Goal: Task Accomplishment & Management: Manage account settings

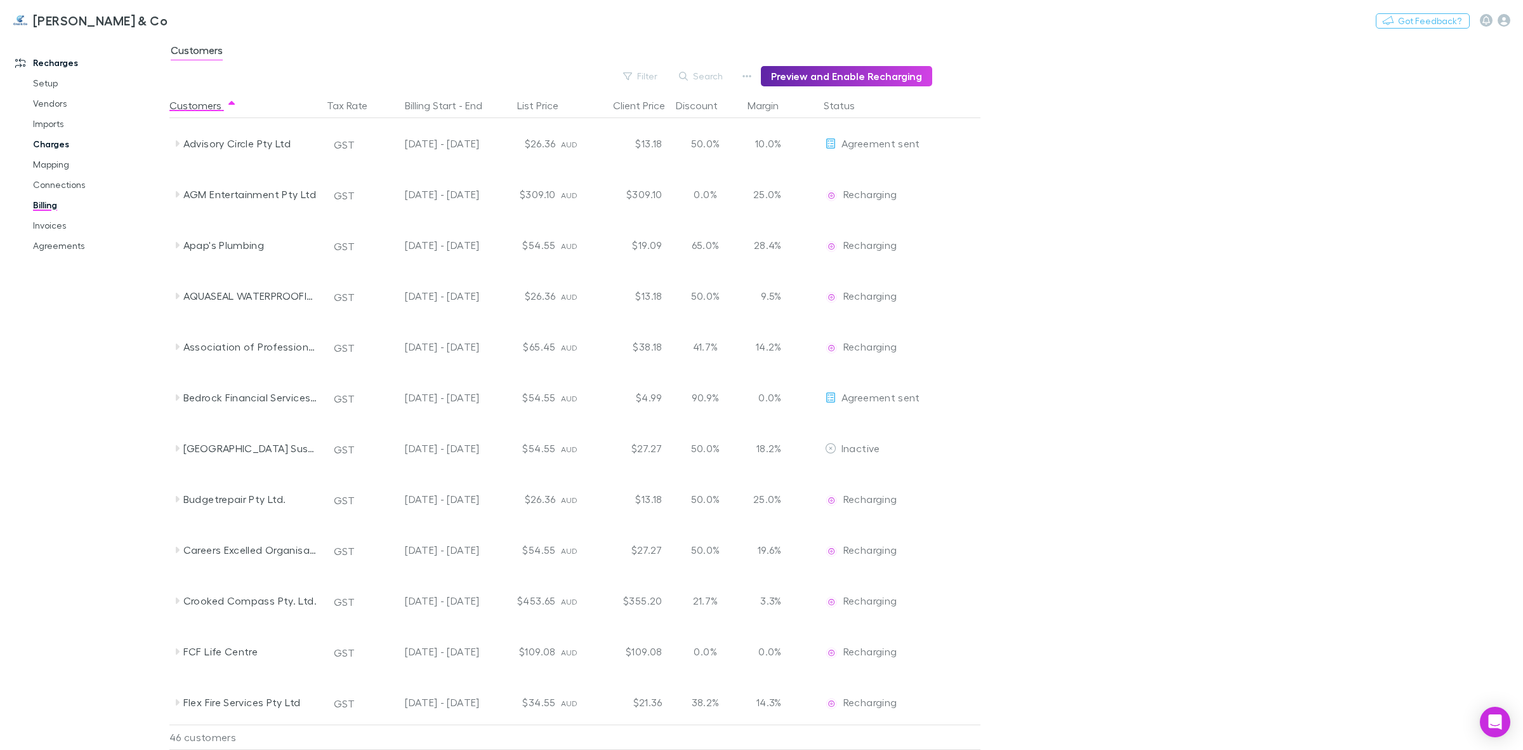
click at [46, 143] on link "Charges" at bounding box center [99, 144] width 159 height 20
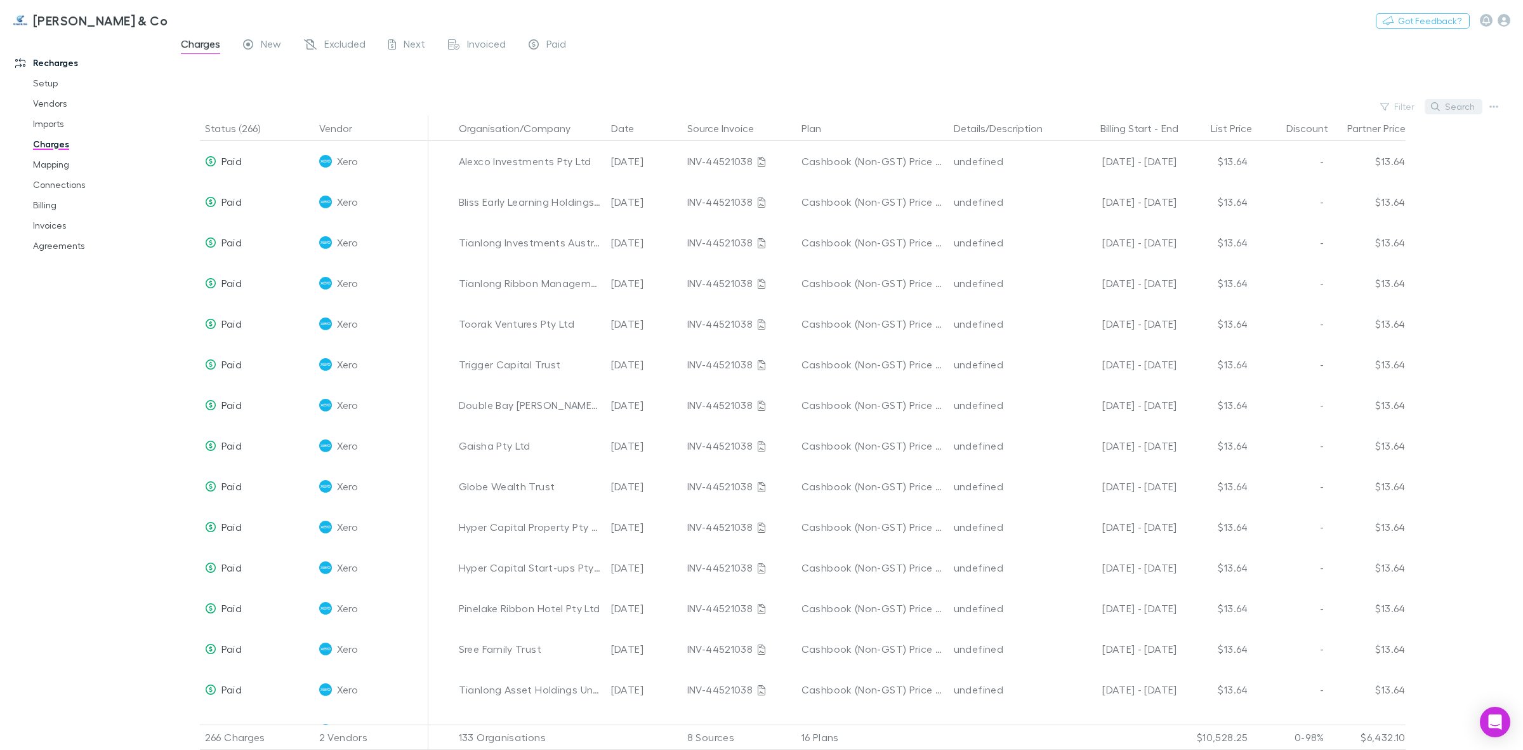
click at [1444, 110] on button "Search" at bounding box center [1454, 106] width 58 height 15
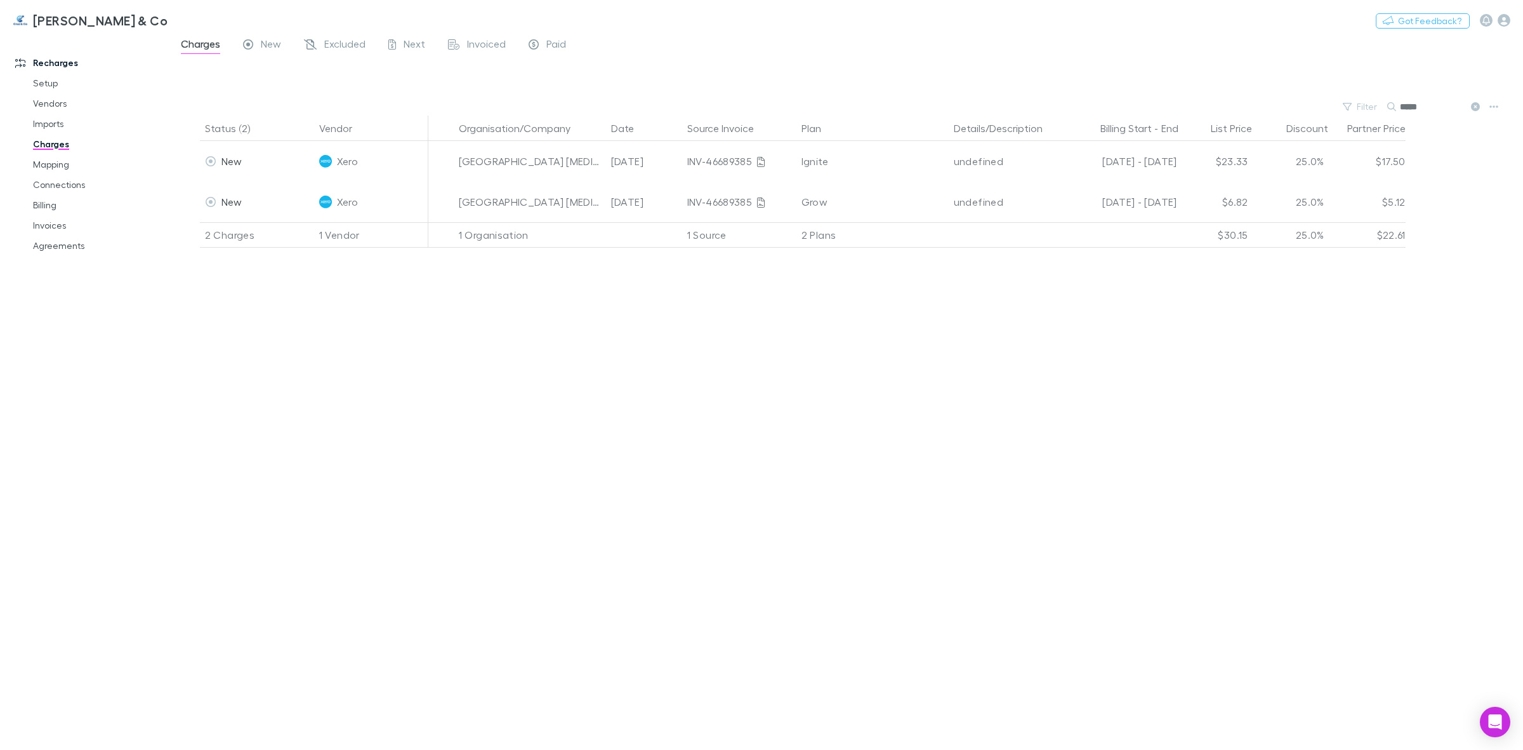
type input "*****"
click at [1490, 713] on div "Open Intercom Messenger" at bounding box center [1496, 722] width 34 height 34
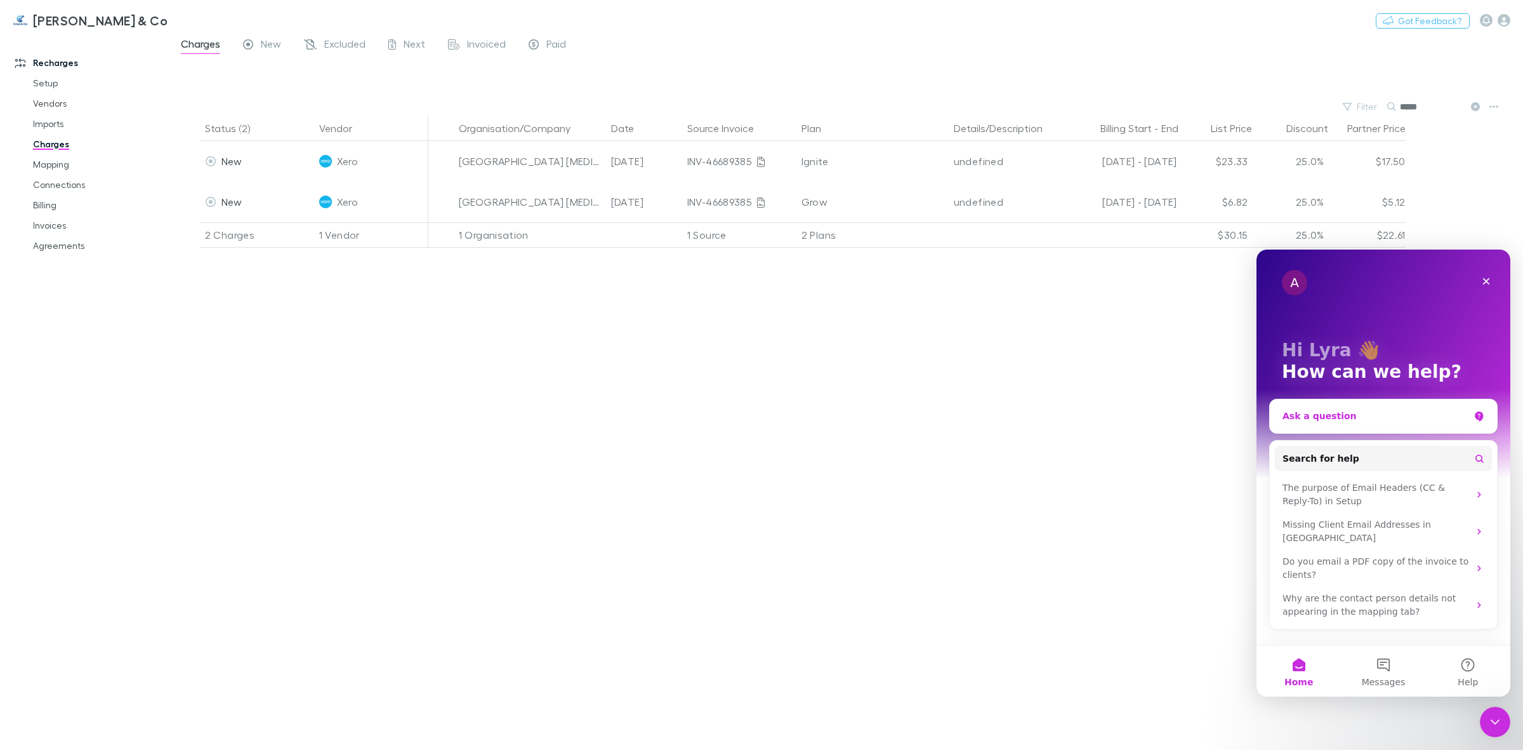
click at [1341, 417] on div "Ask a question" at bounding box center [1376, 415] width 187 height 13
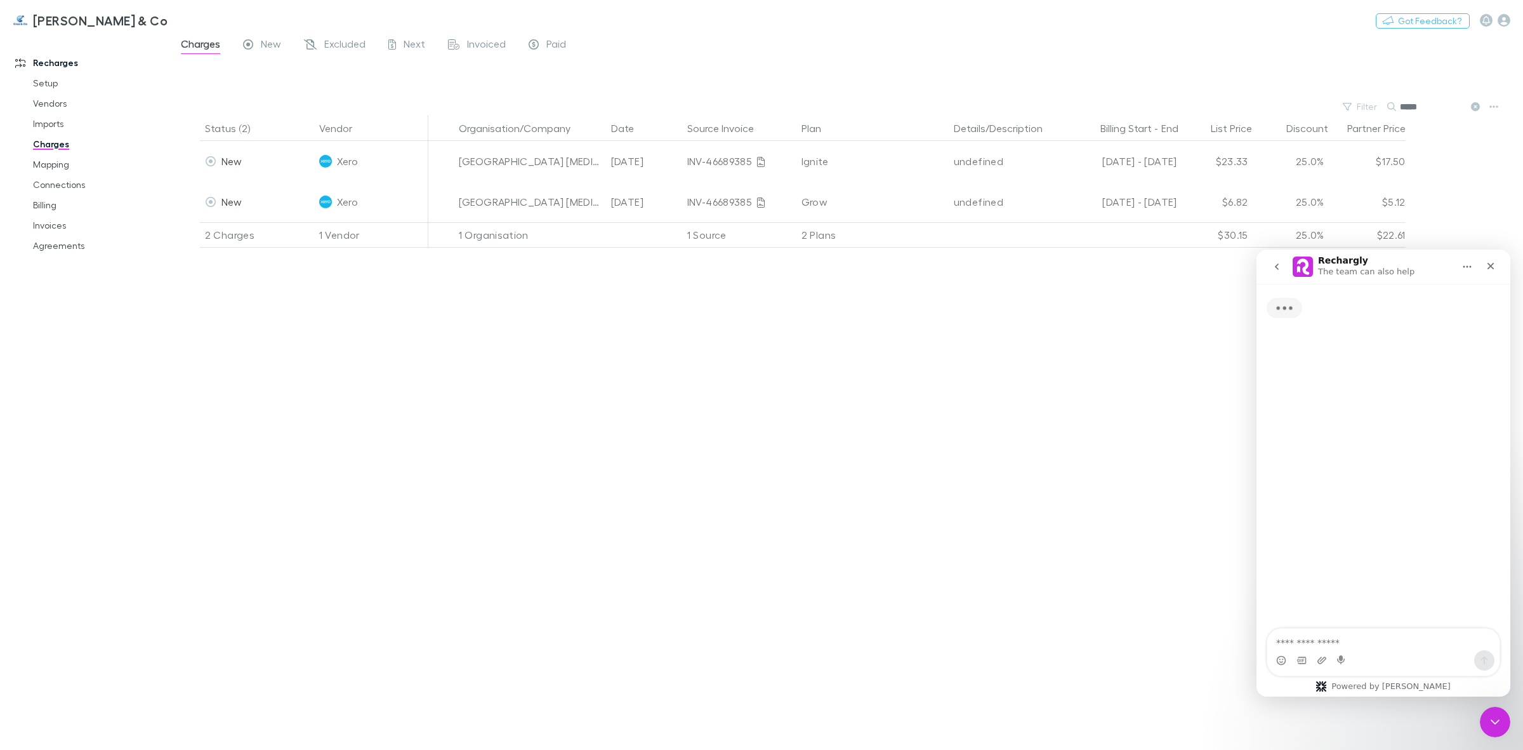
click at [1342, 633] on textarea "Ask a question…" at bounding box center [1384, 639] width 232 height 22
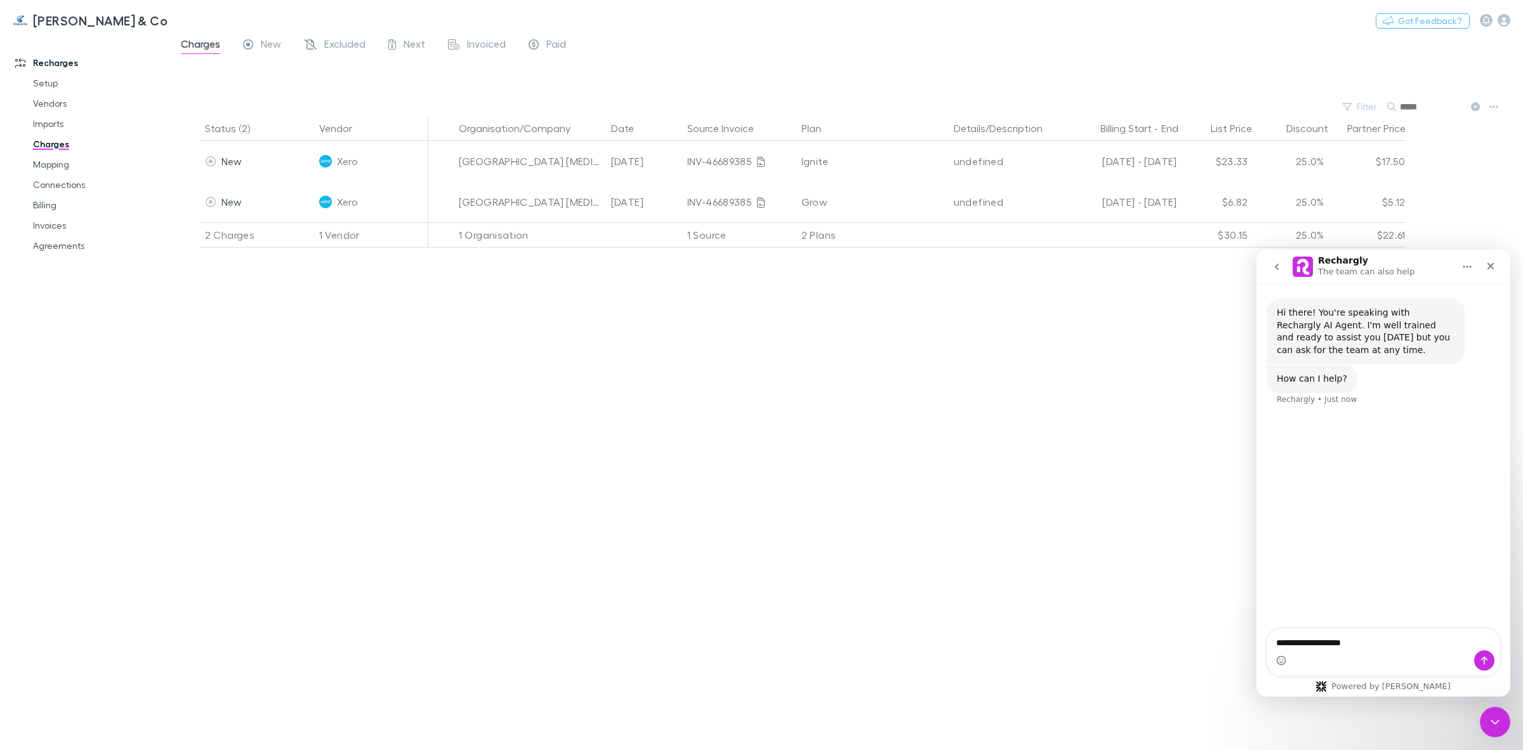
type textarea "**********"
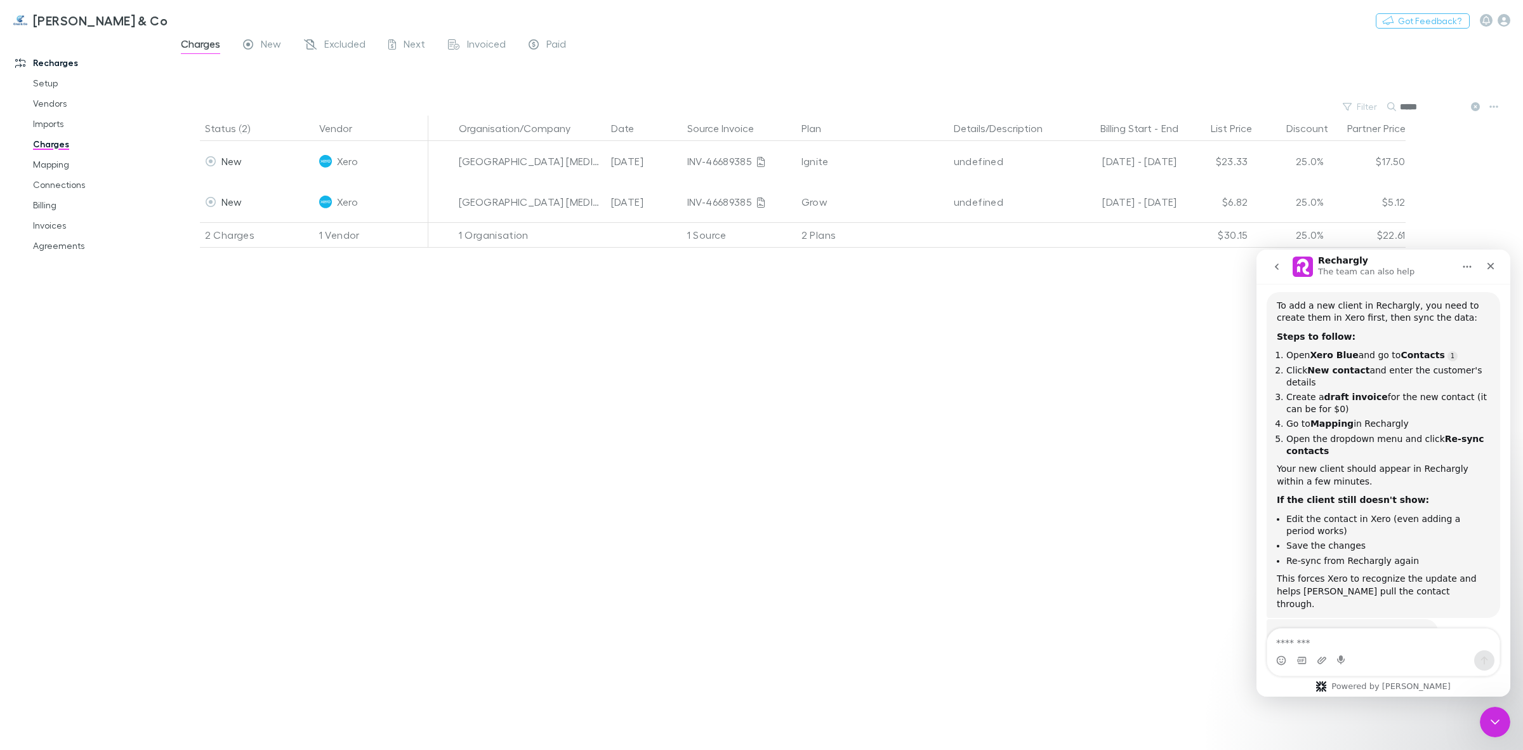
scroll to position [2, 0]
click at [41, 161] on link "Mapping" at bounding box center [99, 164] width 159 height 20
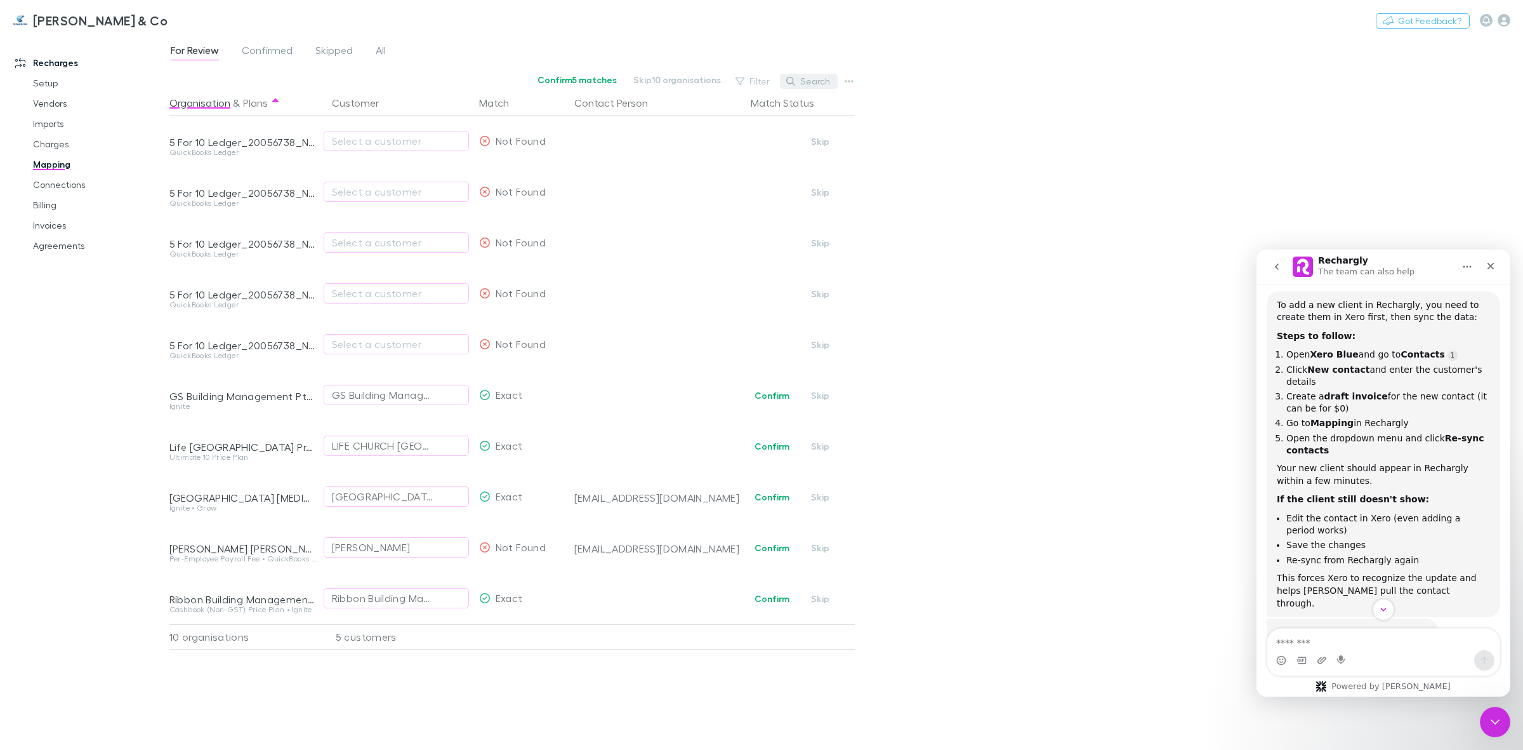
click at [792, 83] on icon "button" at bounding box center [790, 81] width 9 height 9
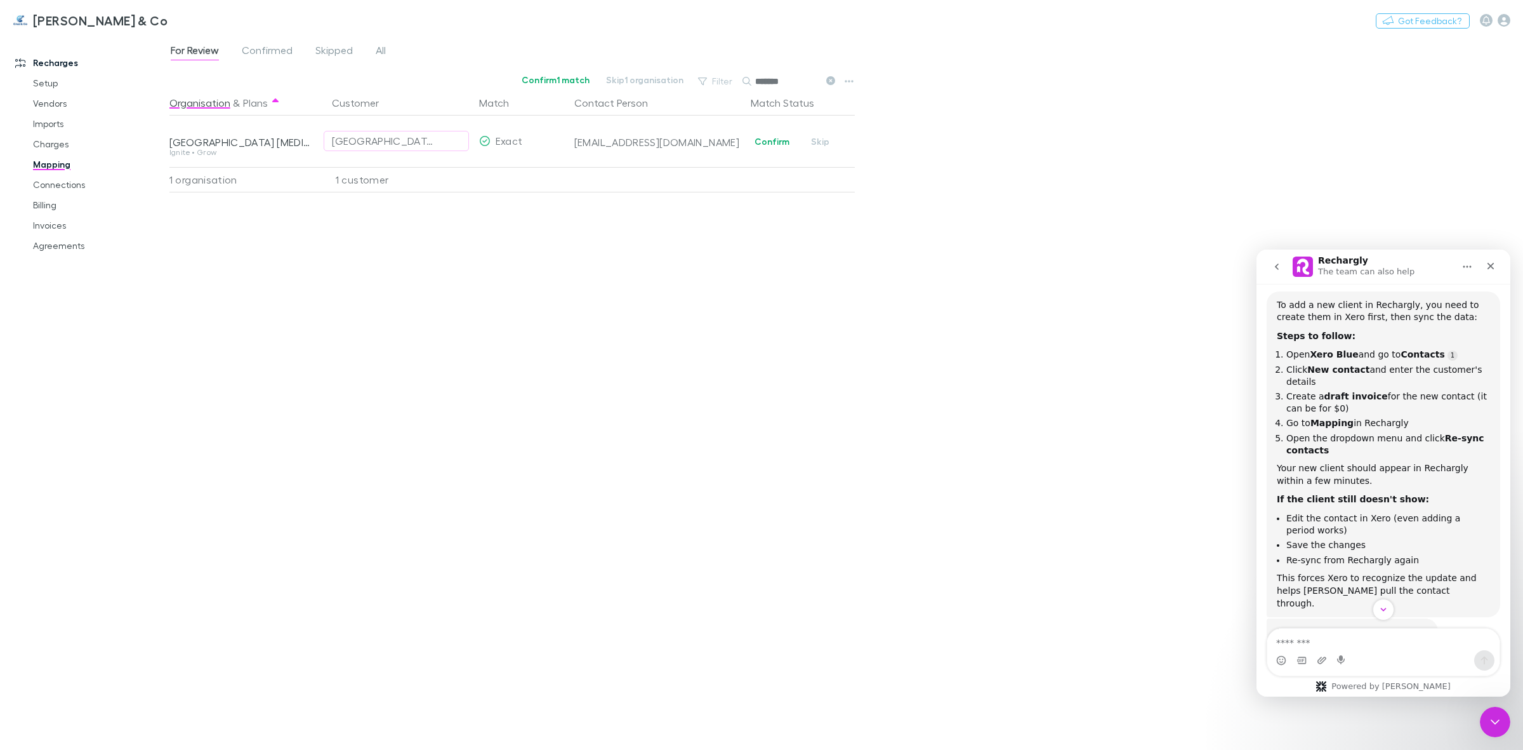
type input "*******"
click at [772, 143] on button "Confirm" at bounding box center [771, 141] width 51 height 15
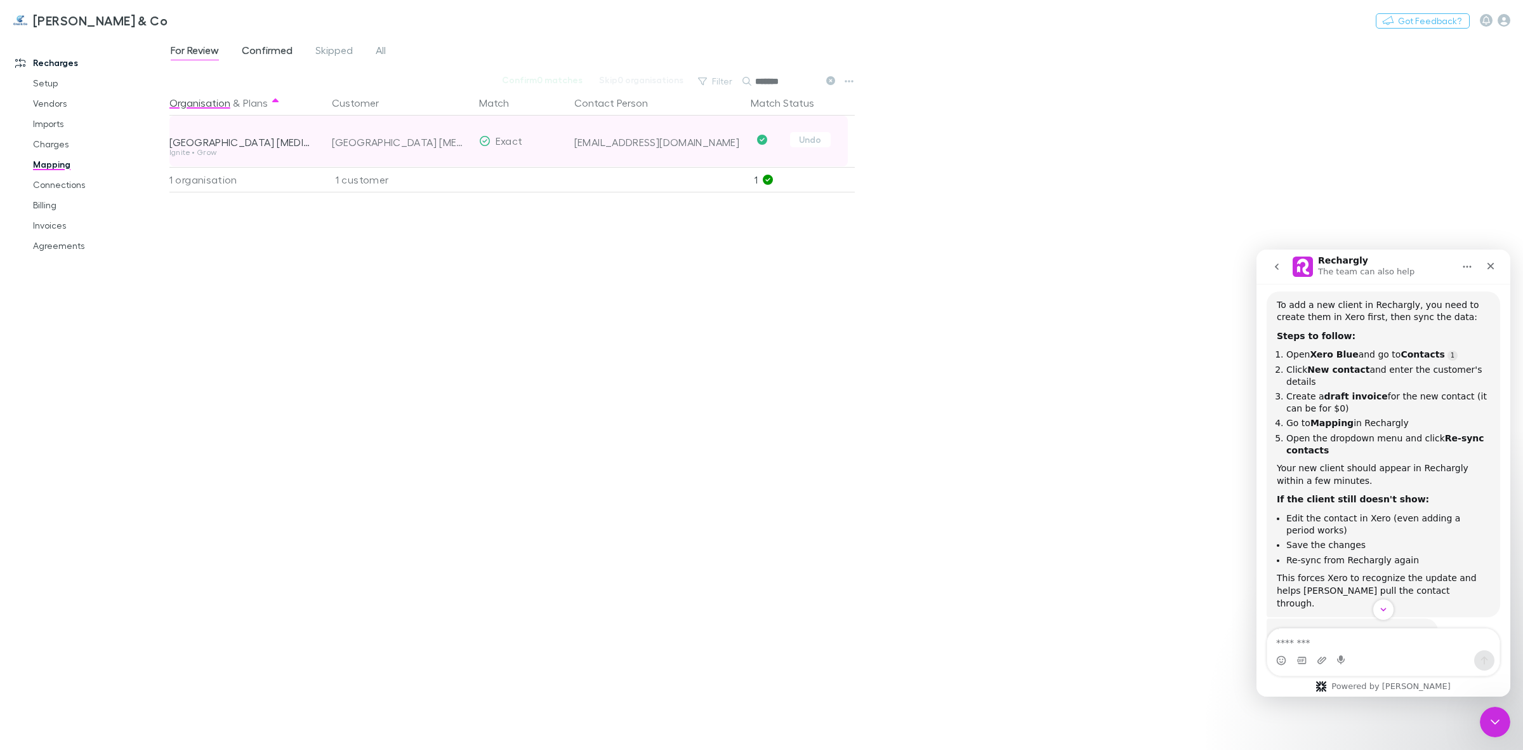
click at [260, 42] on link "Confirmed" at bounding box center [267, 52] width 53 height 20
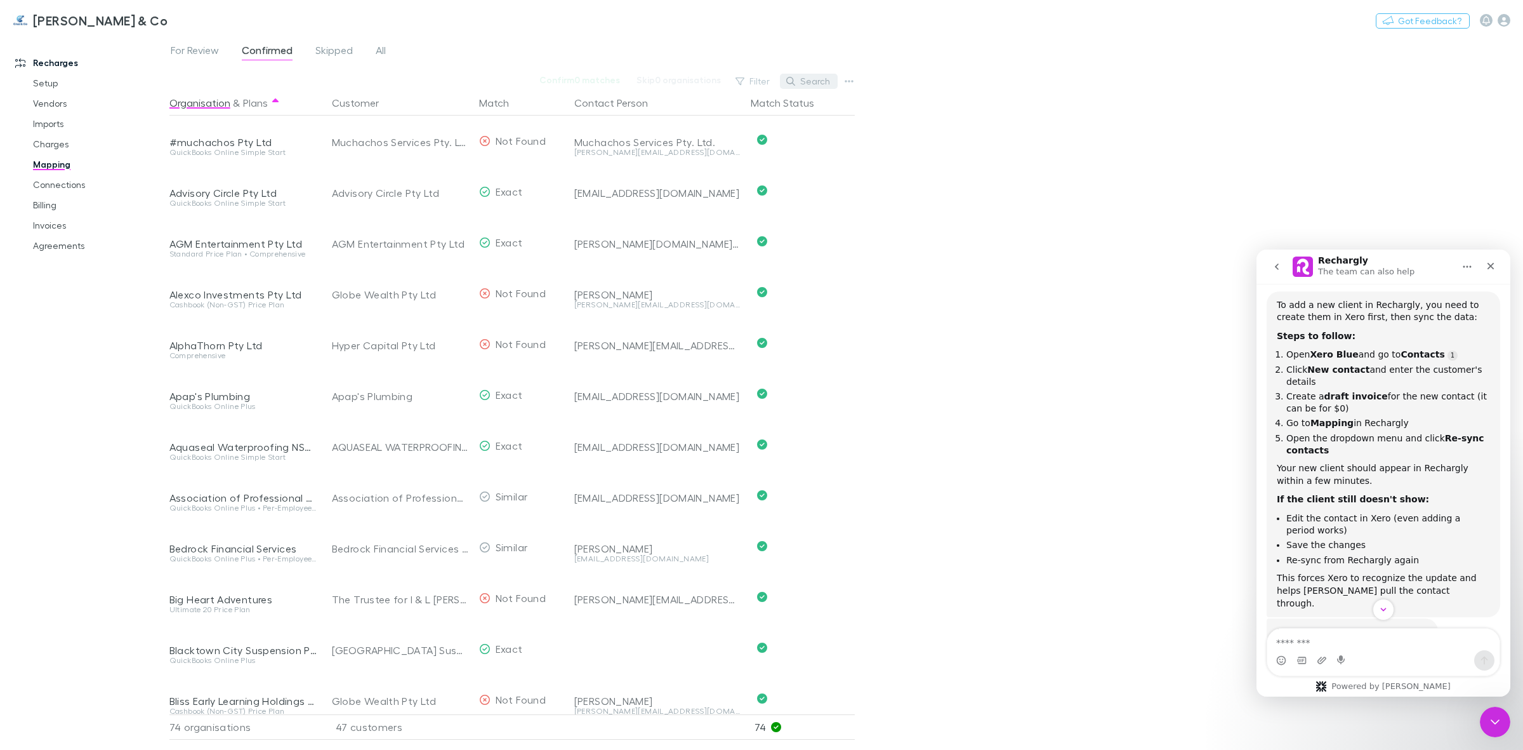
click at [810, 84] on button "Search" at bounding box center [809, 81] width 58 height 15
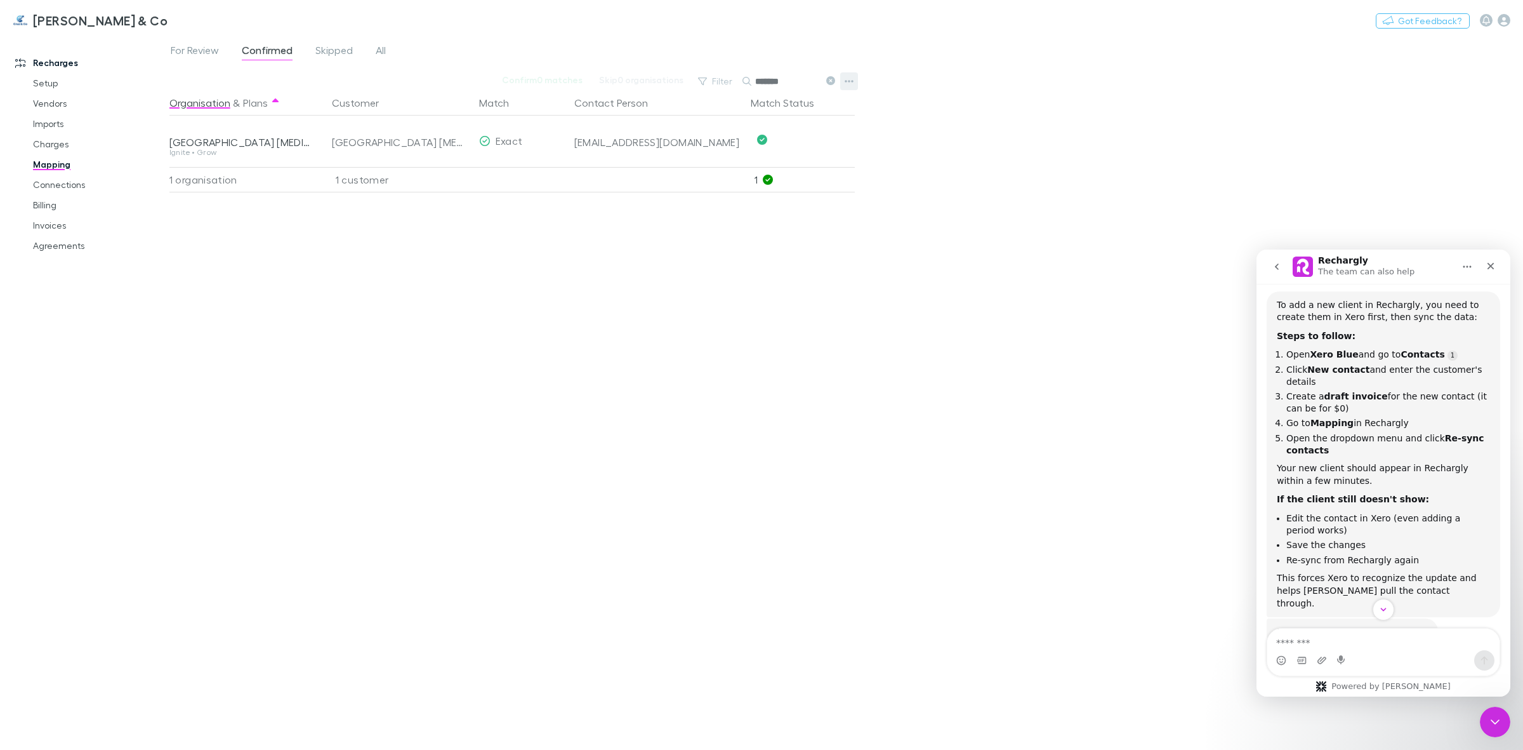
type input "*******"
click at [845, 77] on icon "button" at bounding box center [849, 81] width 9 height 10
click at [293, 263] on div at bounding box center [761, 375] width 1523 height 750
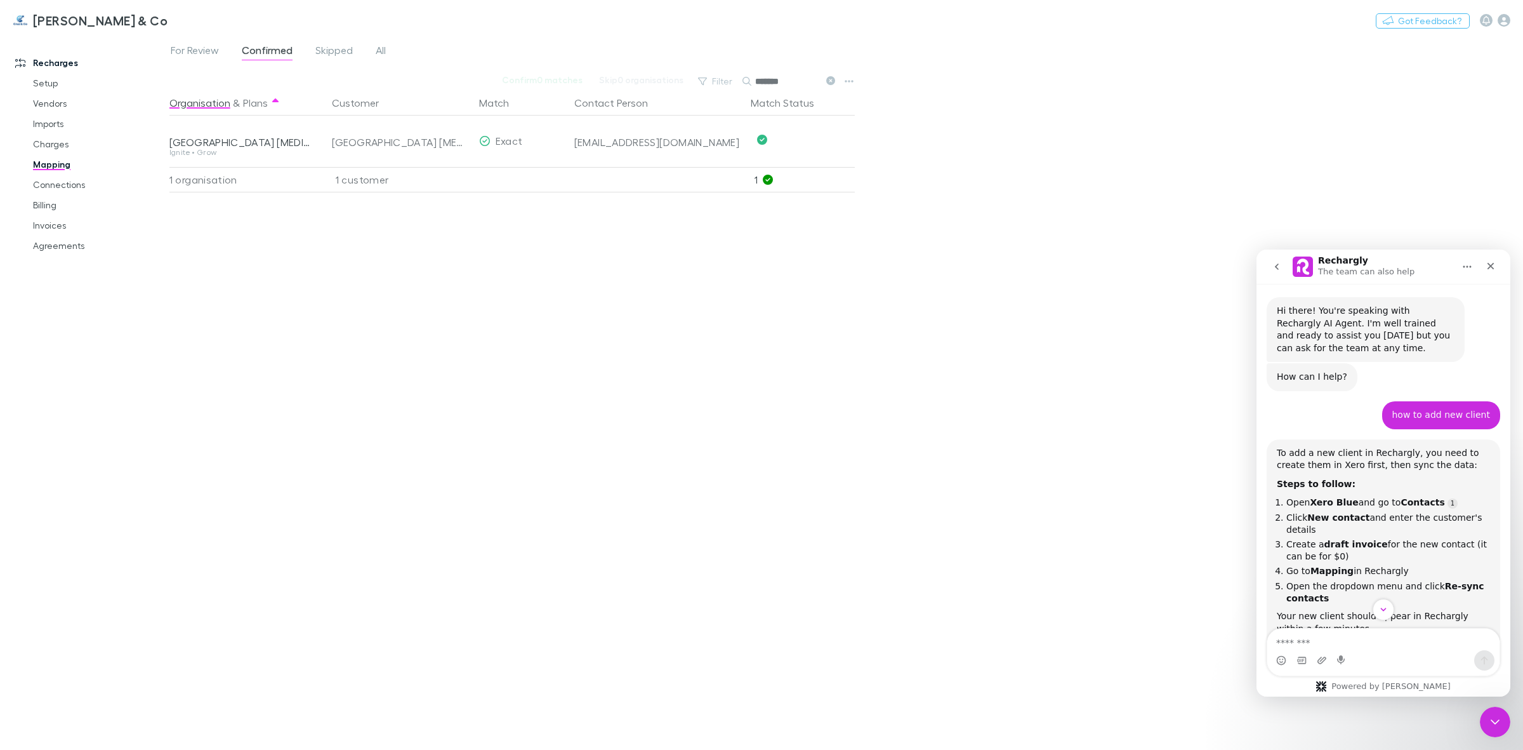
scroll to position [182, 0]
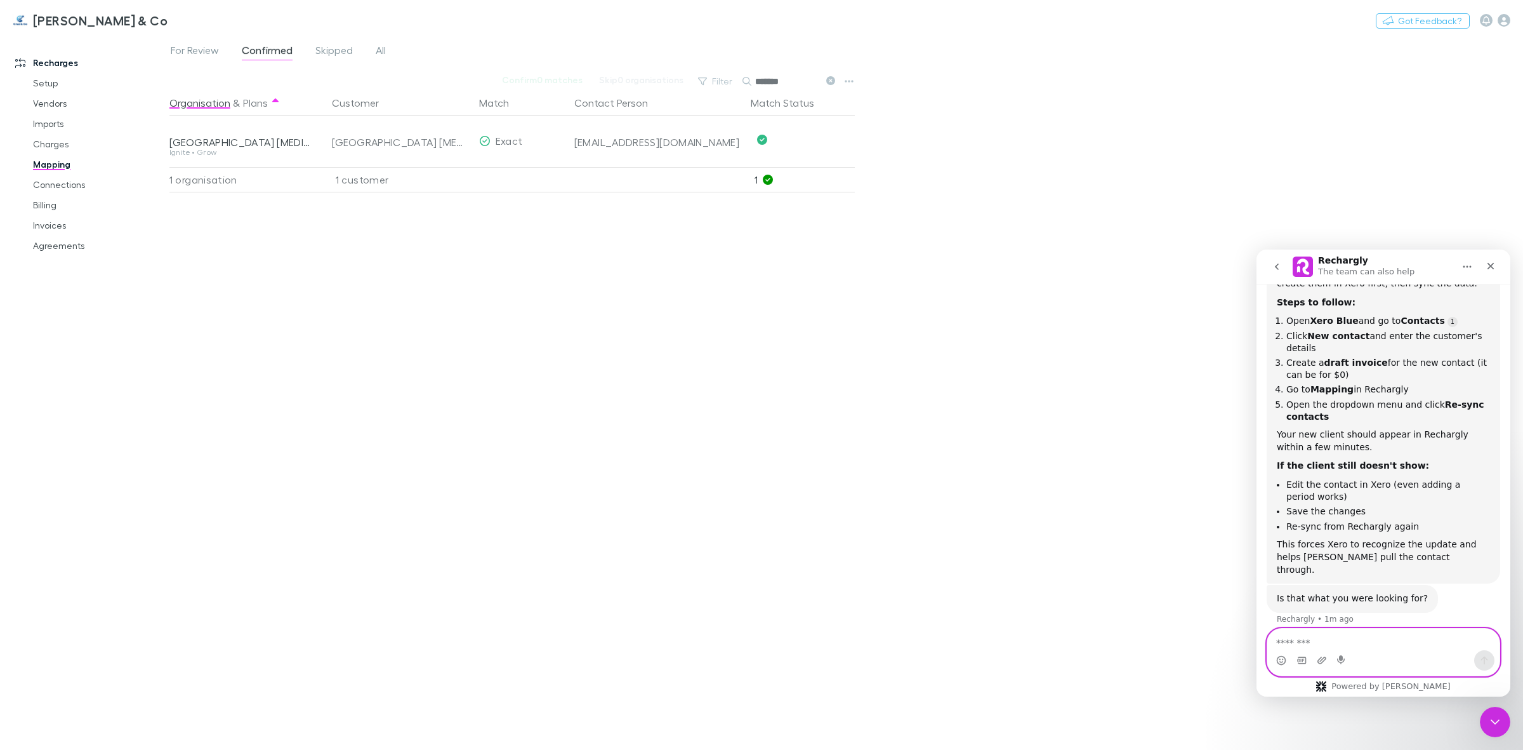
click at [1312, 638] on textarea "Message…" at bounding box center [1384, 639] width 232 height 22
type textarea "**********"
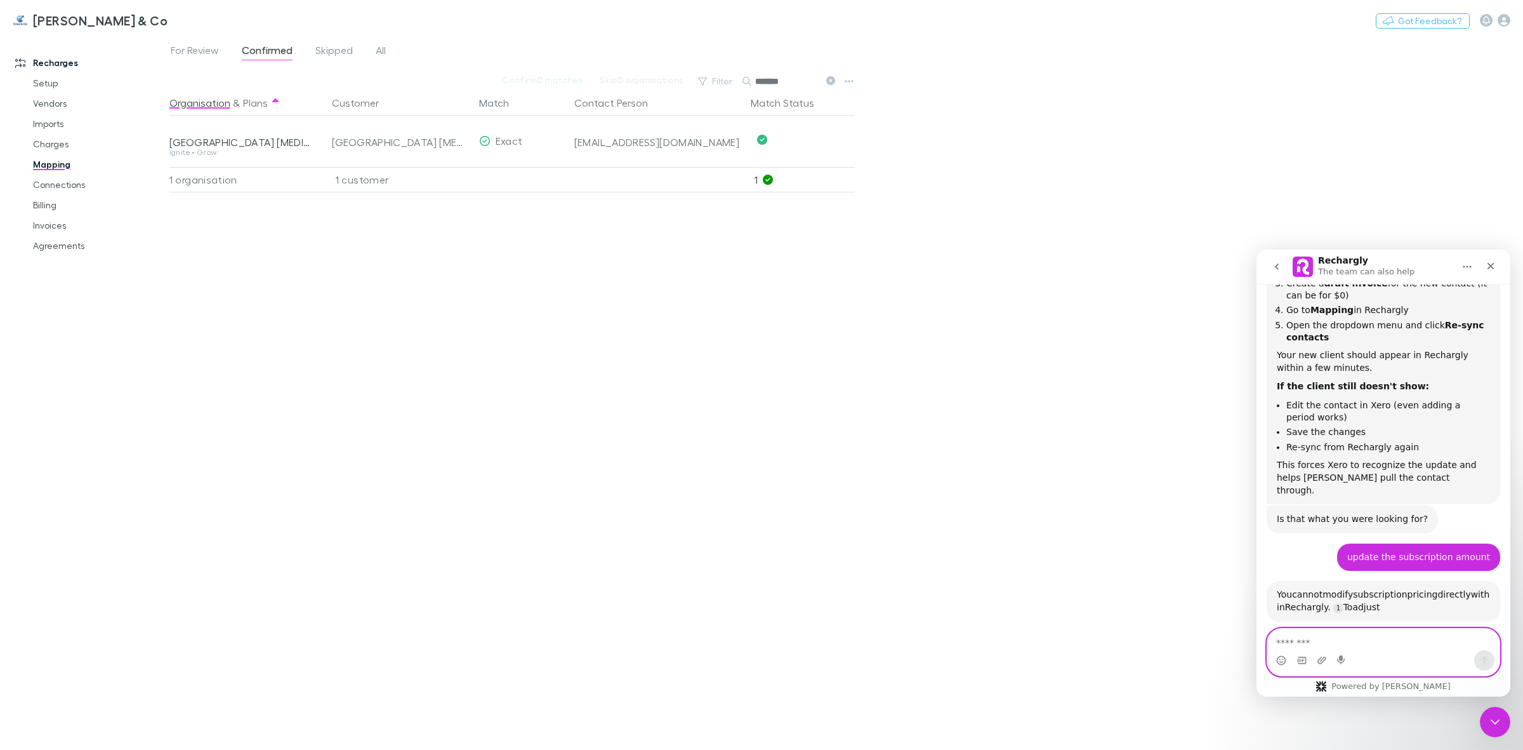
scroll to position [512, 0]
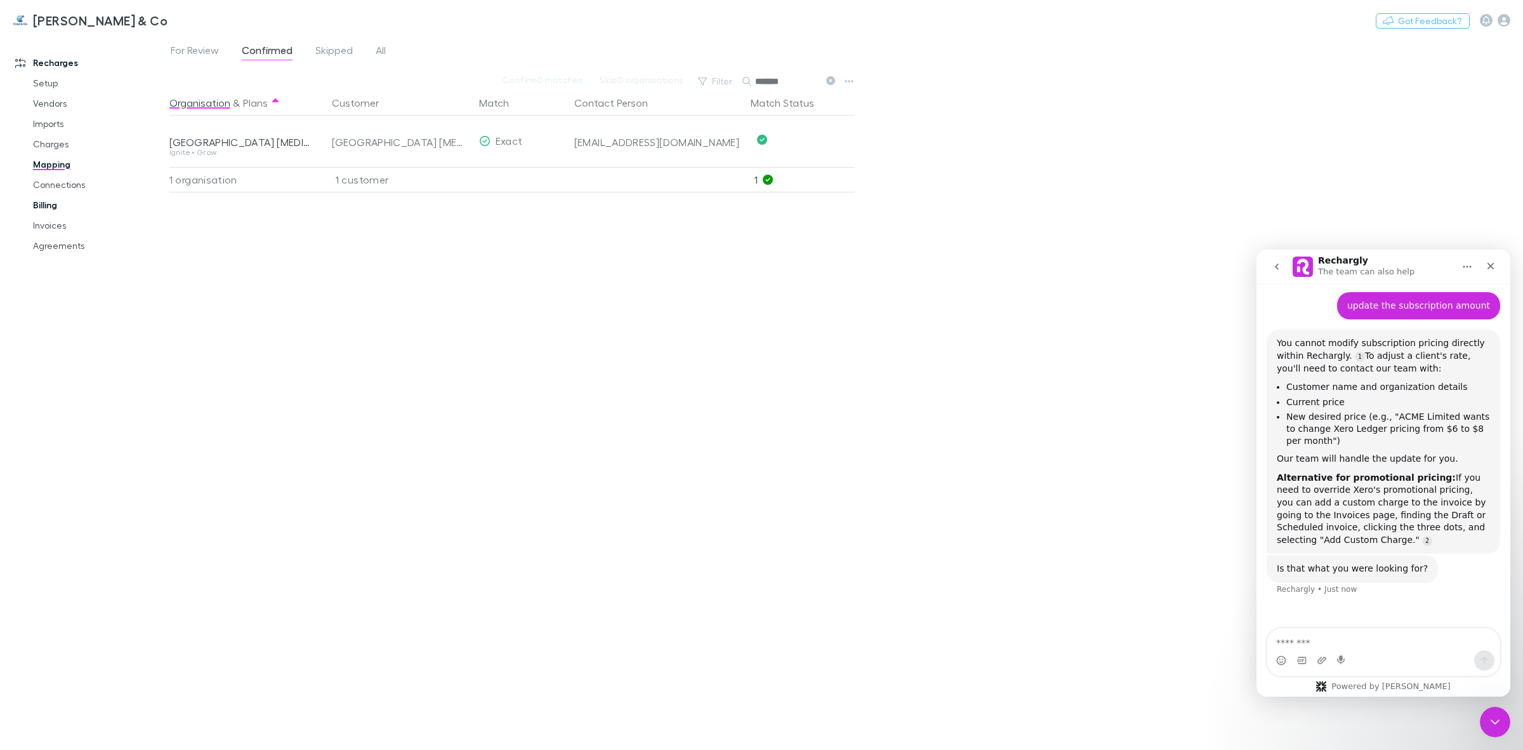
click at [41, 205] on link "Billing" at bounding box center [99, 205] width 159 height 20
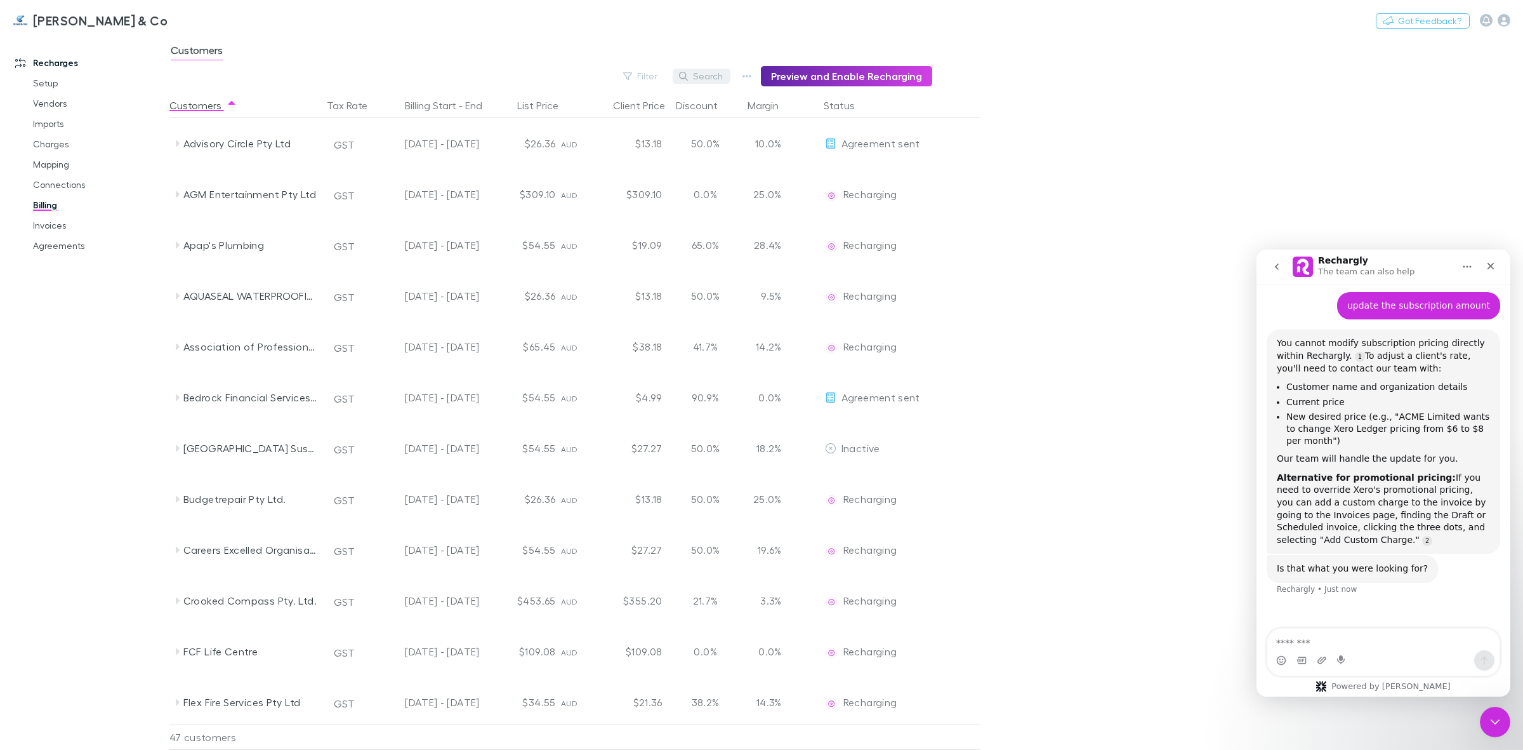
click at [720, 79] on button "Search" at bounding box center [702, 76] width 58 height 15
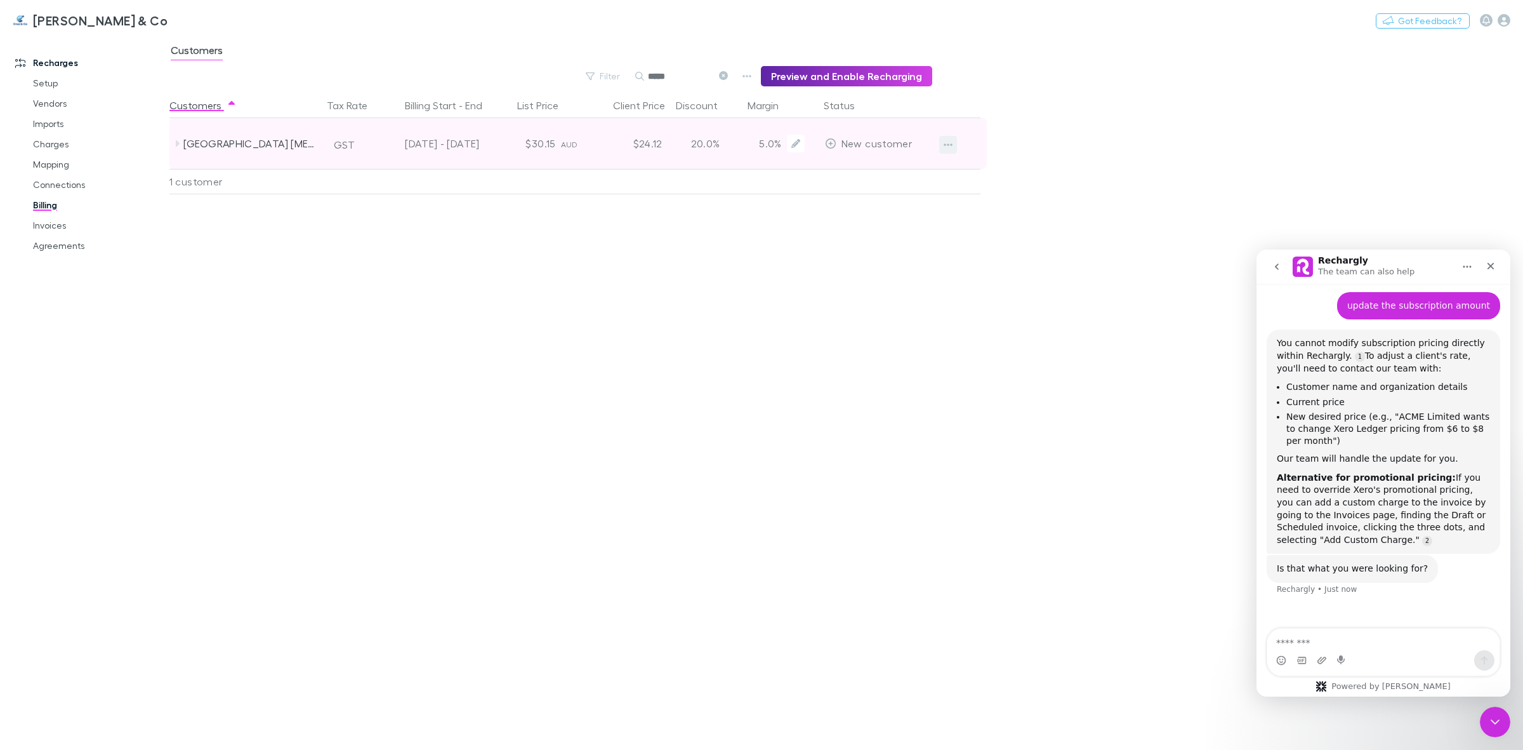
type input "*****"
click at [944, 143] on icon "button" at bounding box center [948, 145] width 9 height 10
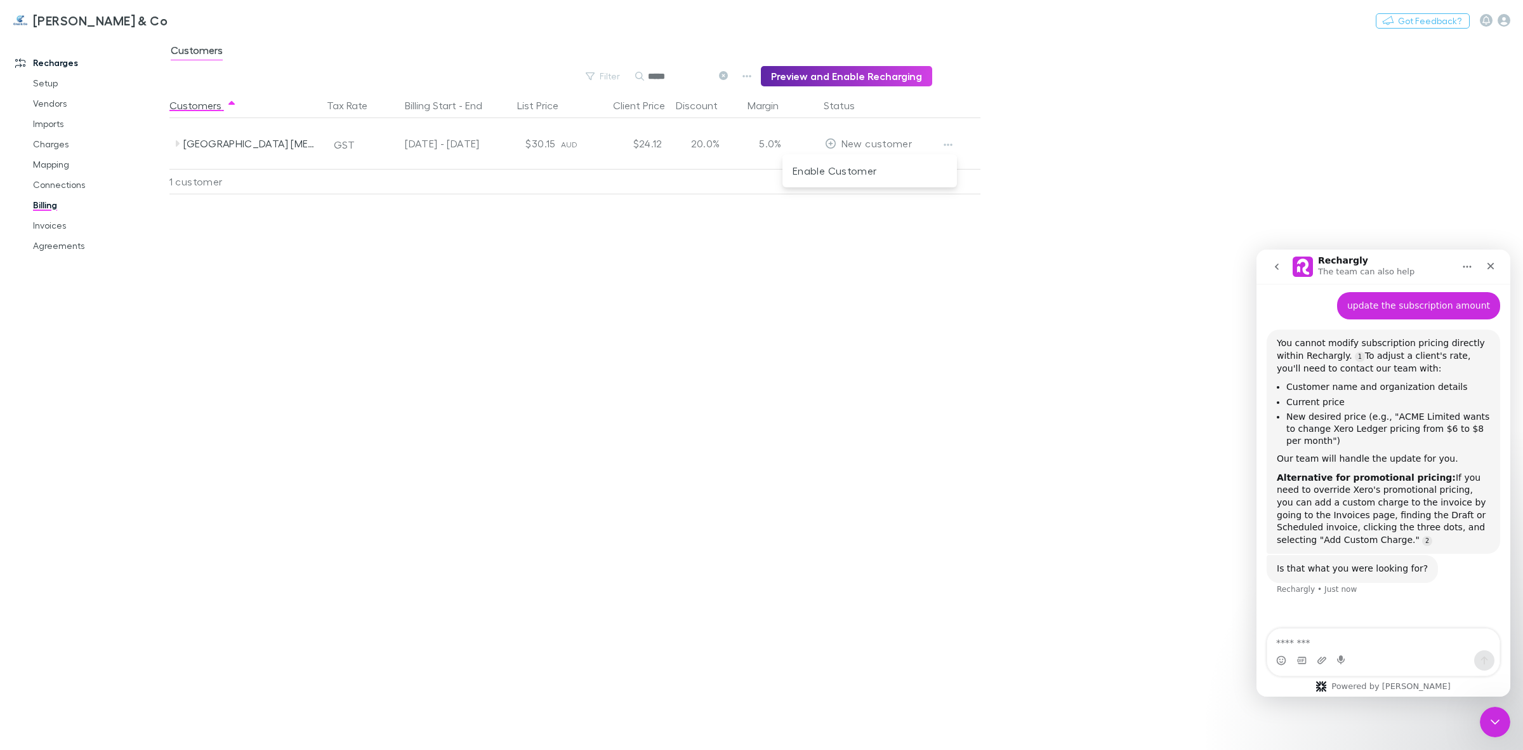
click at [514, 256] on div at bounding box center [761, 375] width 1523 height 750
click at [51, 226] on link "Invoices" at bounding box center [99, 225] width 159 height 20
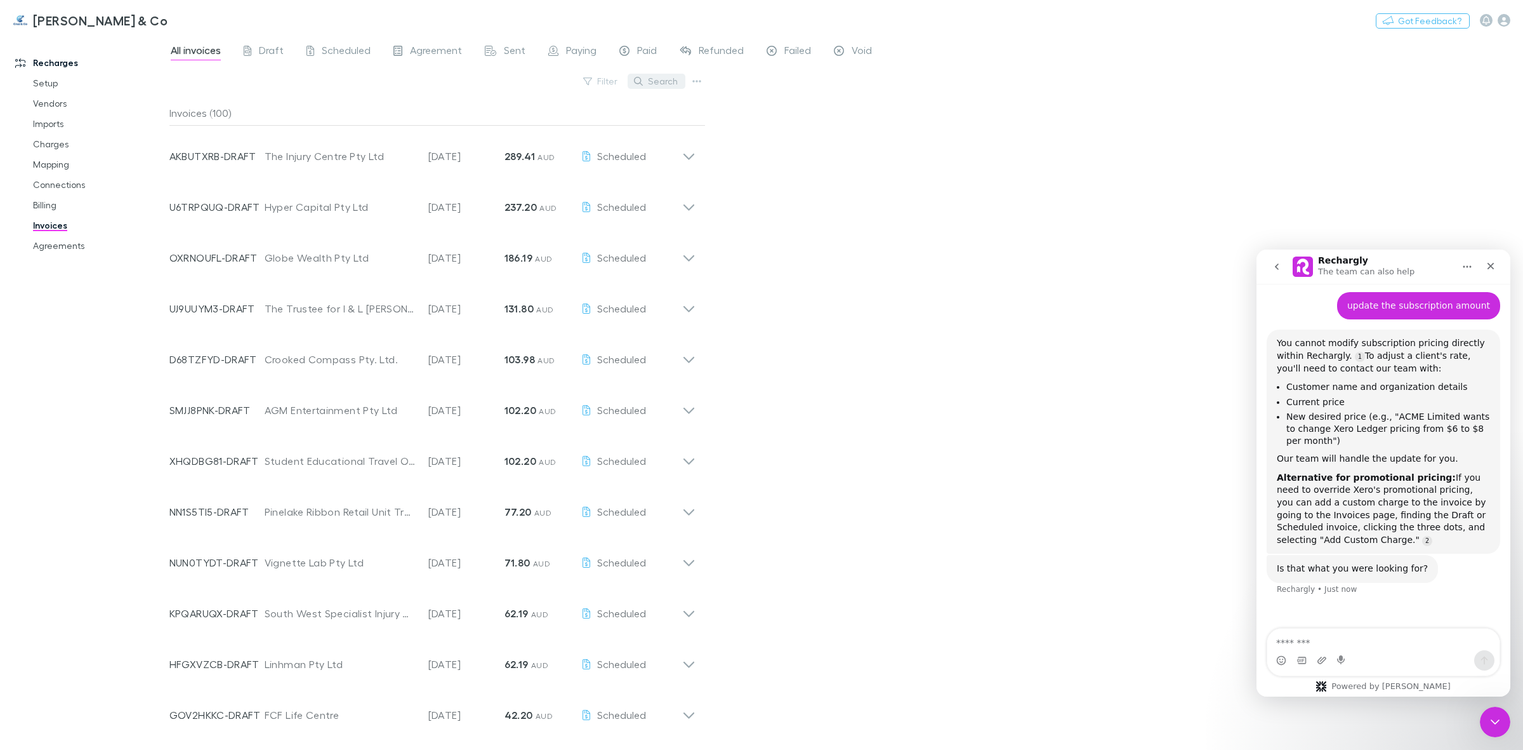
click at [643, 76] on button "Search" at bounding box center [657, 81] width 58 height 15
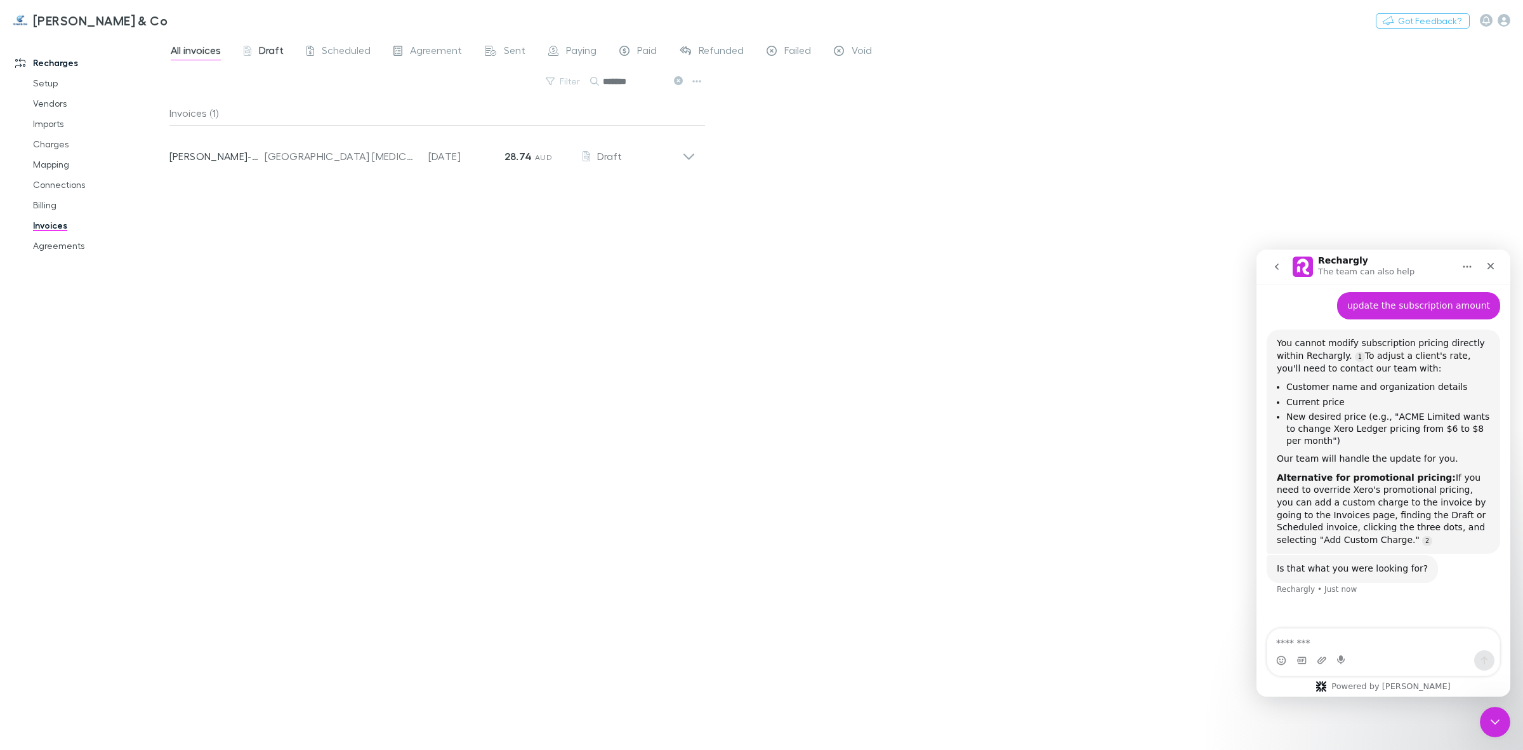
type input "*******"
click at [275, 51] on span "Draft" at bounding box center [271, 52] width 25 height 17
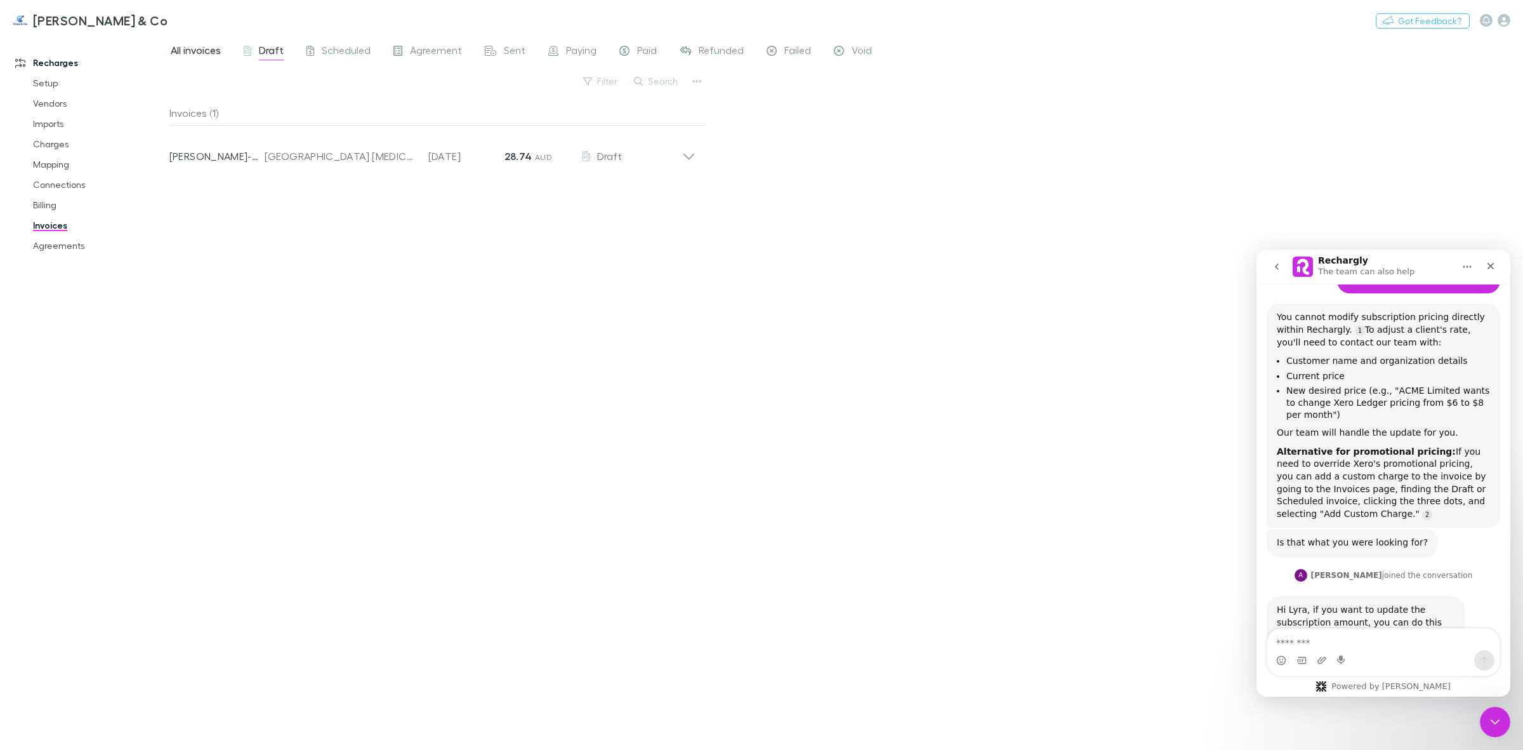
click at [190, 55] on span "All invoices" at bounding box center [196, 52] width 50 height 17
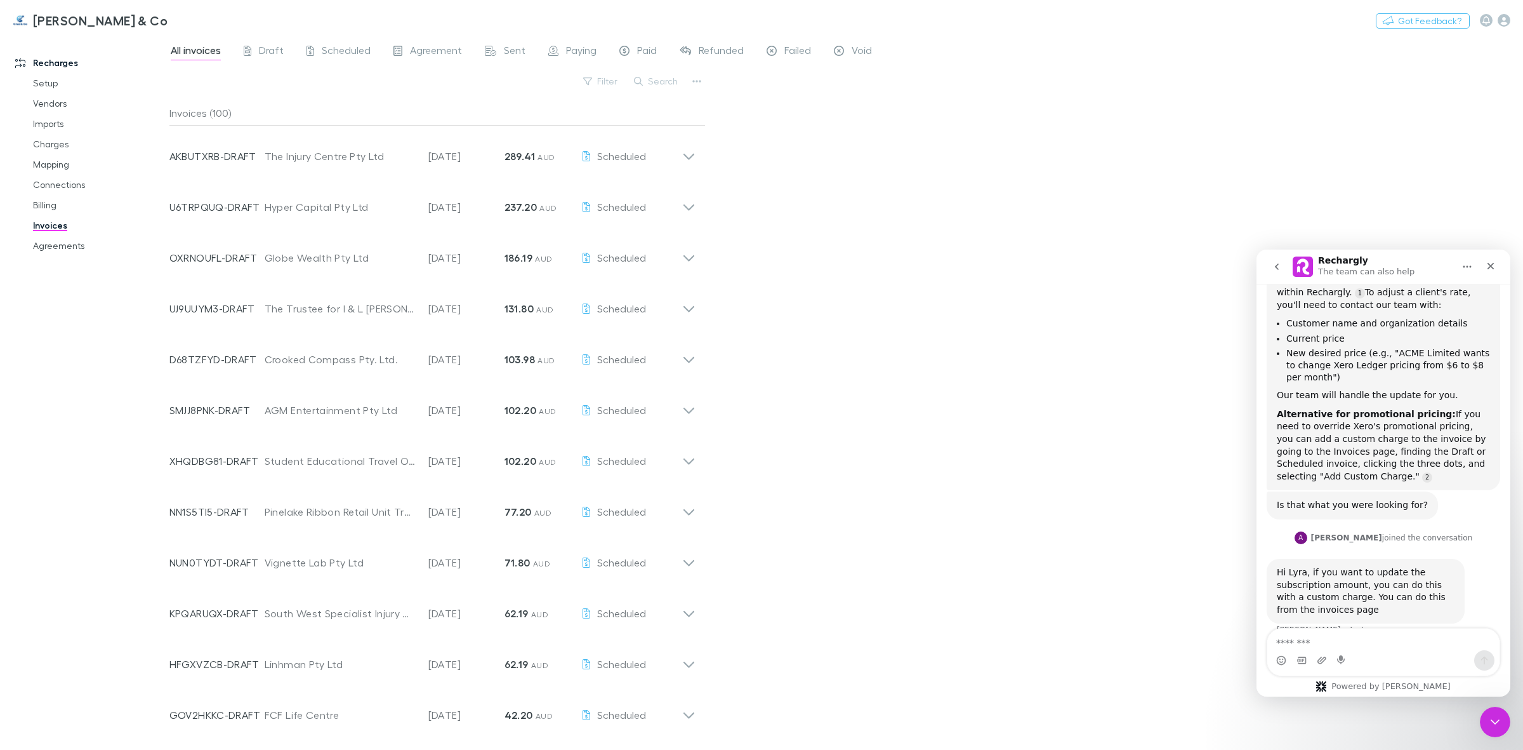
scroll to position [587, 0]
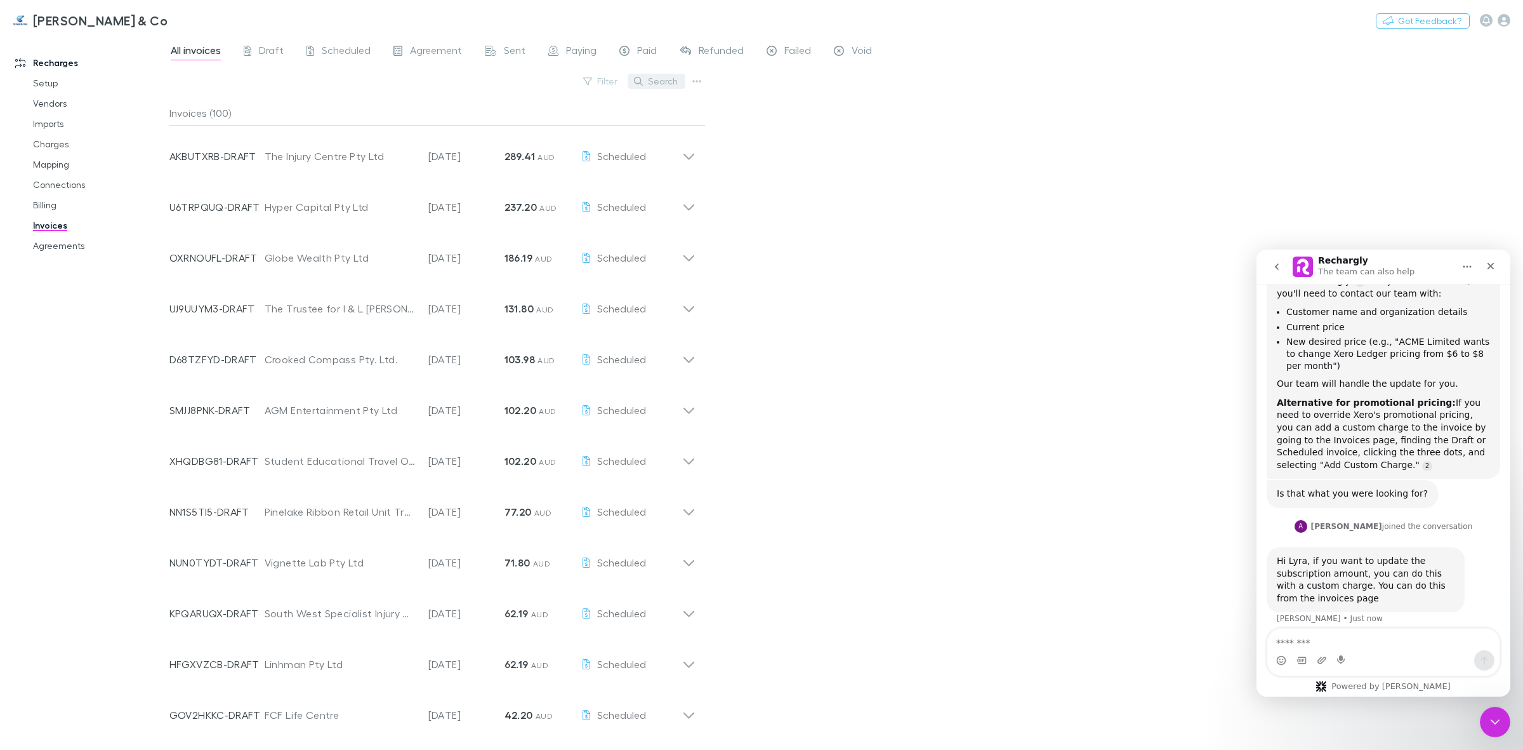
click at [652, 81] on button "Search" at bounding box center [657, 81] width 58 height 15
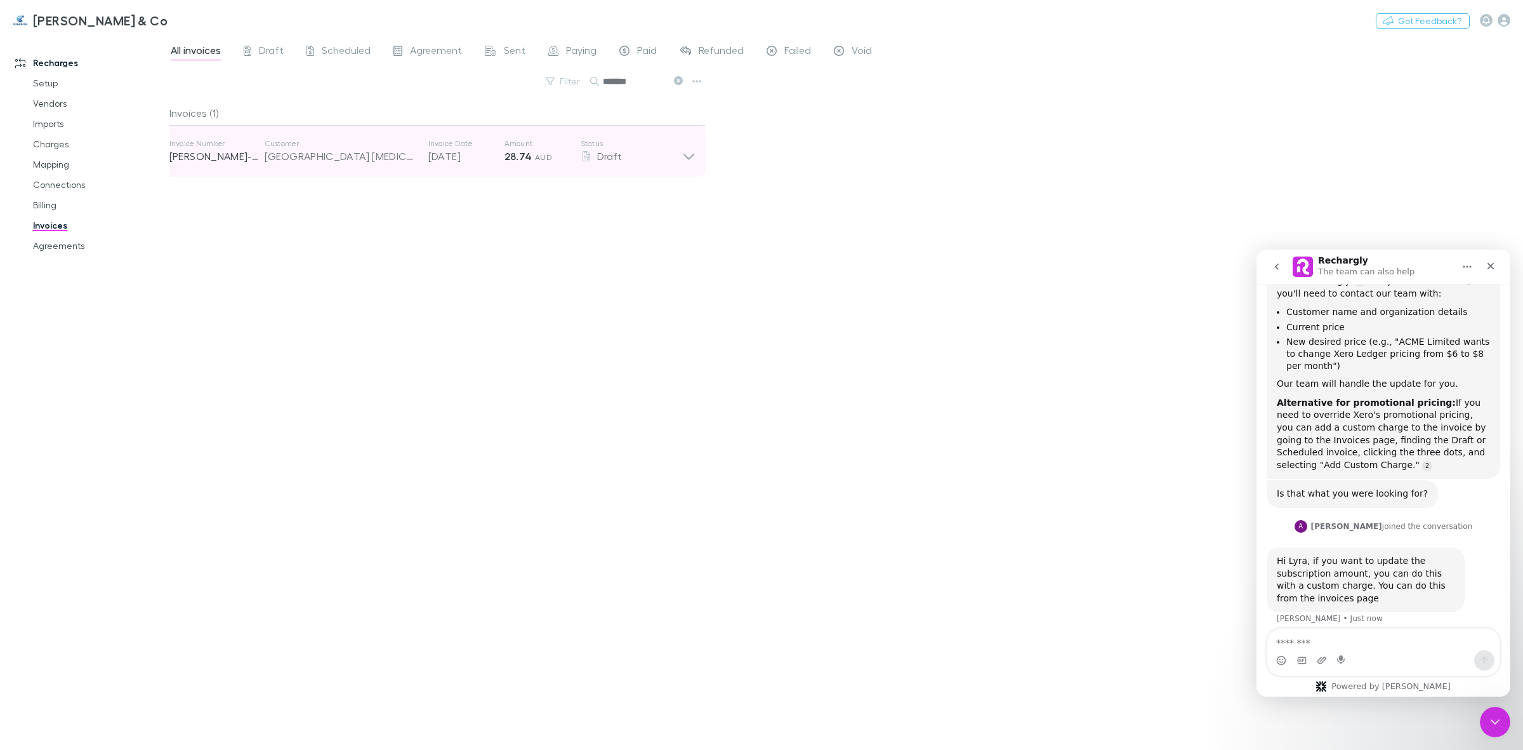
type input "*******"
click at [686, 154] on icon at bounding box center [688, 150] width 13 height 25
click at [687, 149] on icon at bounding box center [688, 150] width 13 height 25
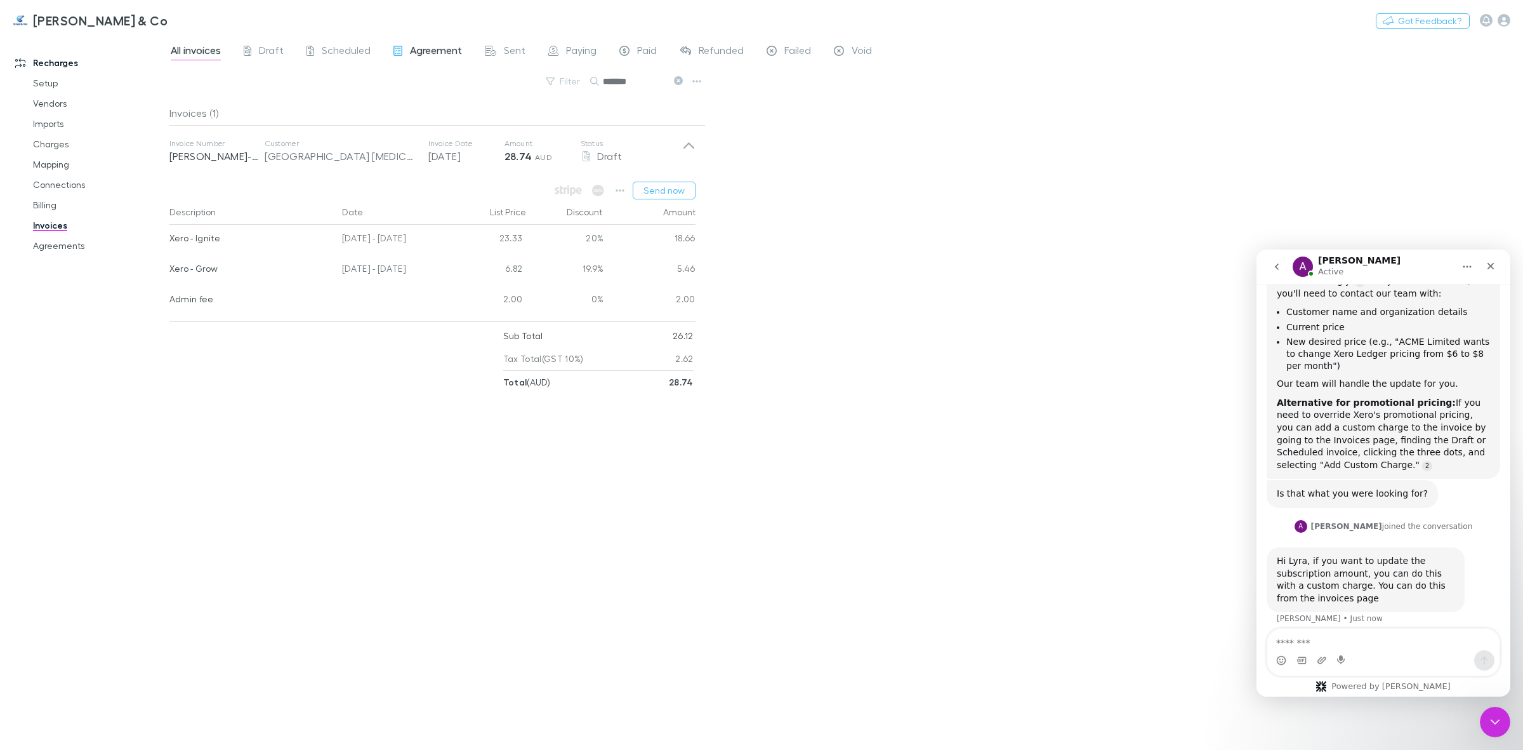
click at [423, 45] on span "Agreement" at bounding box center [436, 52] width 52 height 17
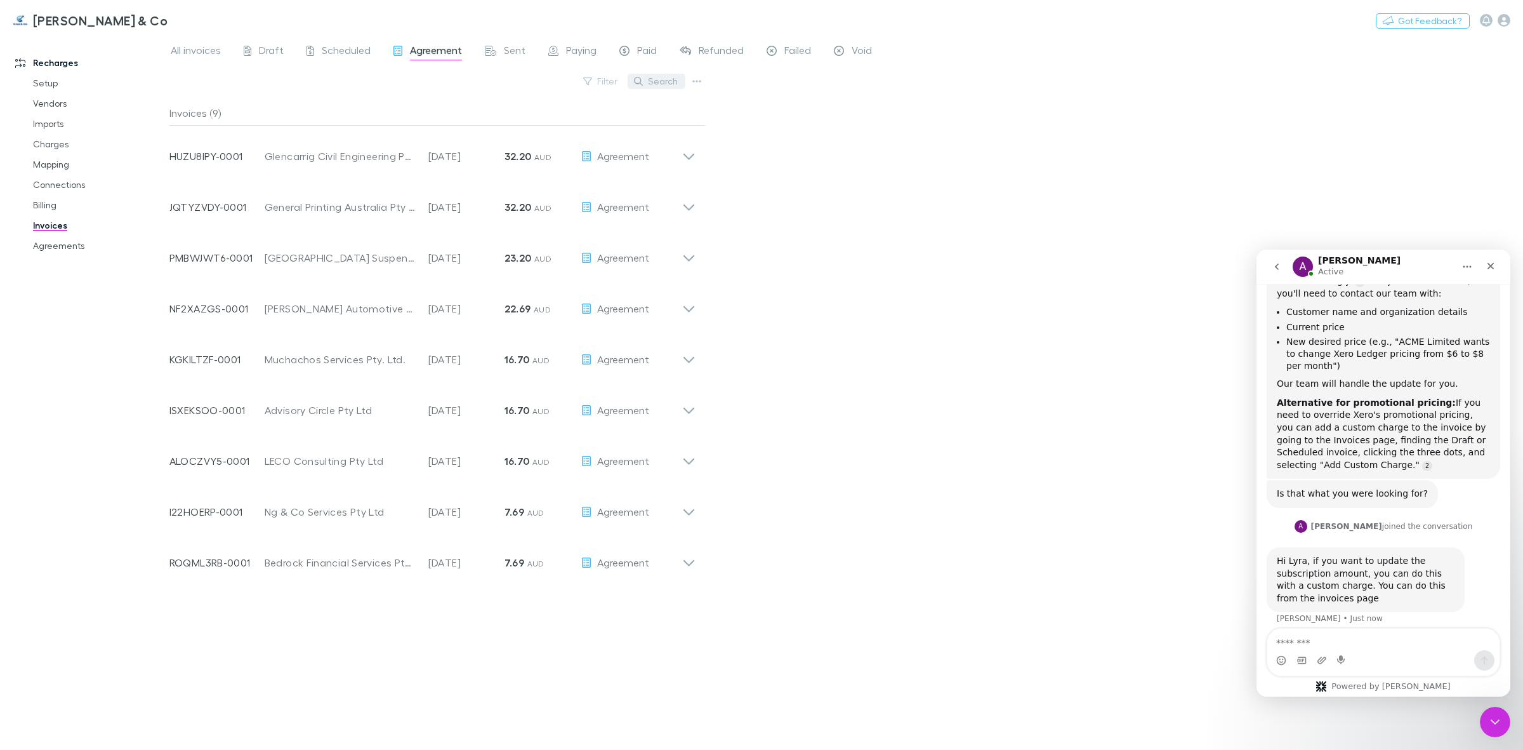
click at [654, 86] on button "Search" at bounding box center [657, 81] width 58 height 15
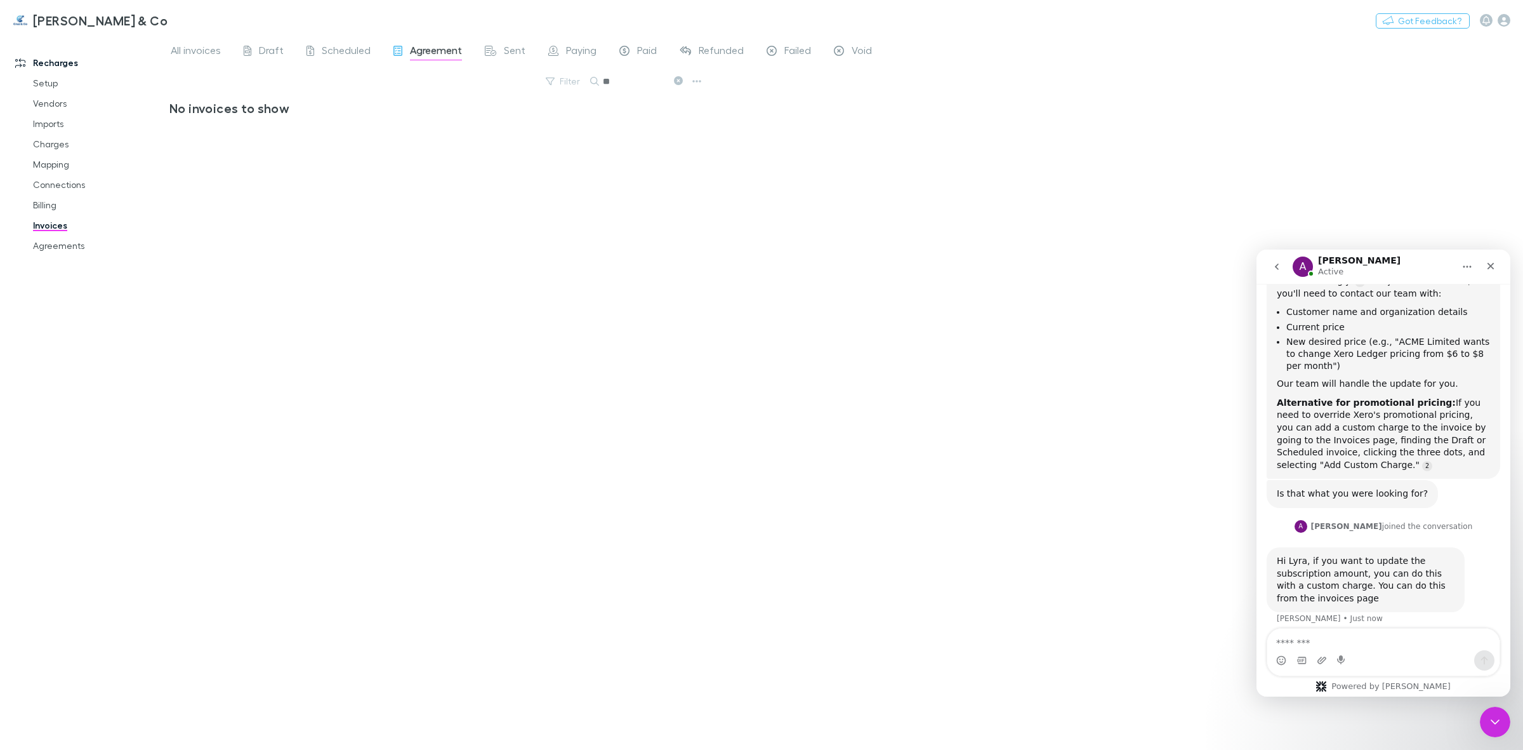
type input "*"
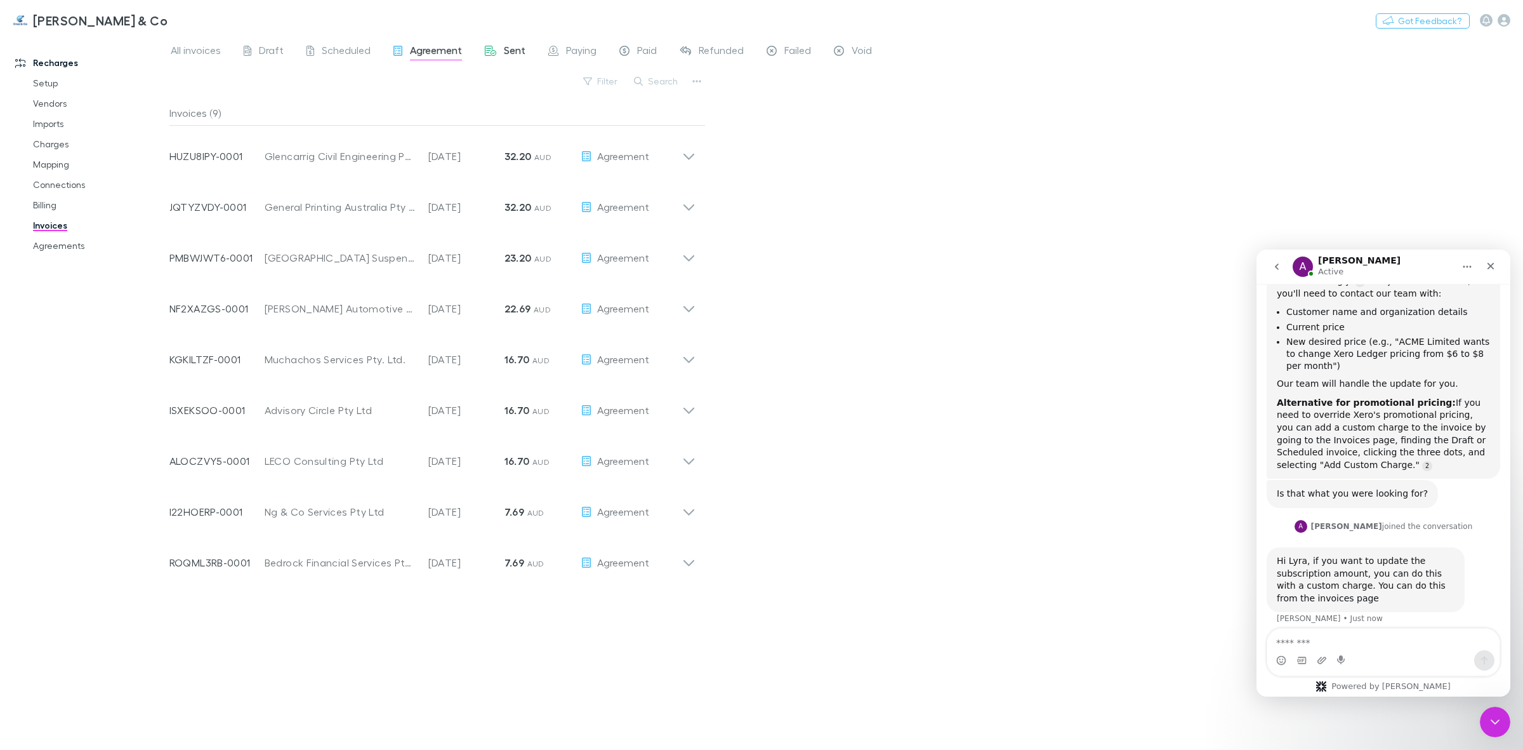
click at [516, 59] on span "Sent" at bounding box center [515, 52] width 22 height 17
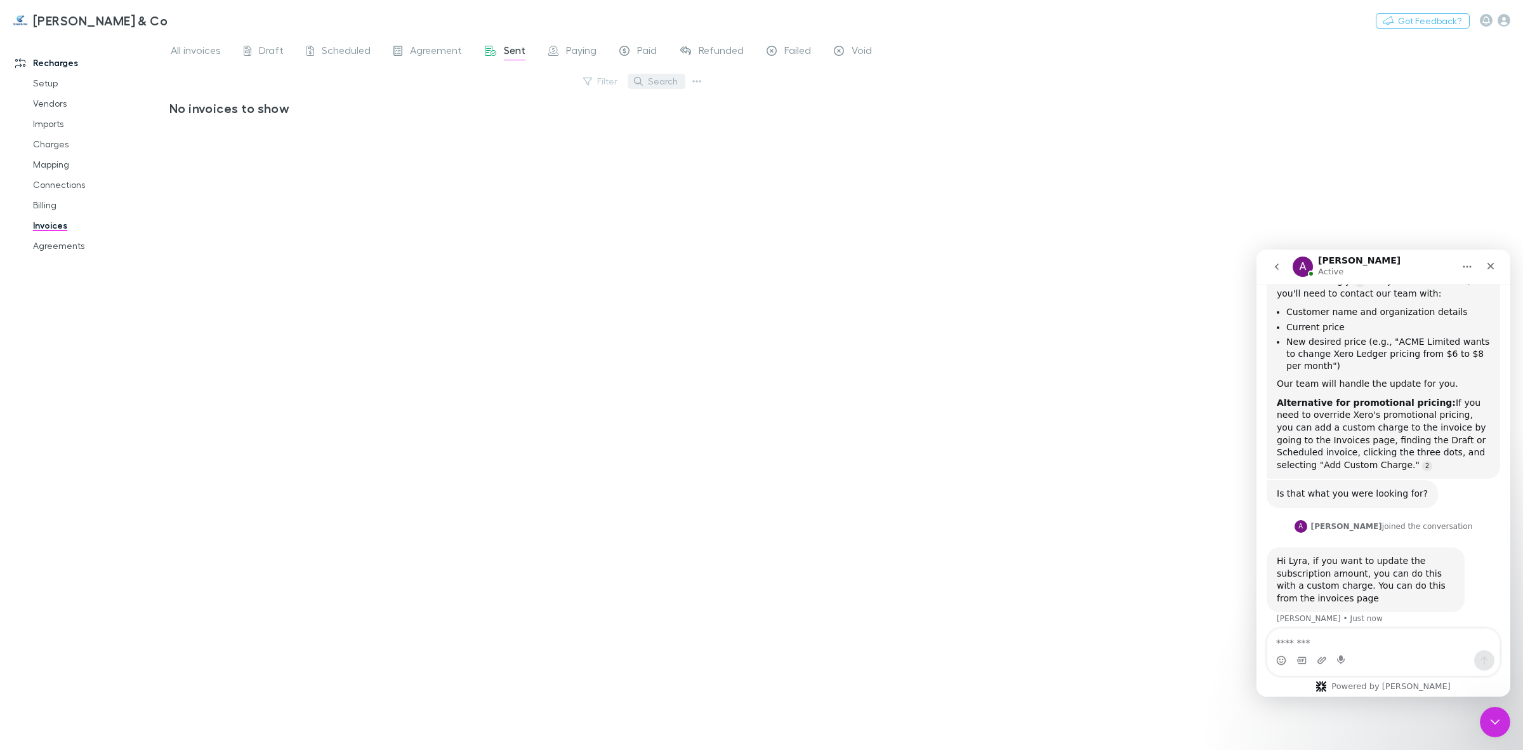
click at [658, 83] on button "Search" at bounding box center [657, 81] width 58 height 15
type input "*******"
click at [679, 83] on icon at bounding box center [678, 80] width 9 height 9
click at [59, 163] on link "Mapping" at bounding box center [99, 164] width 159 height 20
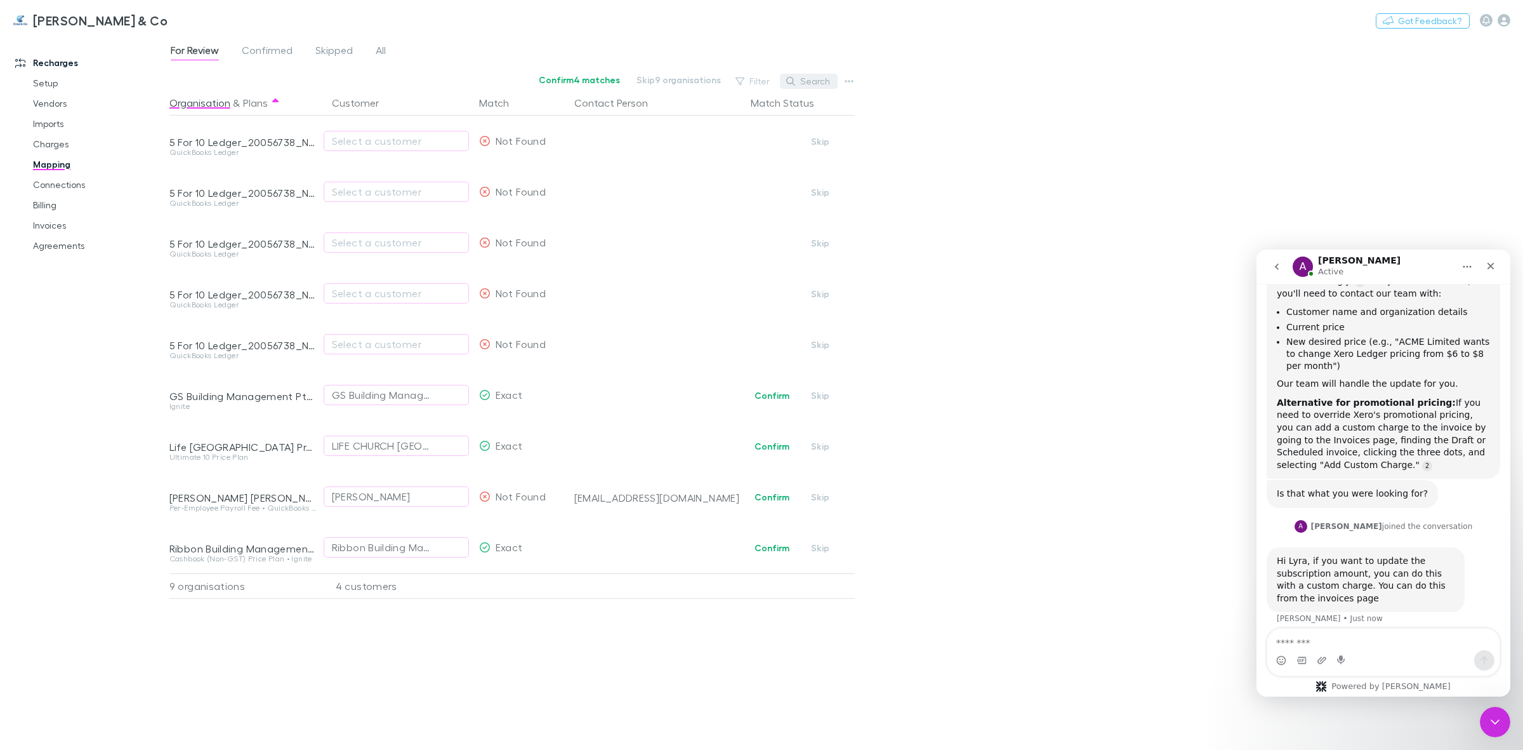
click at [800, 86] on button "Search" at bounding box center [809, 81] width 58 height 15
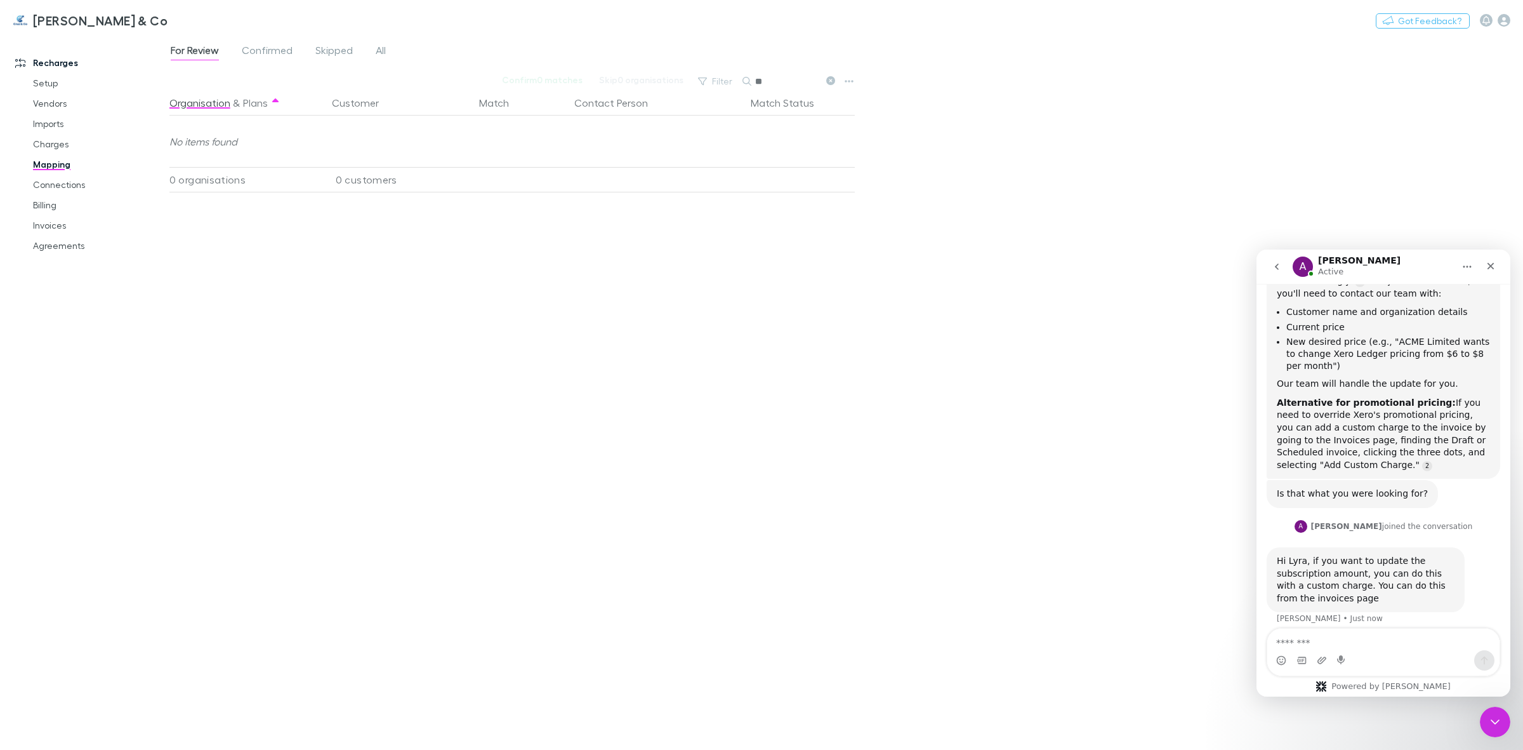
type input "*"
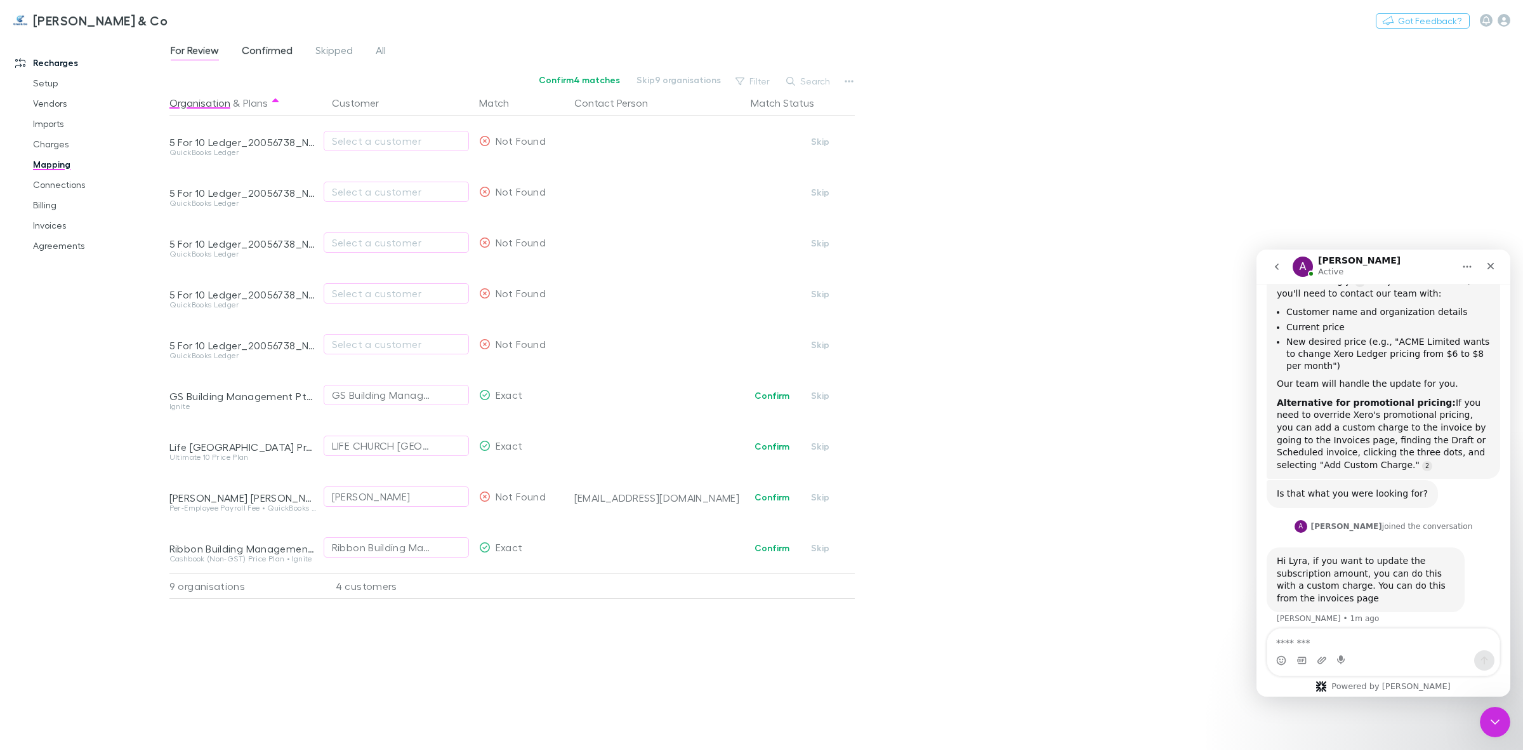
click at [270, 49] on span "Confirmed" at bounding box center [267, 52] width 51 height 17
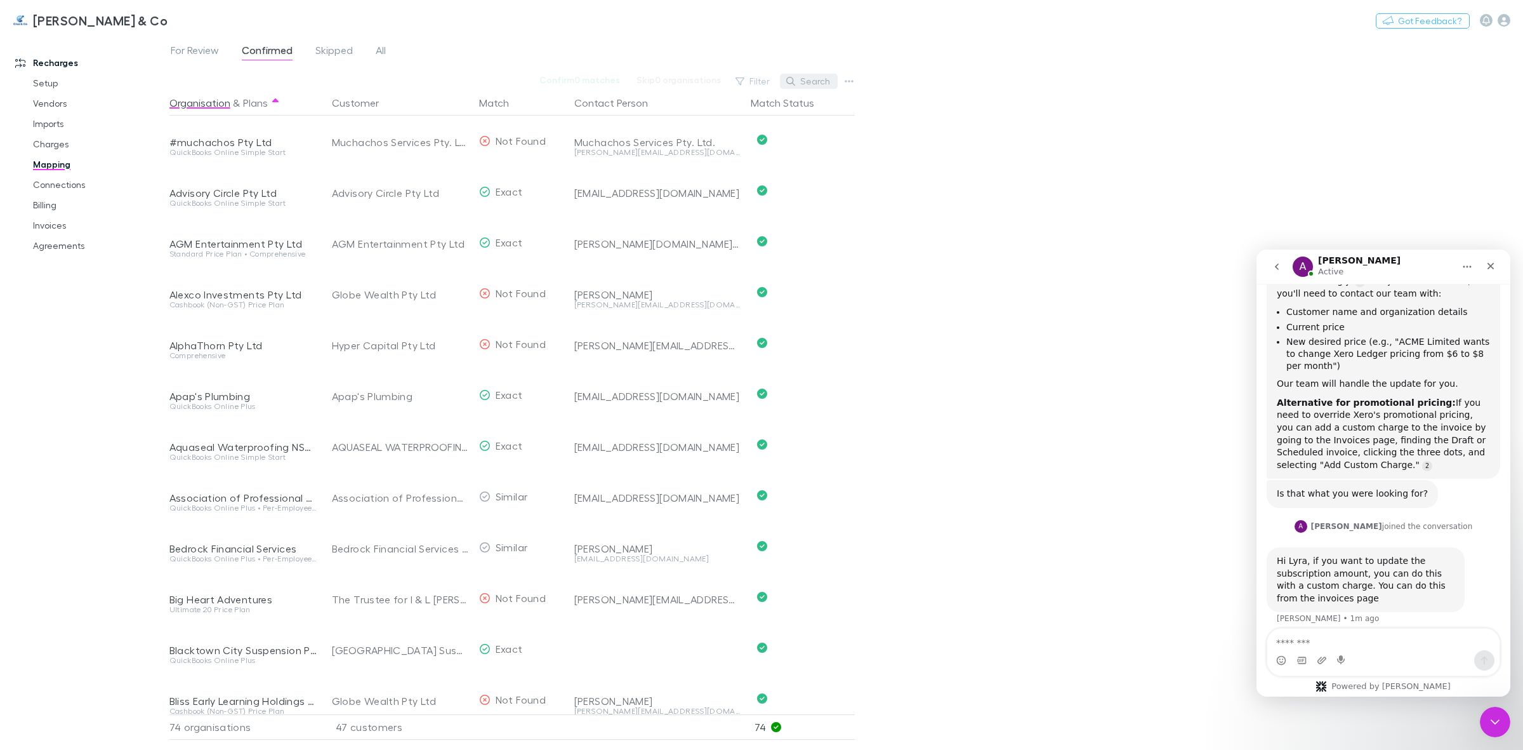
click at [797, 76] on button "Search" at bounding box center [809, 81] width 58 height 15
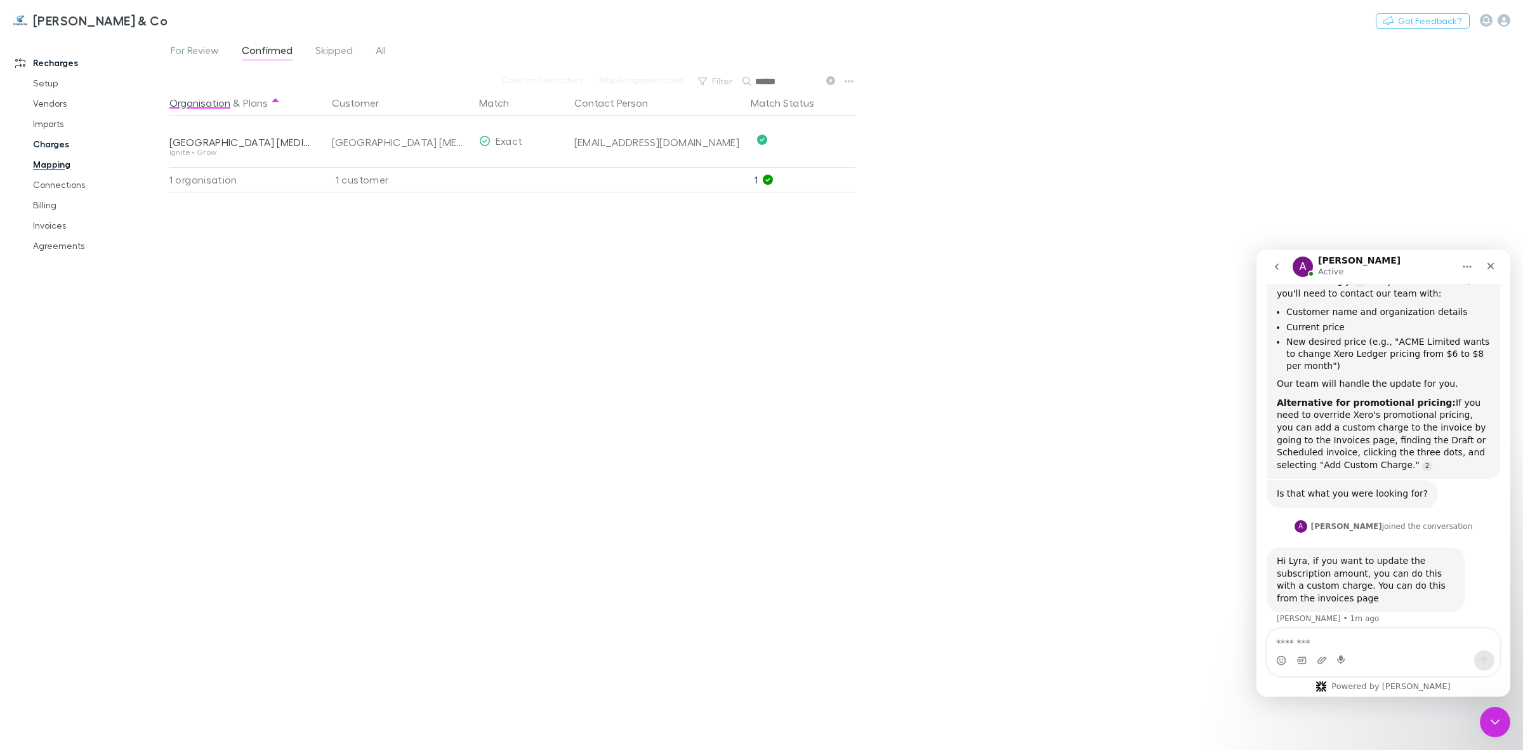
type input "******"
click at [61, 141] on link "Charges" at bounding box center [99, 144] width 159 height 20
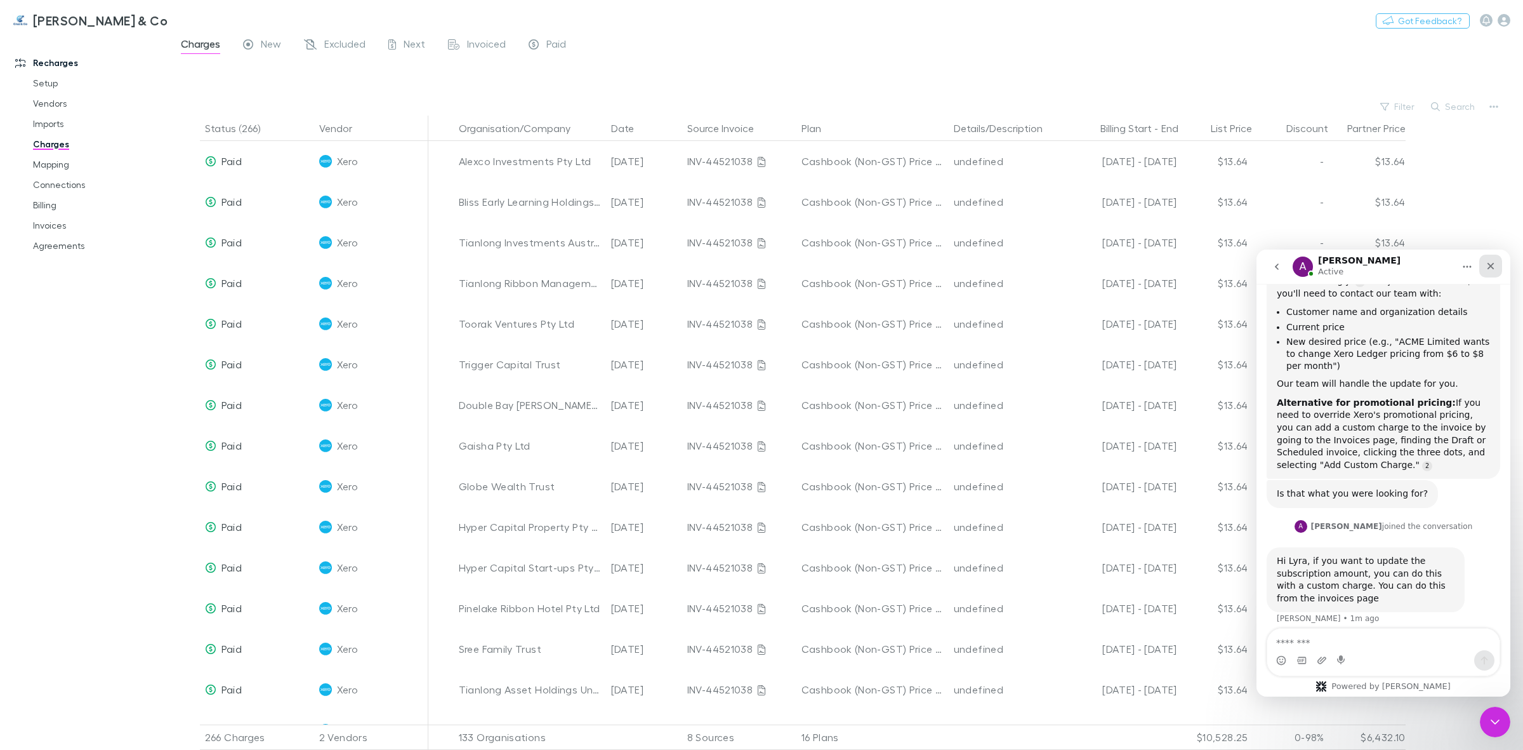
click at [1487, 268] on icon "Close" at bounding box center [1491, 266] width 10 height 10
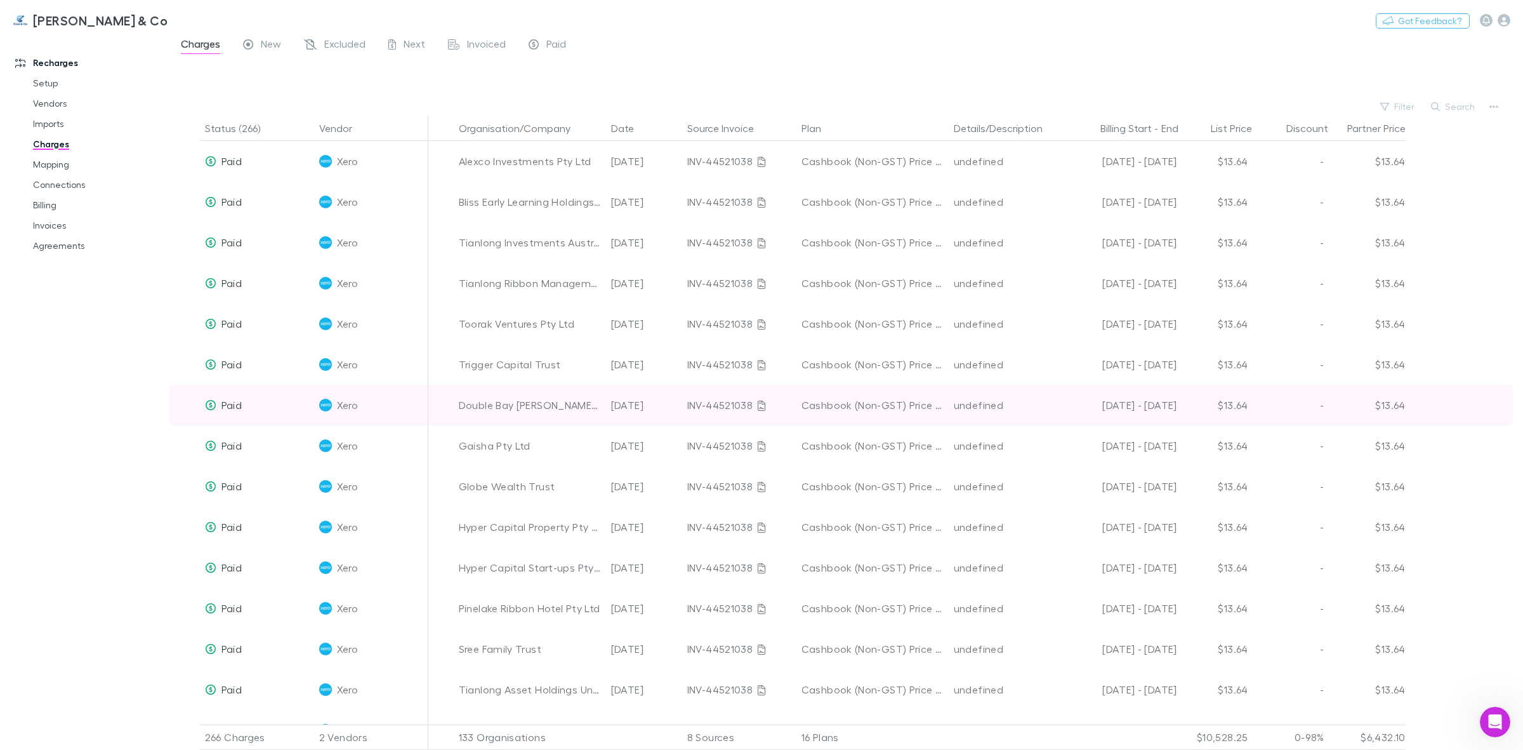
scroll to position [587, 0]
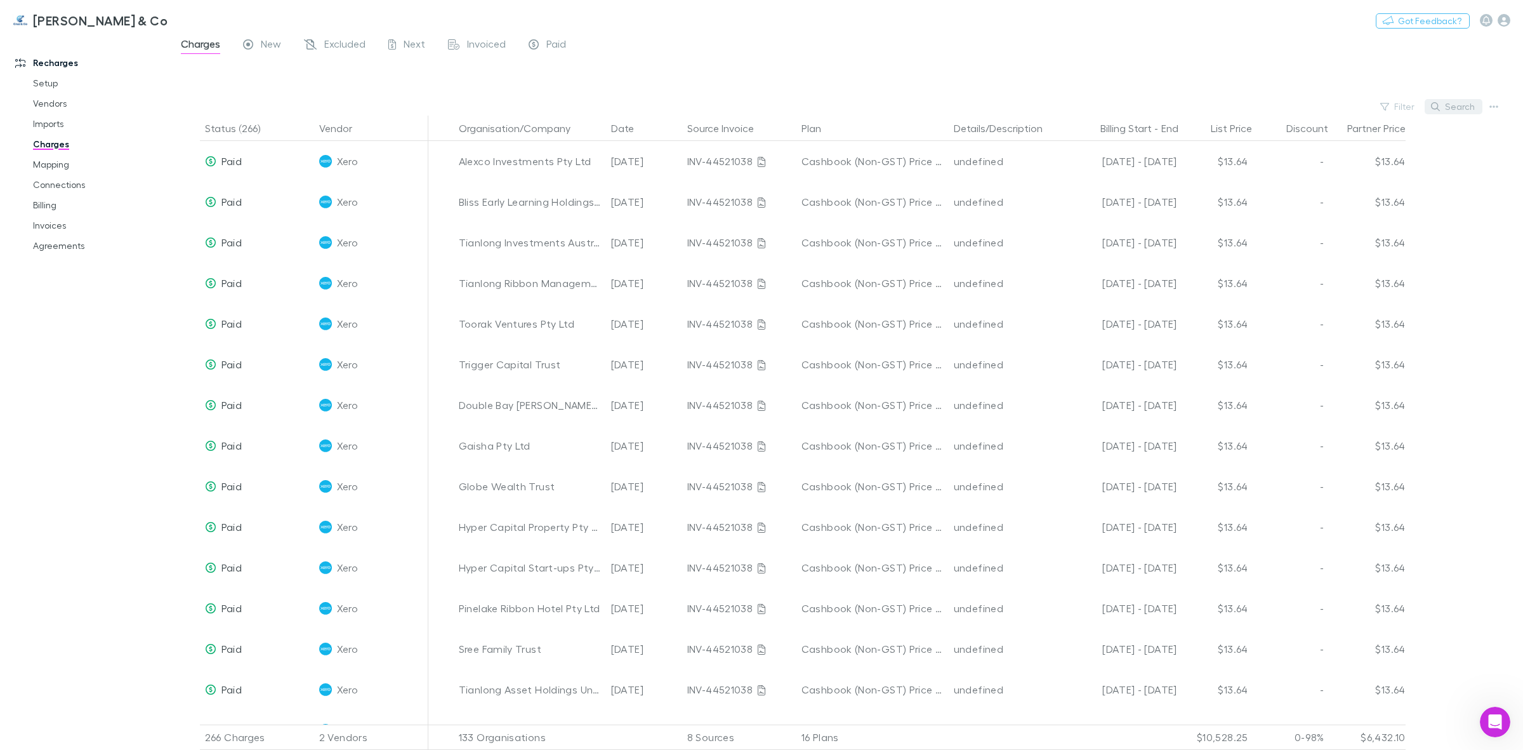
click at [1451, 109] on button "Search" at bounding box center [1454, 106] width 58 height 15
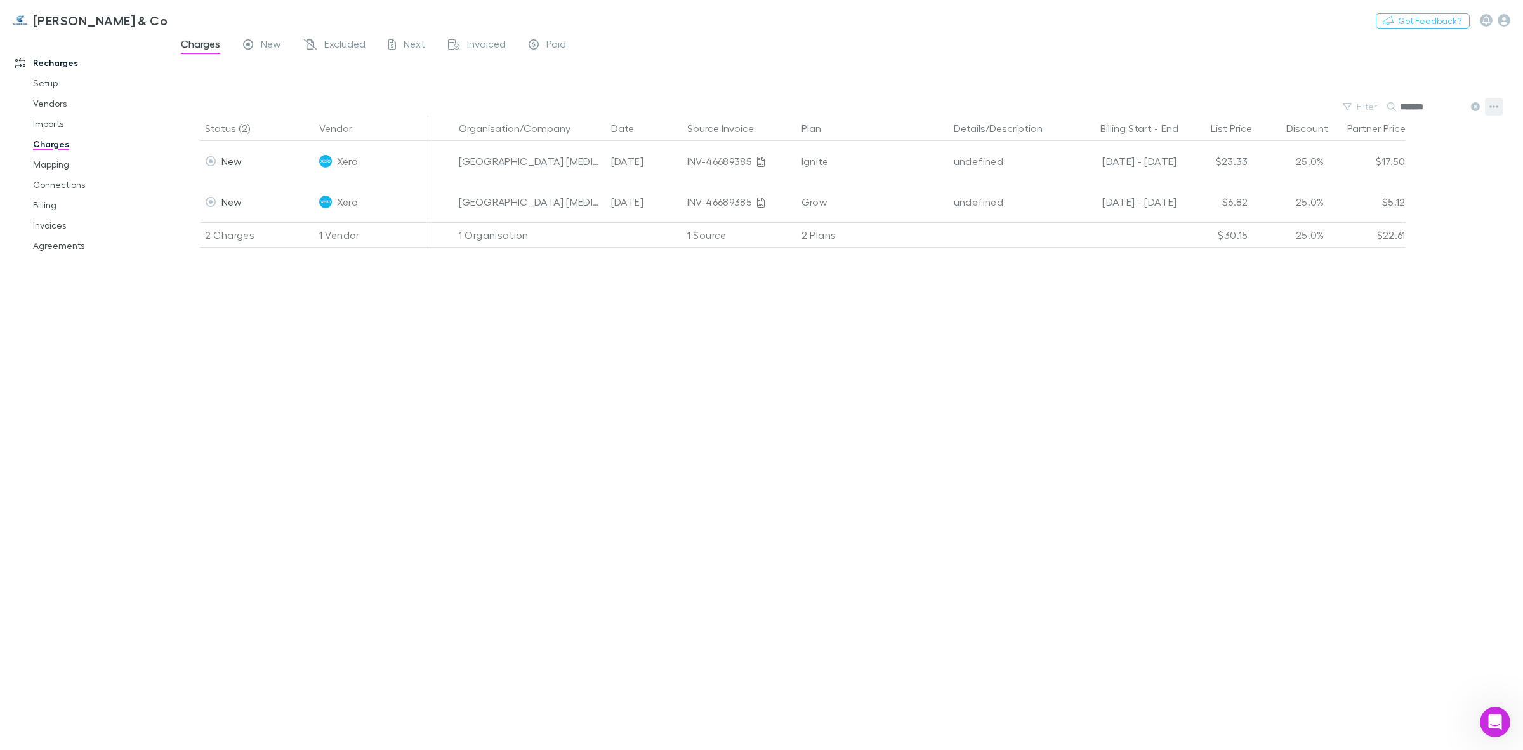
click at [1502, 112] on button "button" at bounding box center [1494, 107] width 18 height 18
click at [1312, 153] on div at bounding box center [761, 375] width 1523 height 750
click at [1473, 105] on icon at bounding box center [1475, 106] width 9 height 9
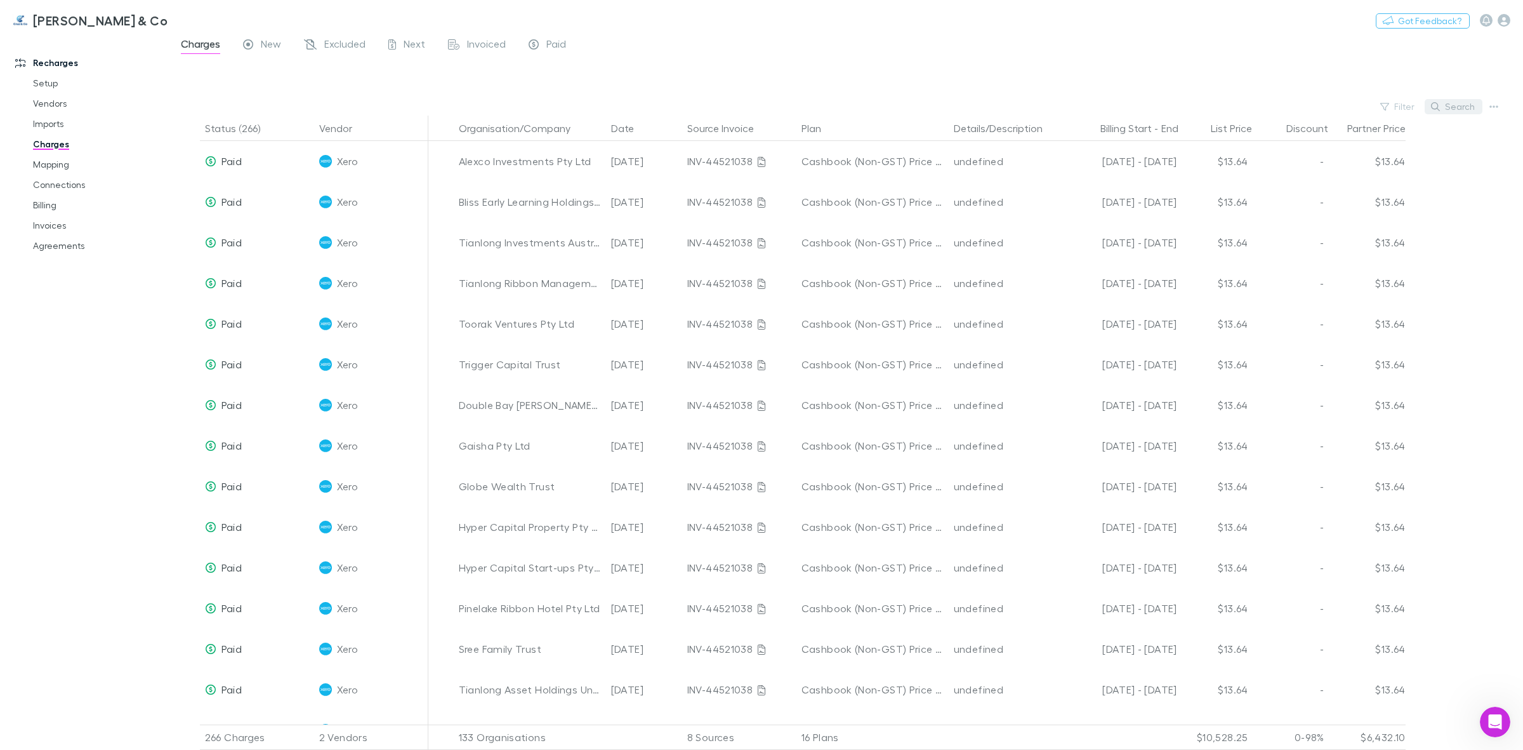
click at [1455, 106] on button "Search" at bounding box center [1454, 106] width 58 height 15
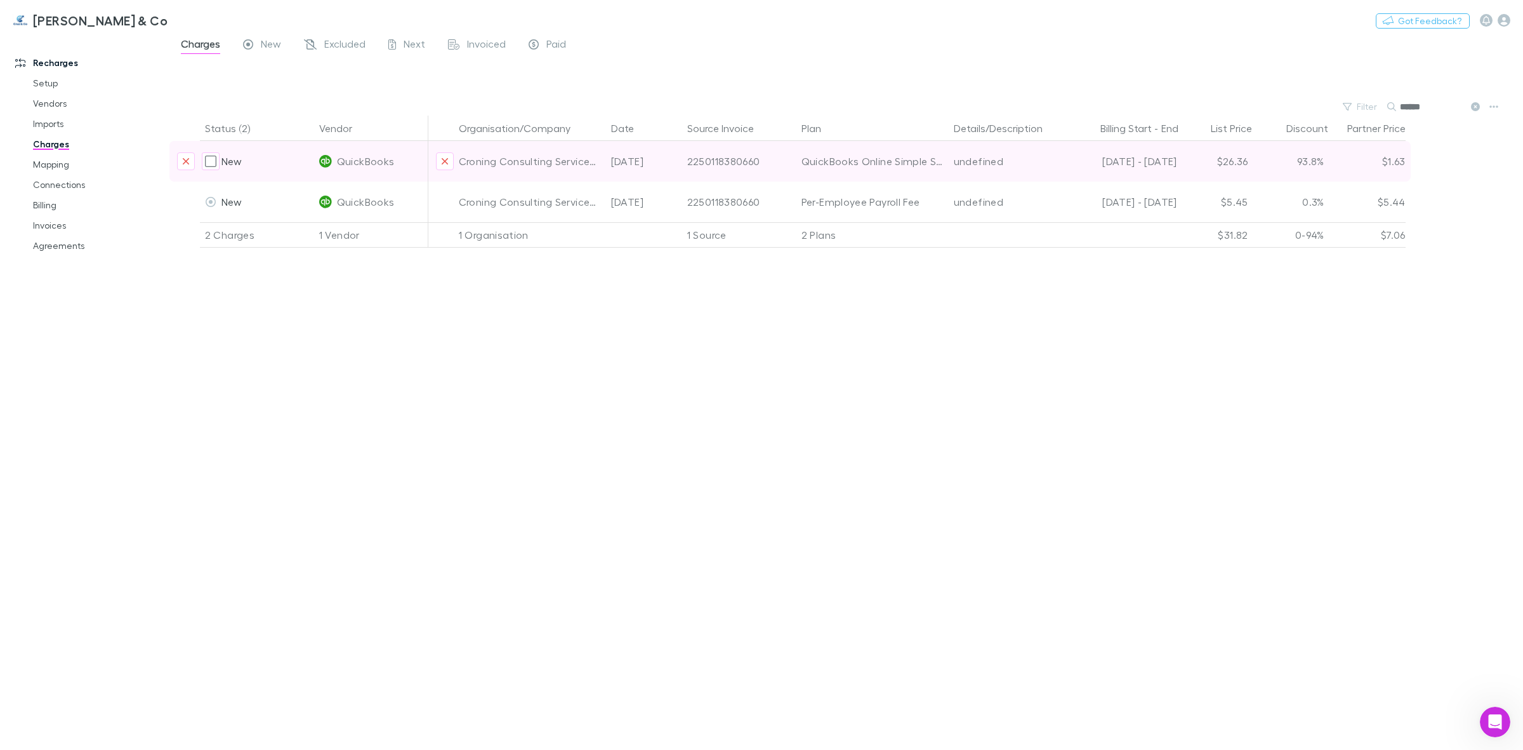
type input "******"
click at [1353, 162] on div "$1.63" at bounding box center [1368, 161] width 76 height 41
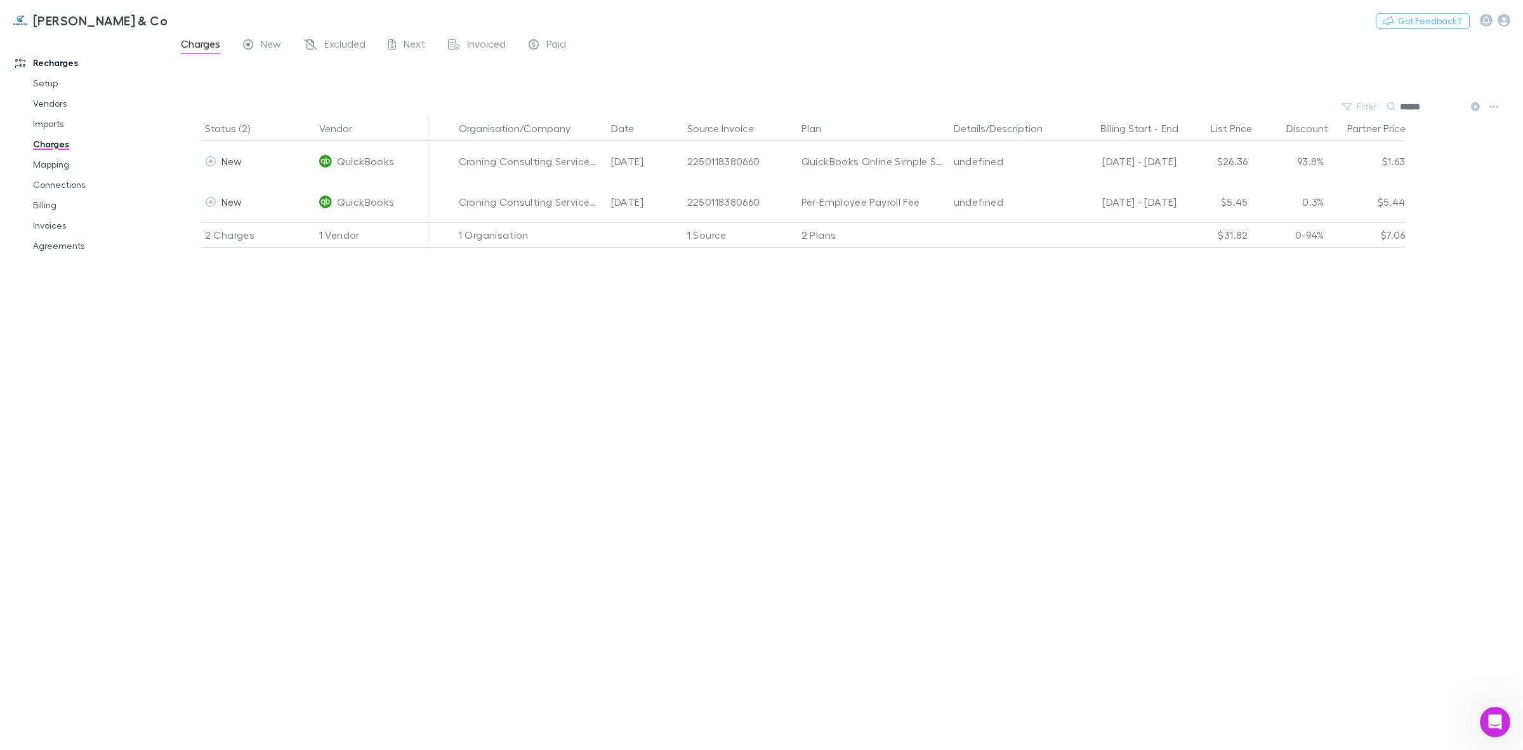
click at [1476, 108] on icon at bounding box center [1475, 106] width 9 height 9
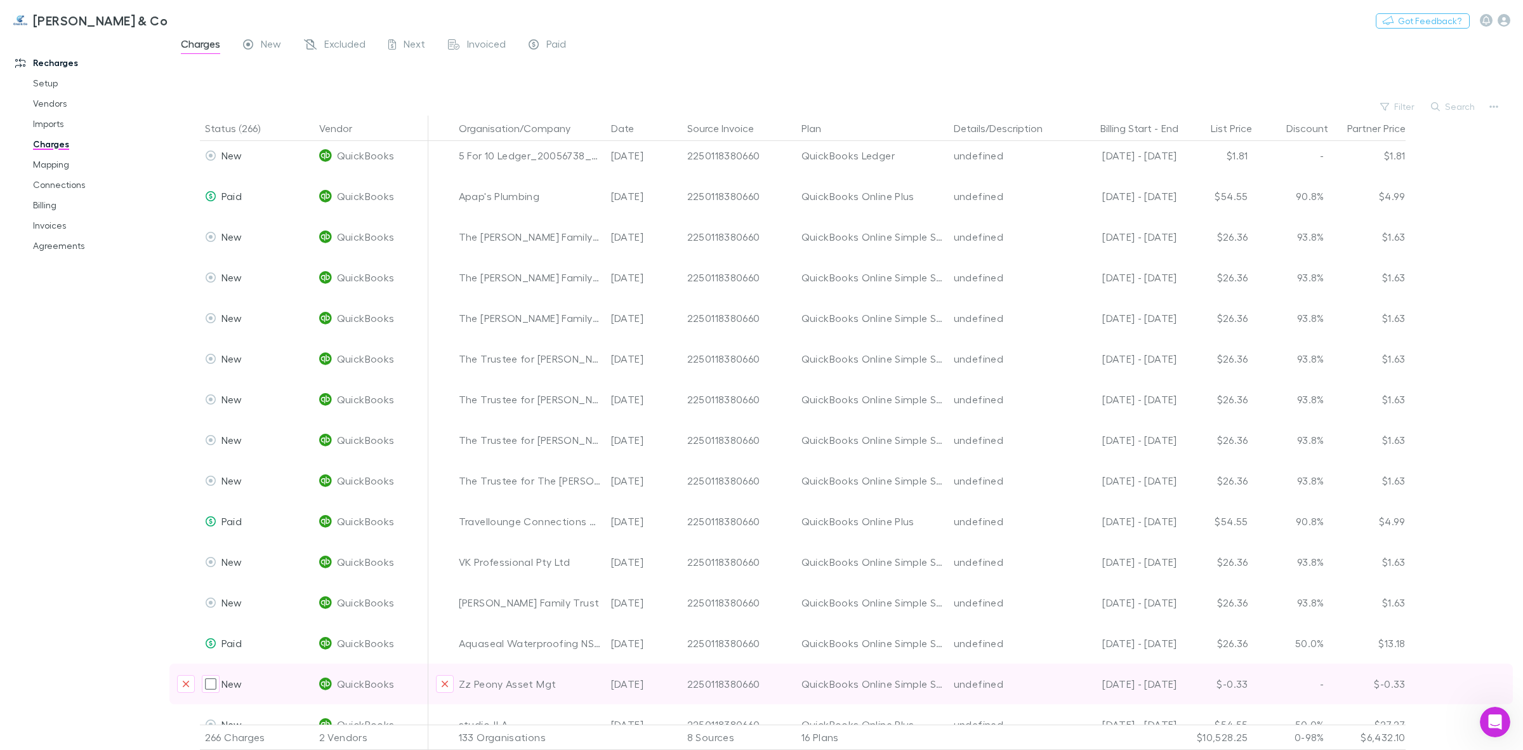
scroll to position [2380, 0]
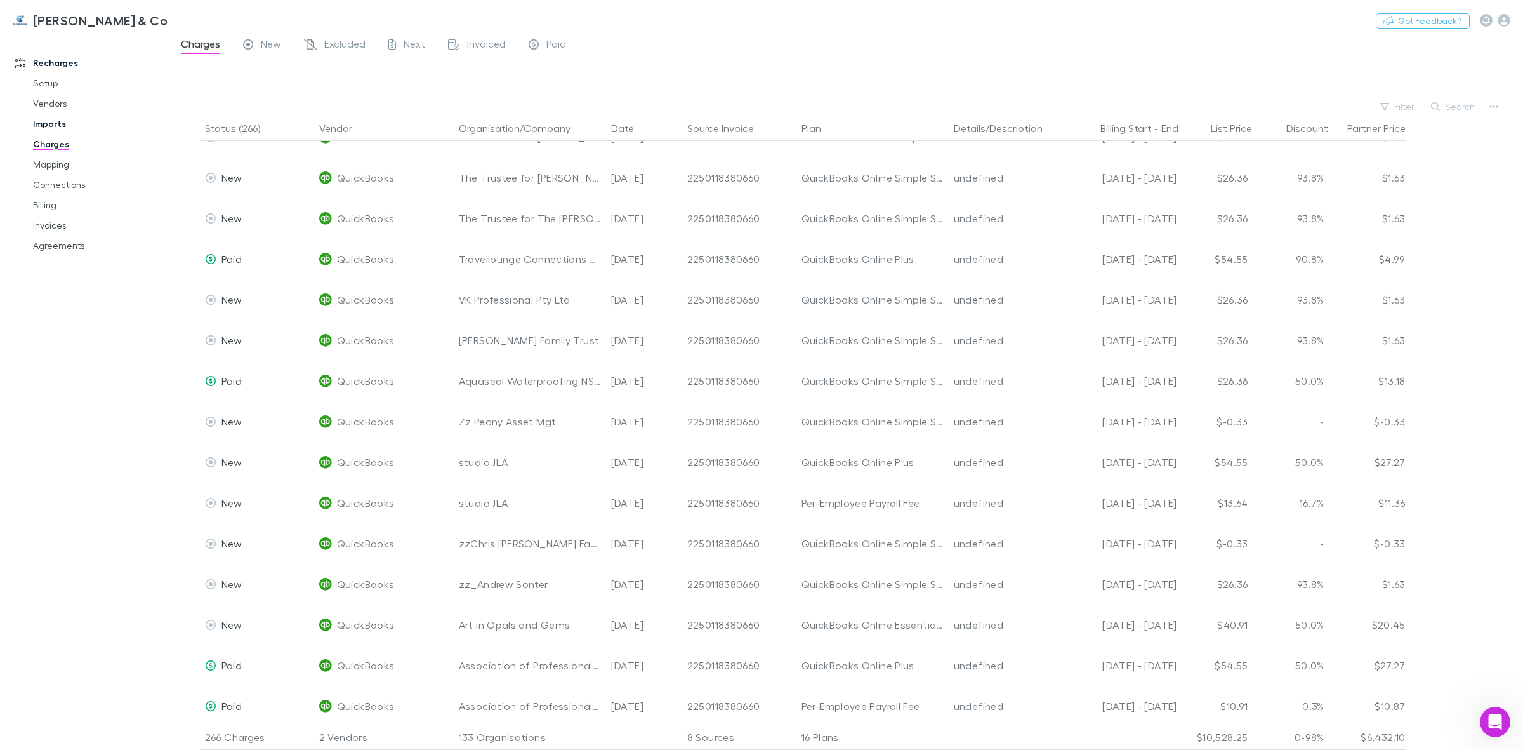
click at [55, 126] on link "Imports" at bounding box center [99, 124] width 159 height 20
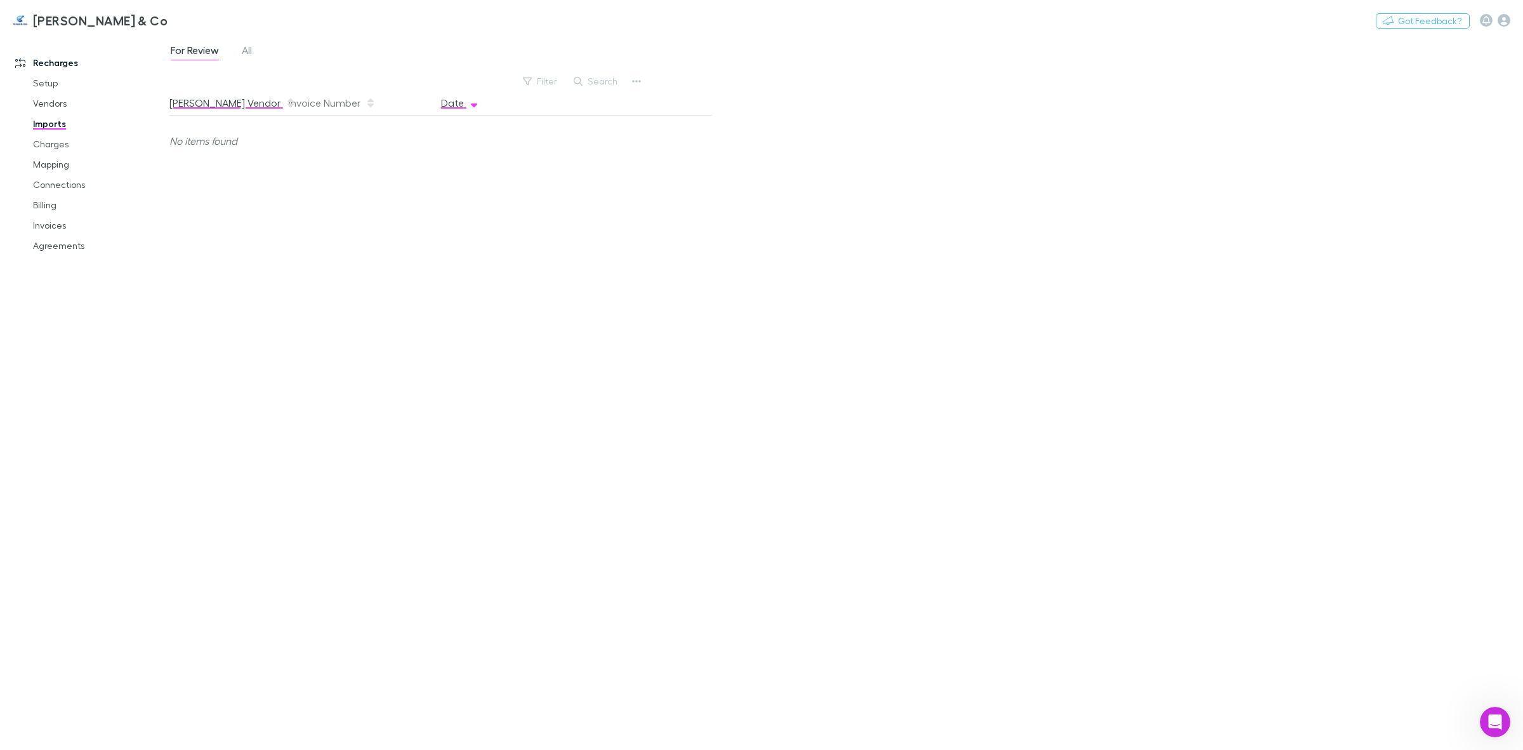
click at [178, 97] on button "[PERSON_NAME] Vendor" at bounding box center [232, 102] width 126 height 25
click at [312, 106] on button "Invoice Number" at bounding box center [332, 102] width 87 height 25
click at [58, 98] on link "Vendors" at bounding box center [99, 103] width 159 height 20
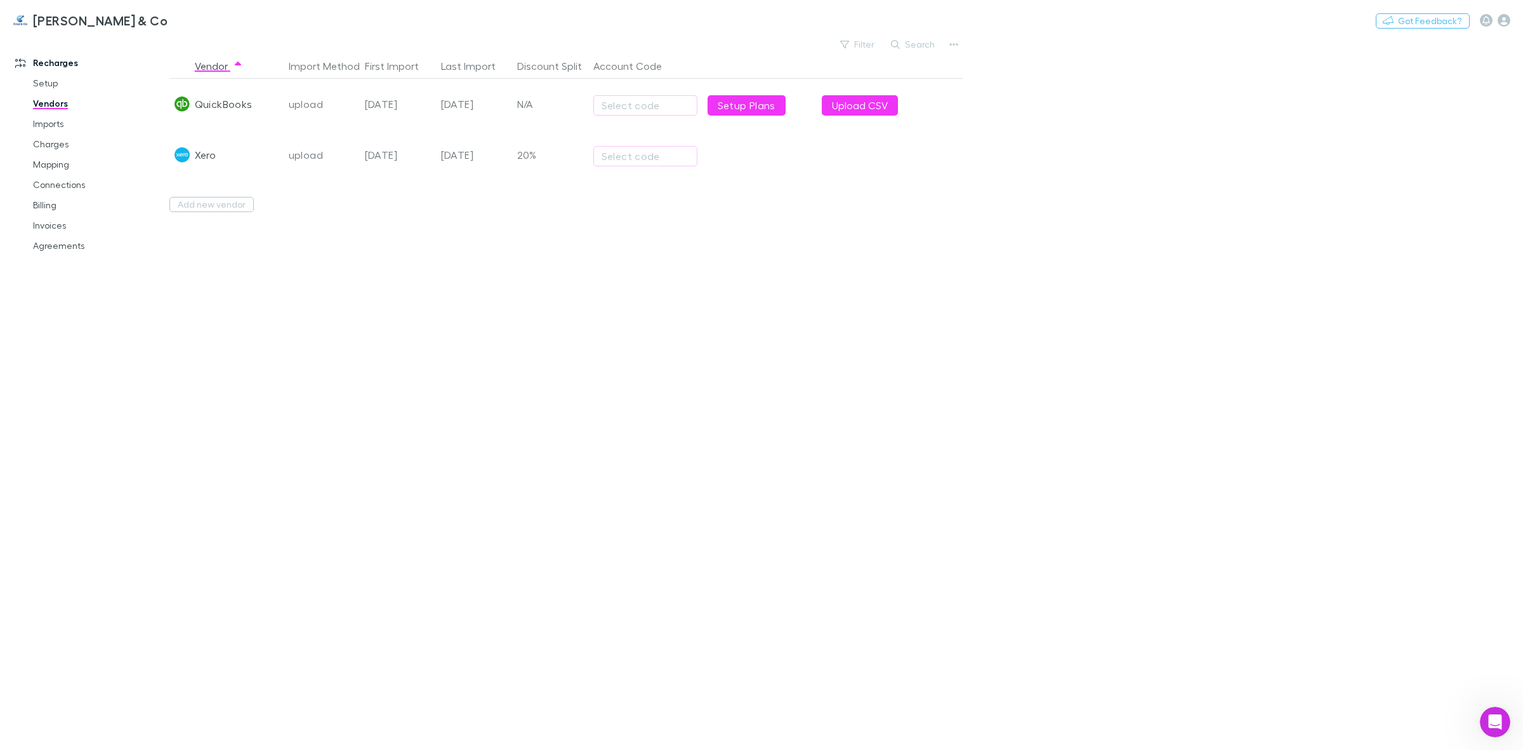
click at [522, 156] on div "20%" at bounding box center [550, 154] width 76 height 51
click at [48, 87] on link "Setup" at bounding box center [99, 83] width 159 height 20
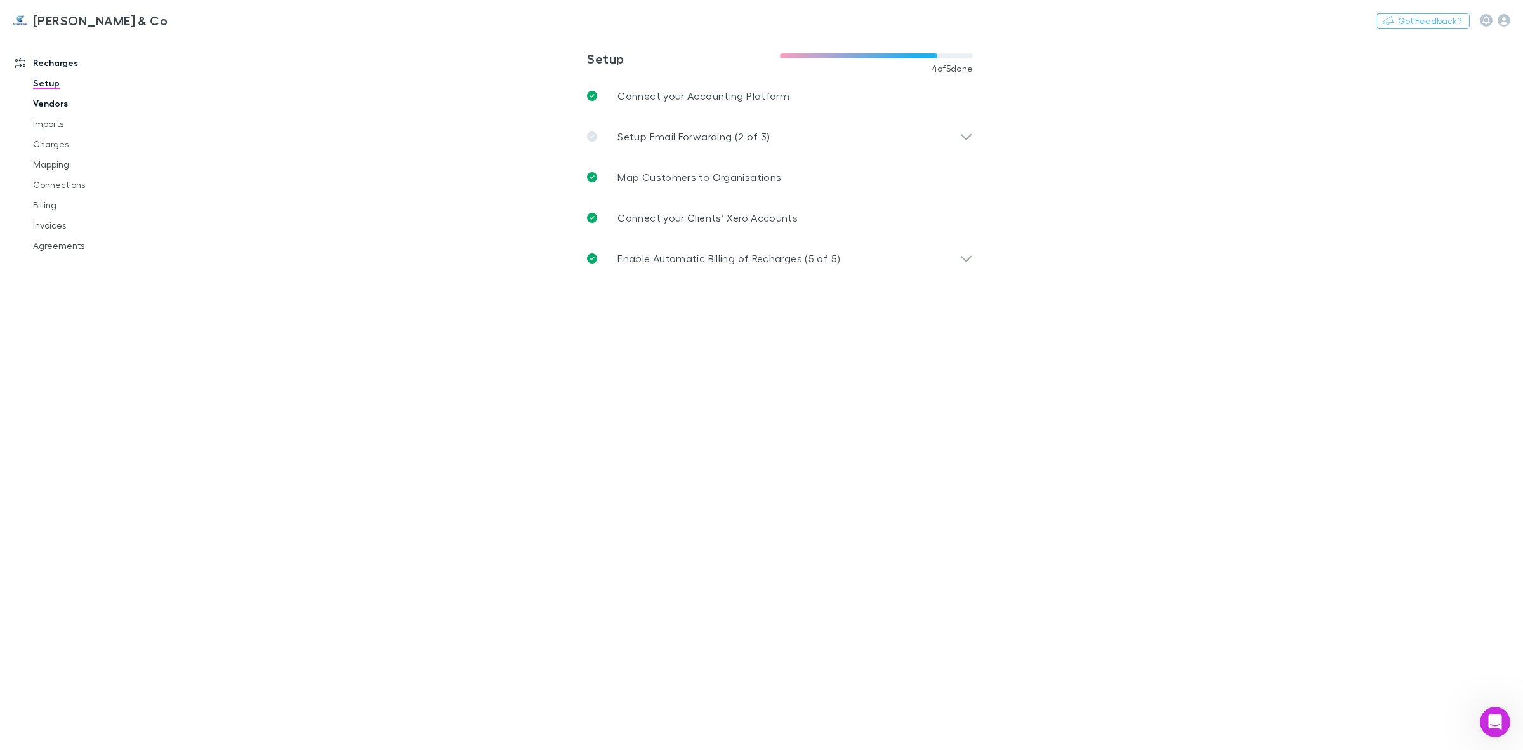
click at [48, 111] on link "Vendors" at bounding box center [99, 103] width 159 height 20
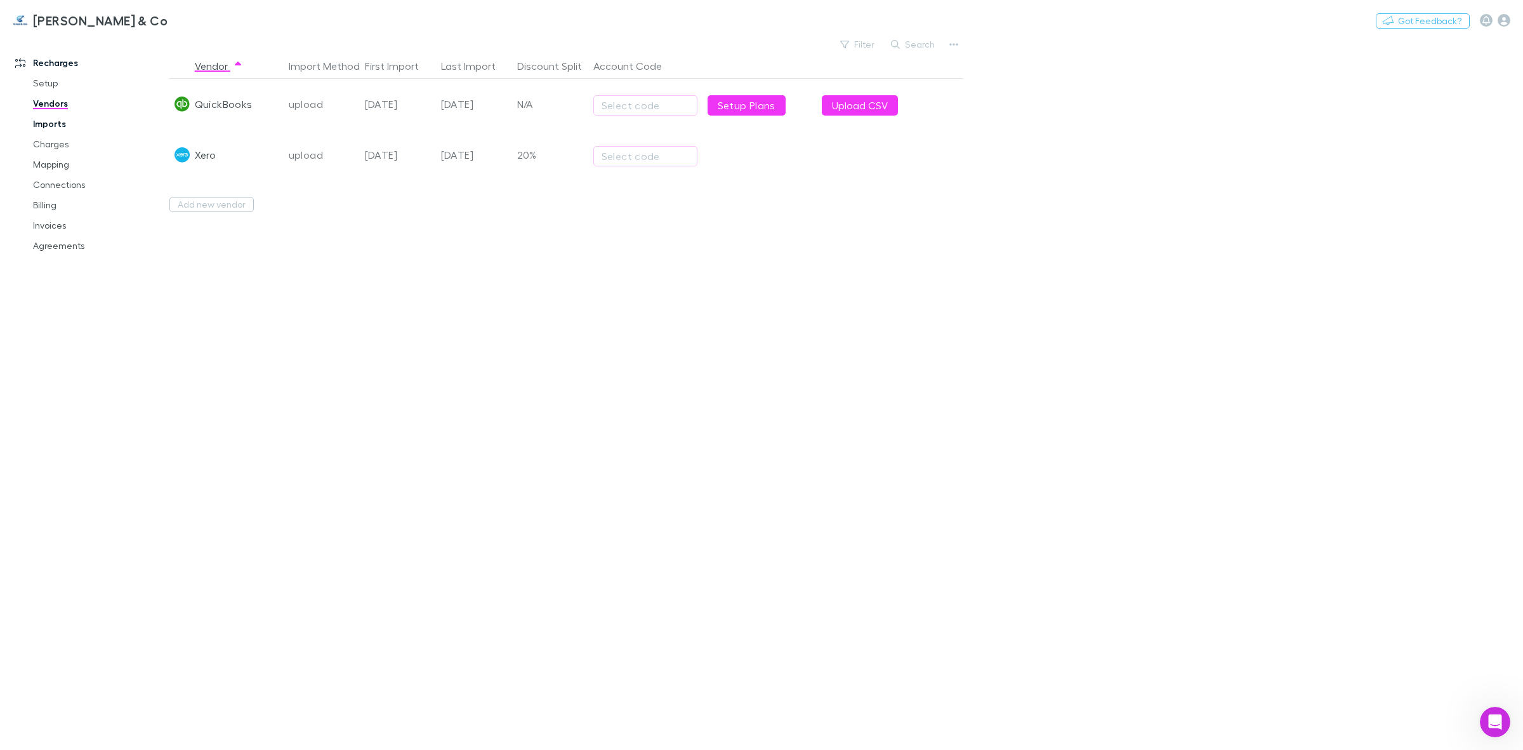
click at [48, 123] on link "Imports" at bounding box center [99, 124] width 159 height 20
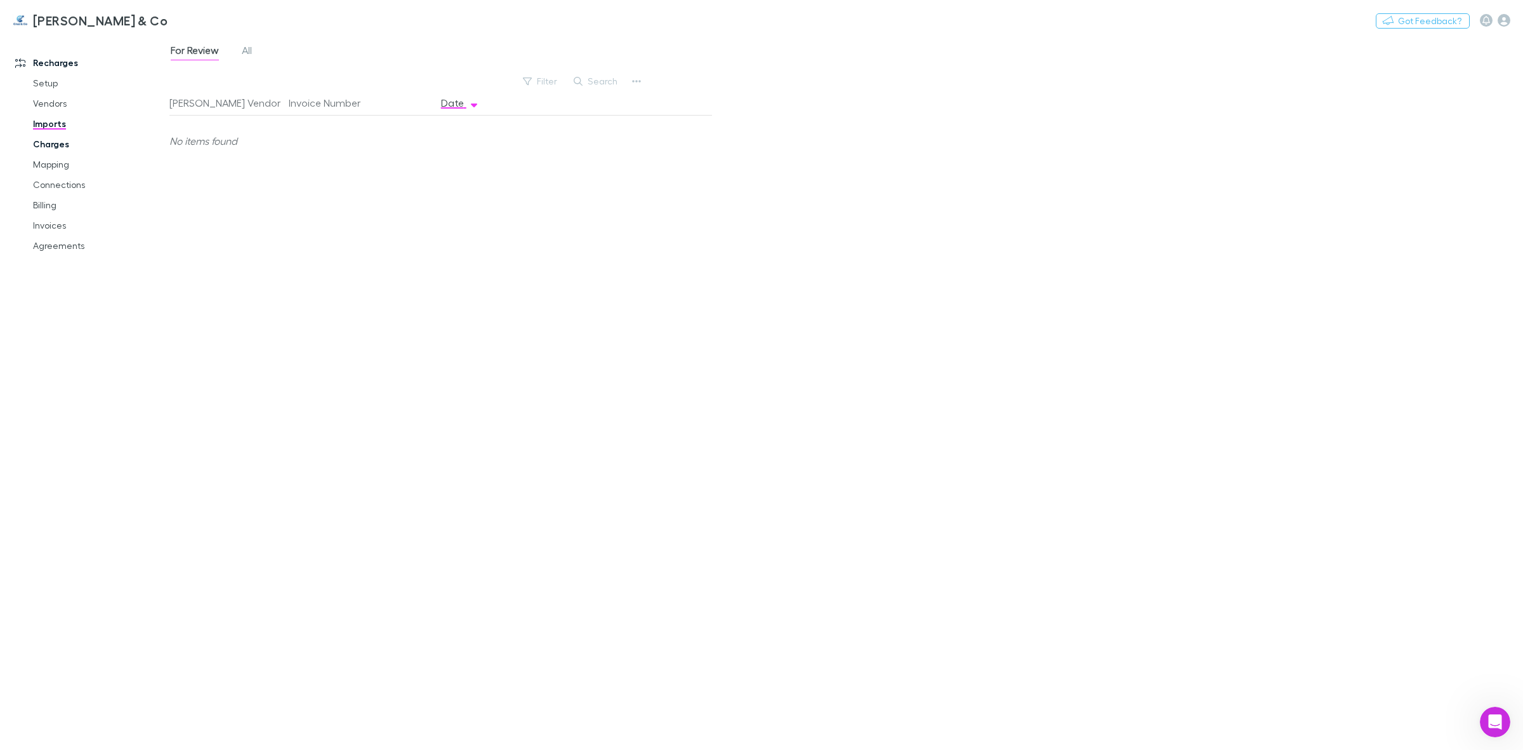
click at [50, 140] on link "Charges" at bounding box center [99, 144] width 159 height 20
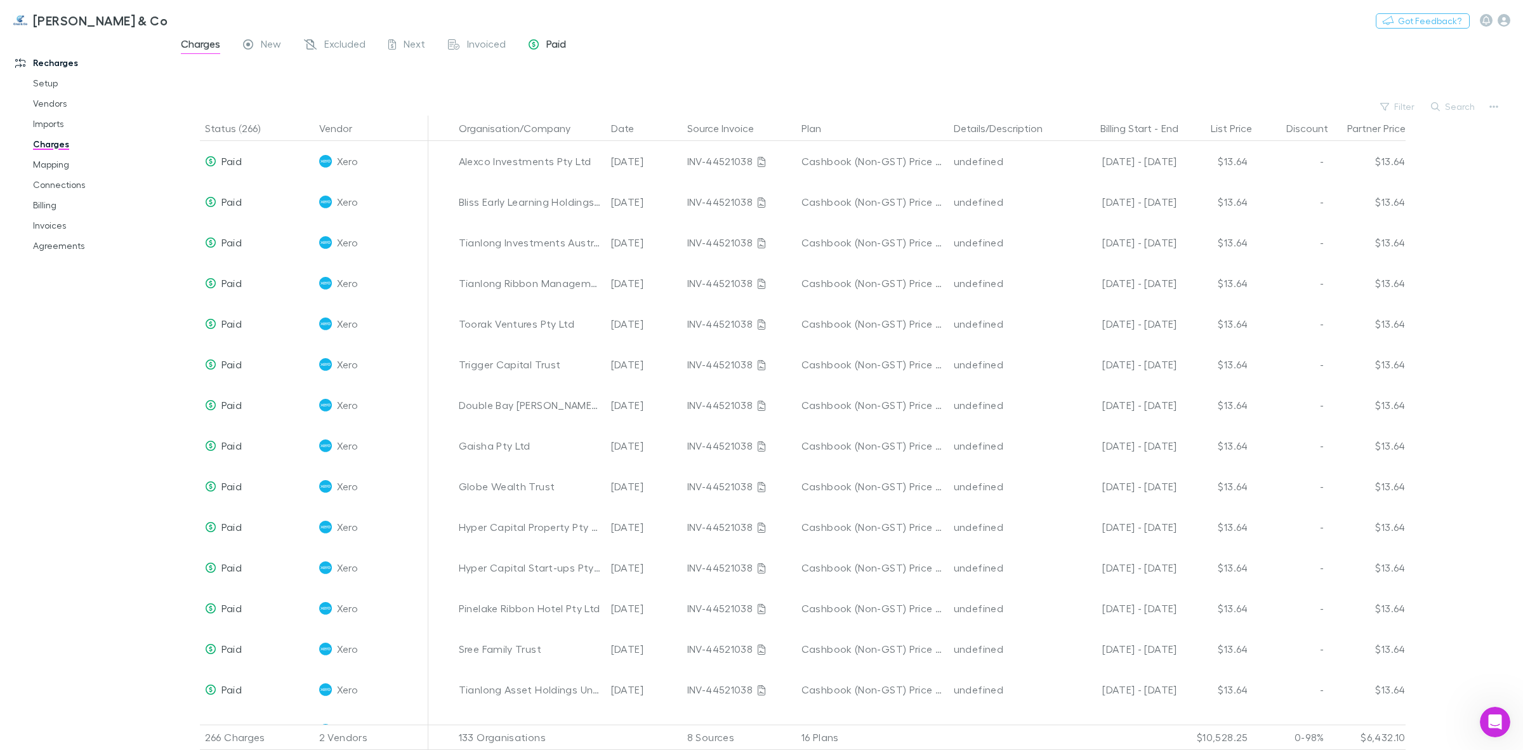
click at [550, 44] on span "Paid" at bounding box center [557, 45] width 20 height 17
click at [486, 46] on span "Invoiced" at bounding box center [486, 45] width 39 height 17
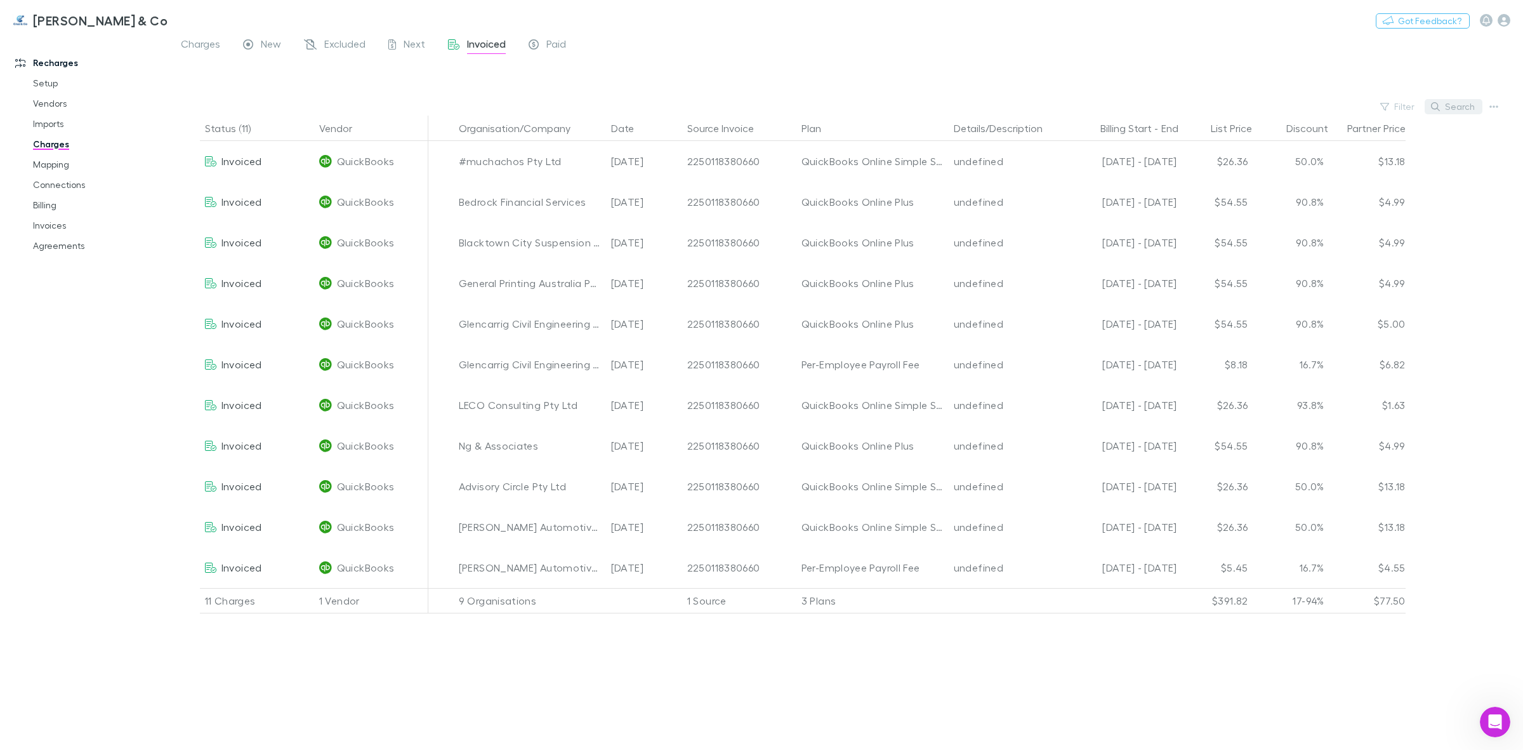
click at [1448, 107] on button "Search" at bounding box center [1454, 106] width 58 height 15
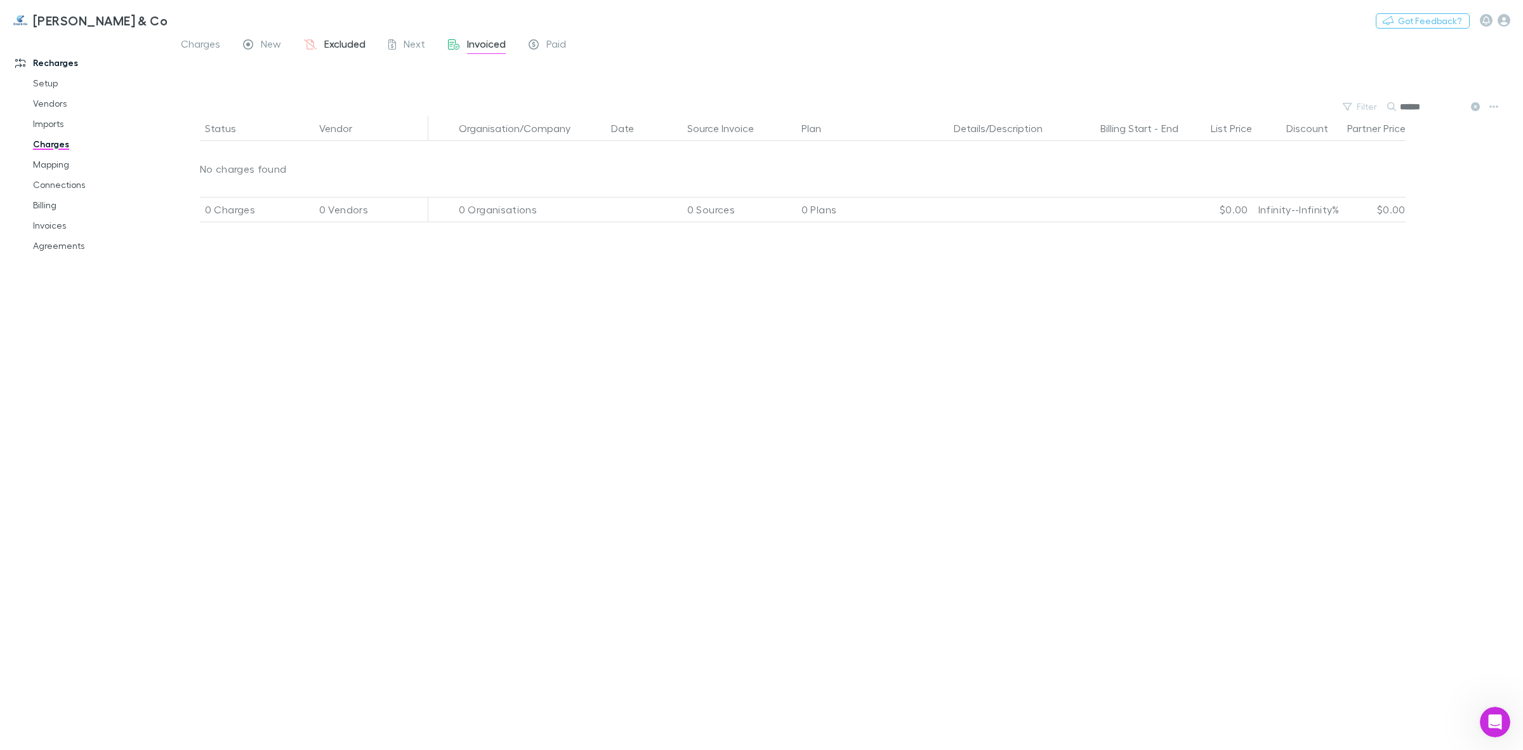
type input "******"
click at [337, 40] on span "Excluded" at bounding box center [344, 45] width 41 height 17
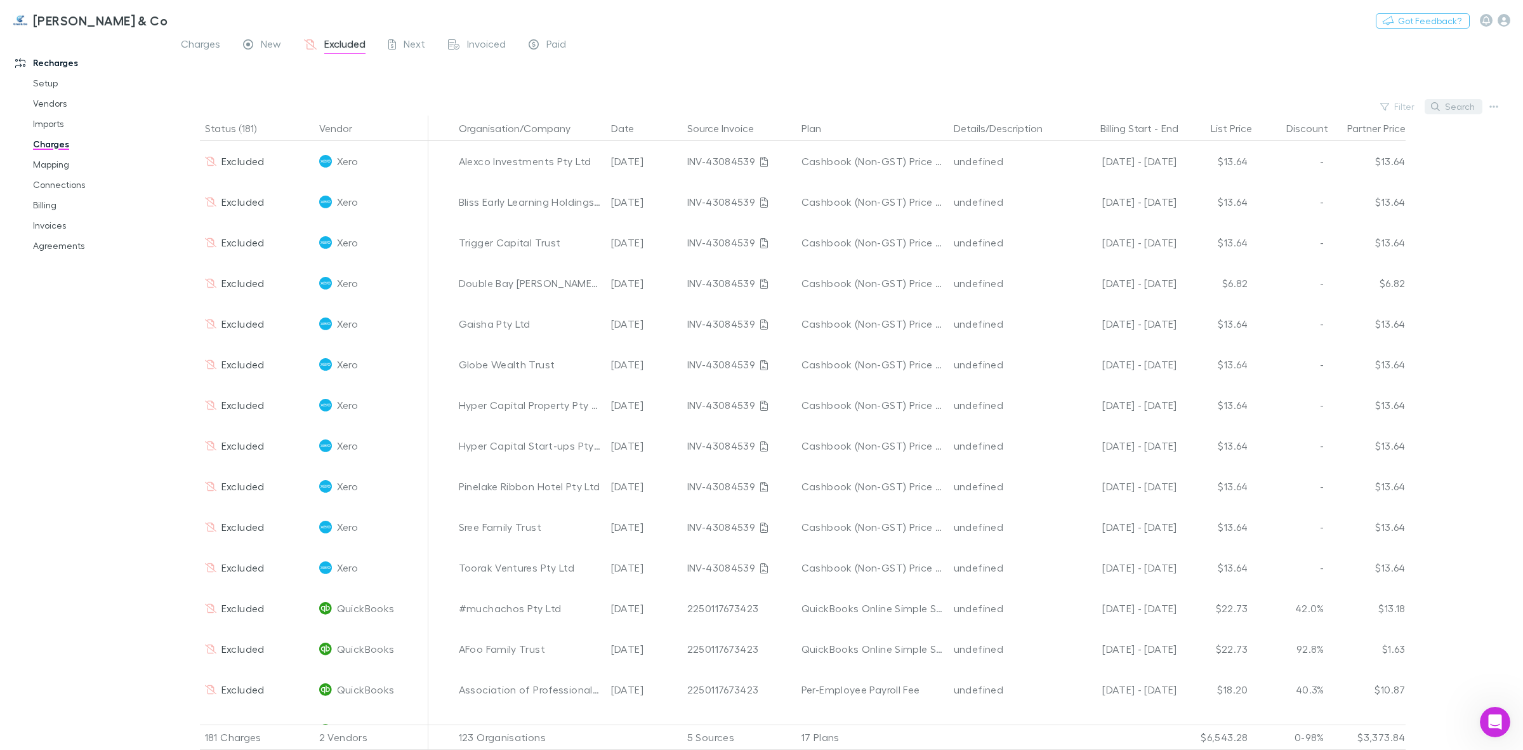
click at [1457, 107] on button "Search" at bounding box center [1454, 106] width 58 height 15
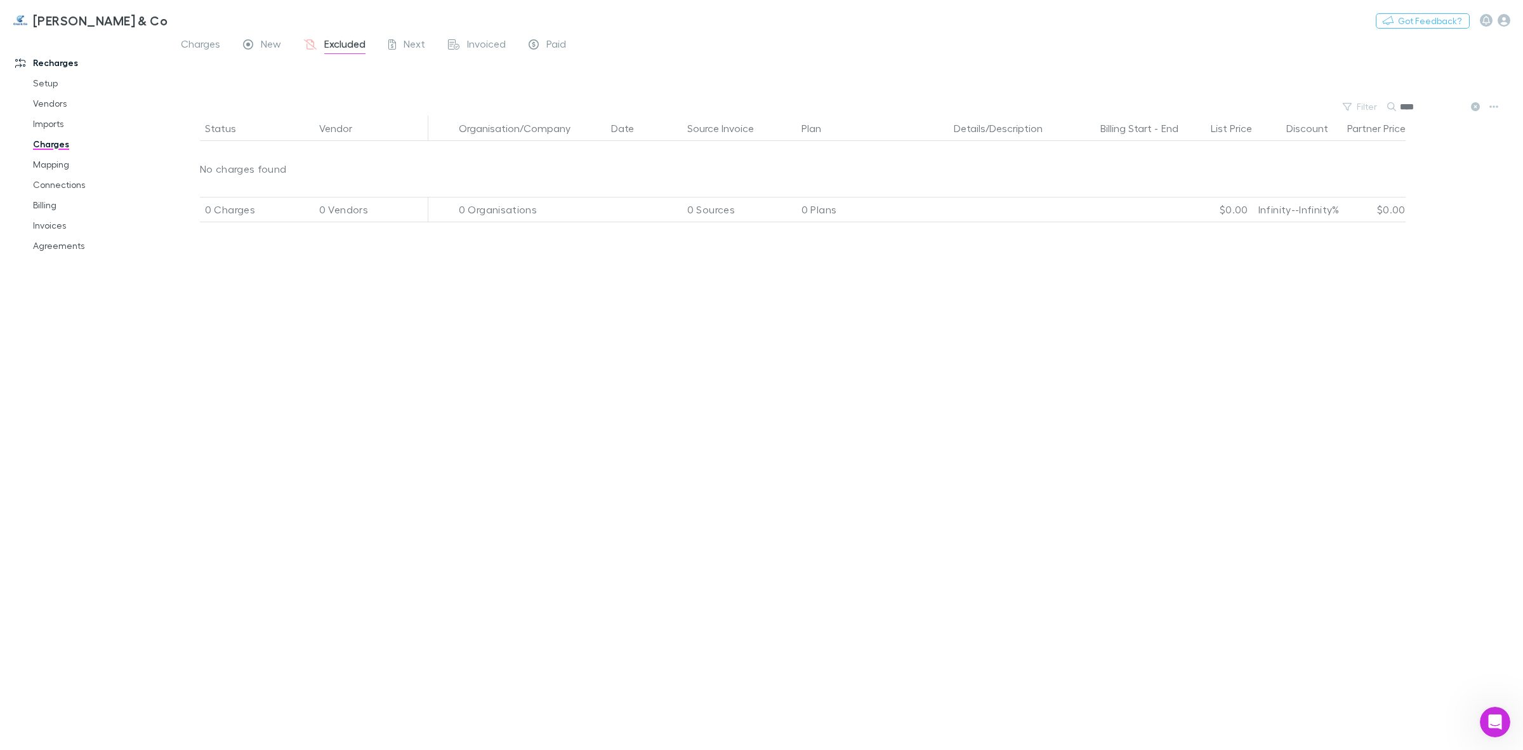
type input "****"
drag, startPoint x: 1471, startPoint y: 107, endPoint x: 236, endPoint y: 42, distance: 1236.9
click at [1471, 106] on icon at bounding box center [1475, 106] width 9 height 9
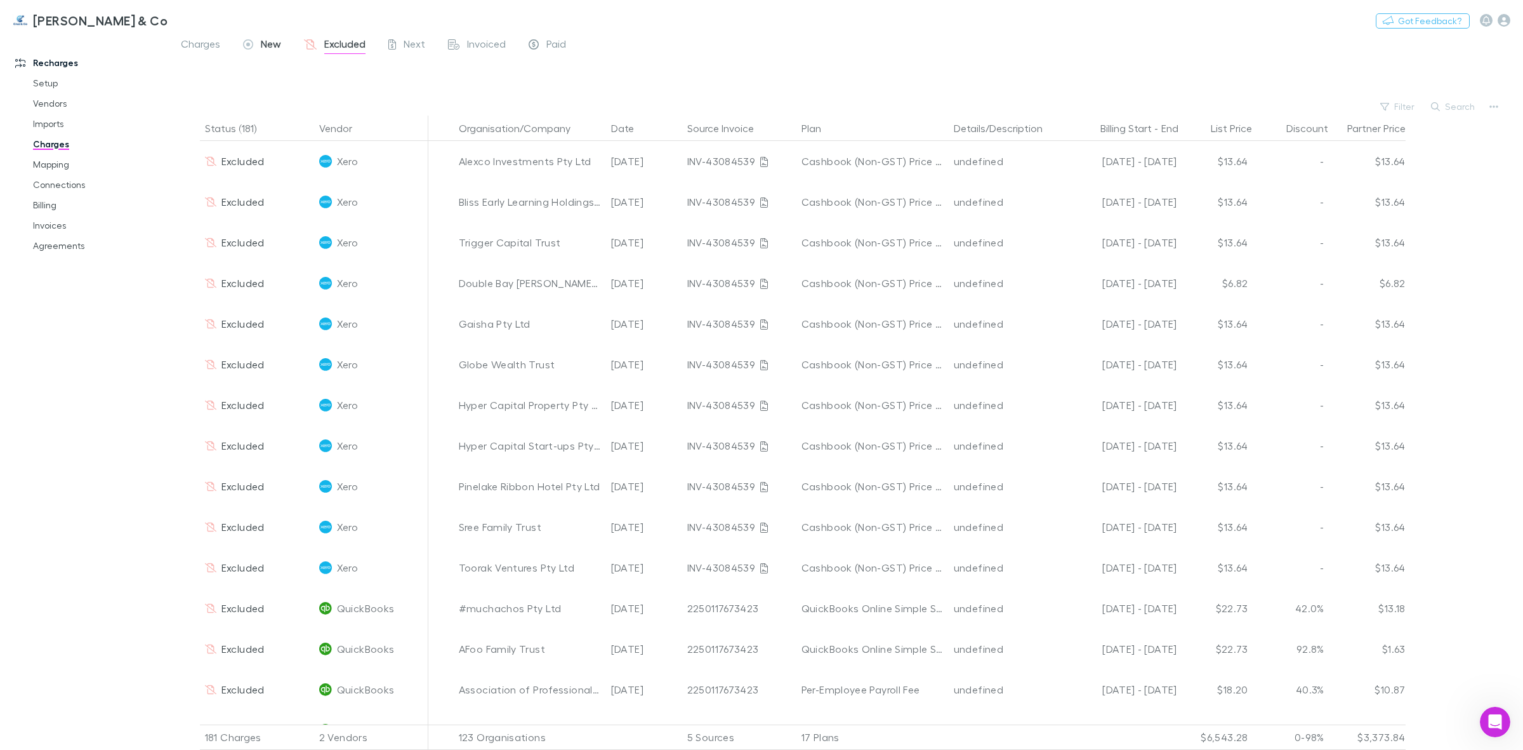
click at [270, 37] on span "New" at bounding box center [271, 45] width 20 height 17
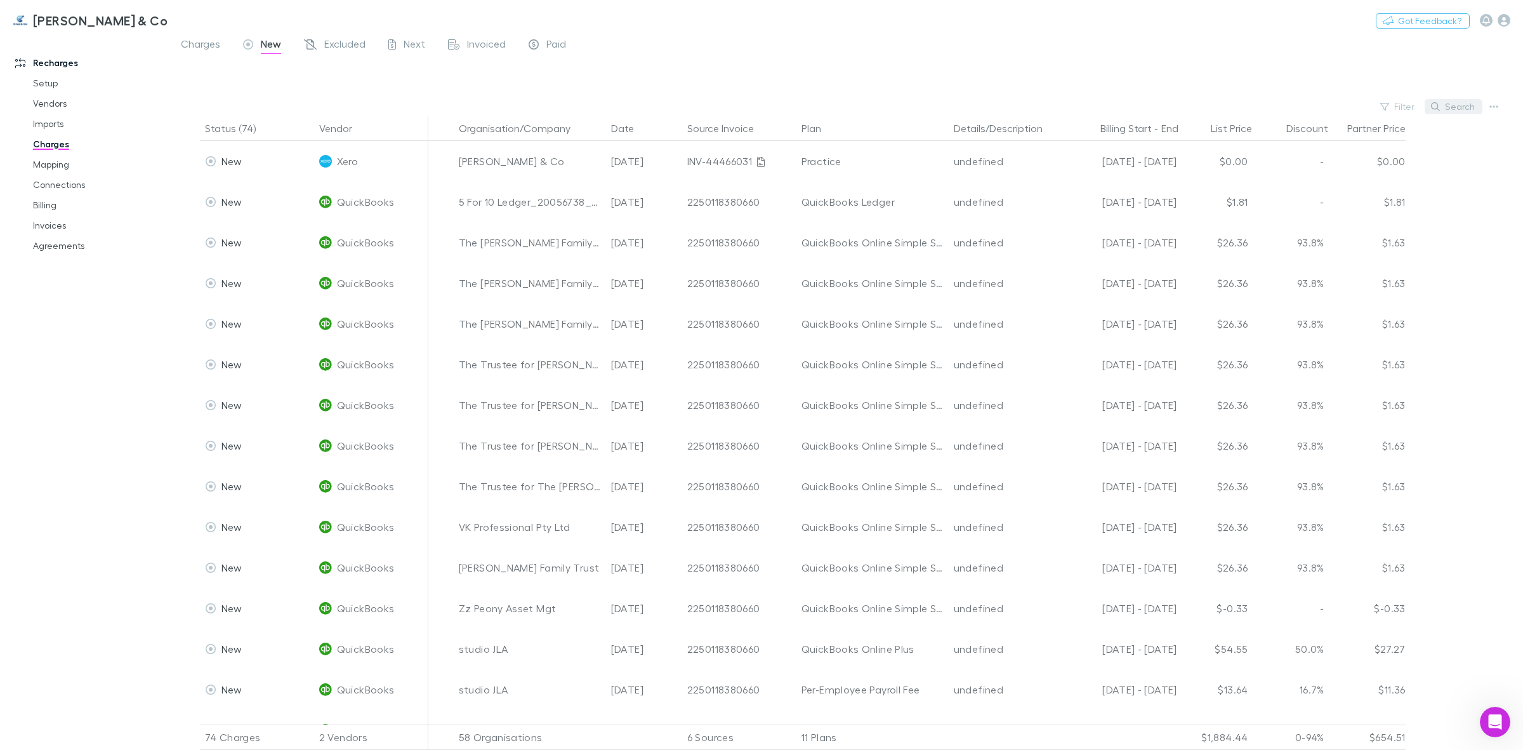
click at [1463, 109] on button "Search" at bounding box center [1454, 106] width 58 height 15
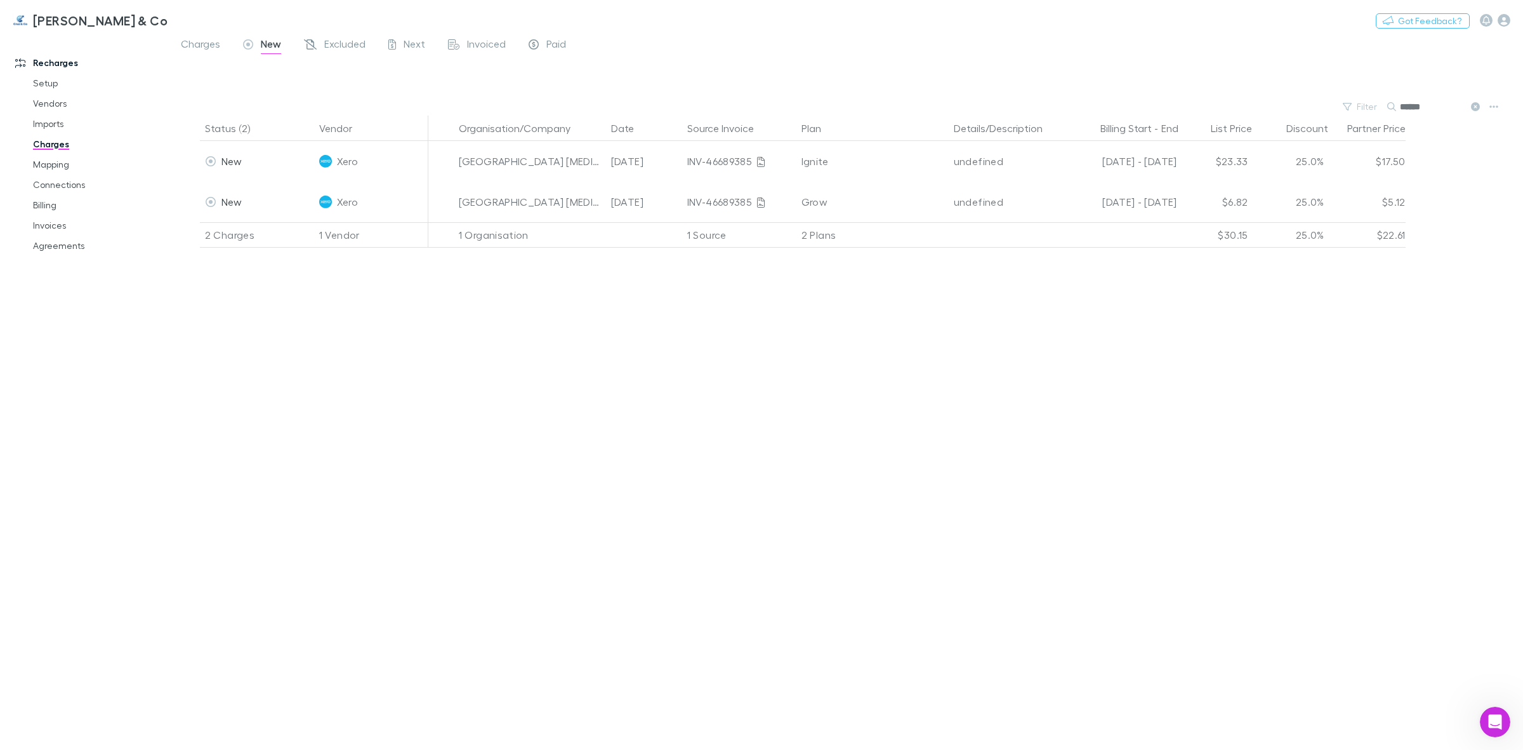
type input "******"
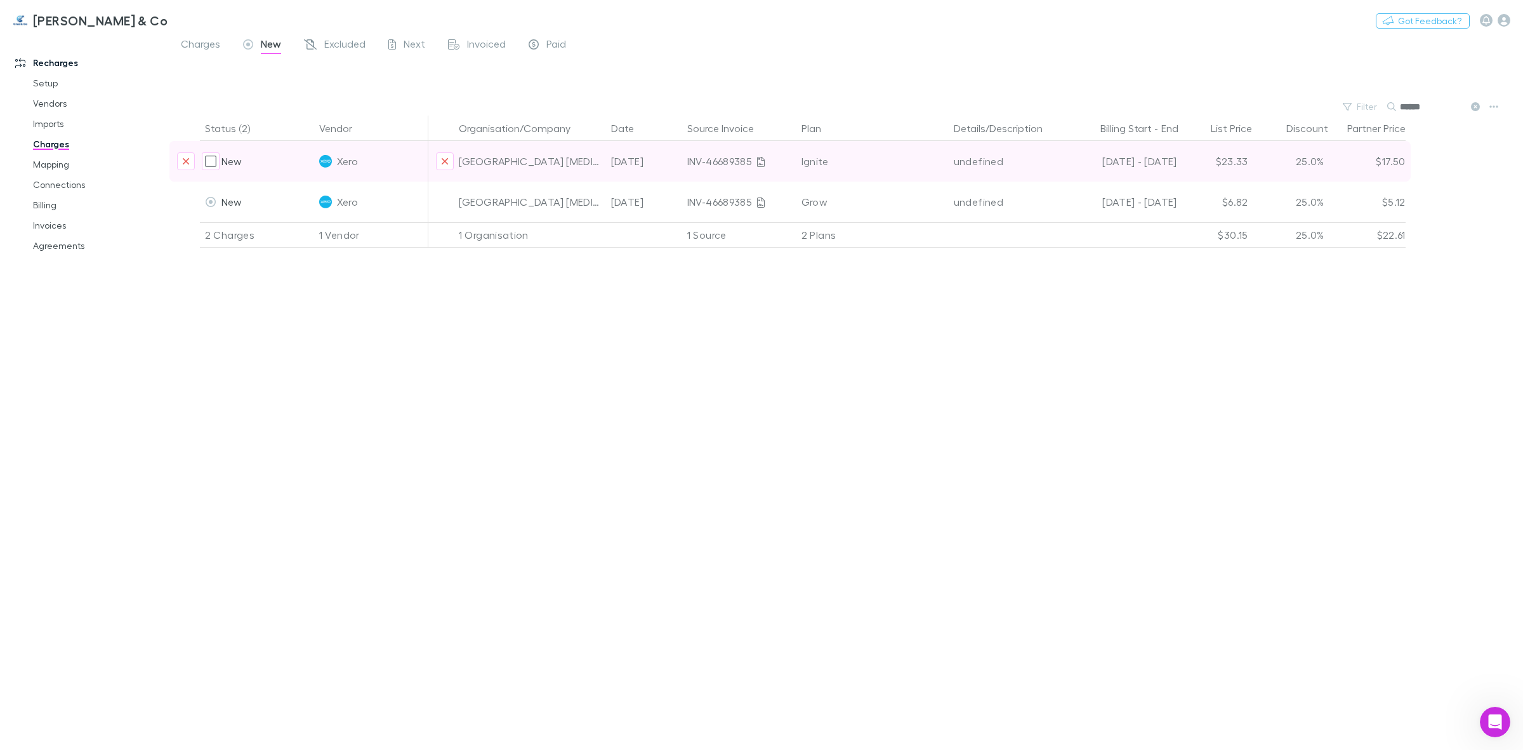
click at [1306, 160] on div "25.0%" at bounding box center [1292, 161] width 76 height 41
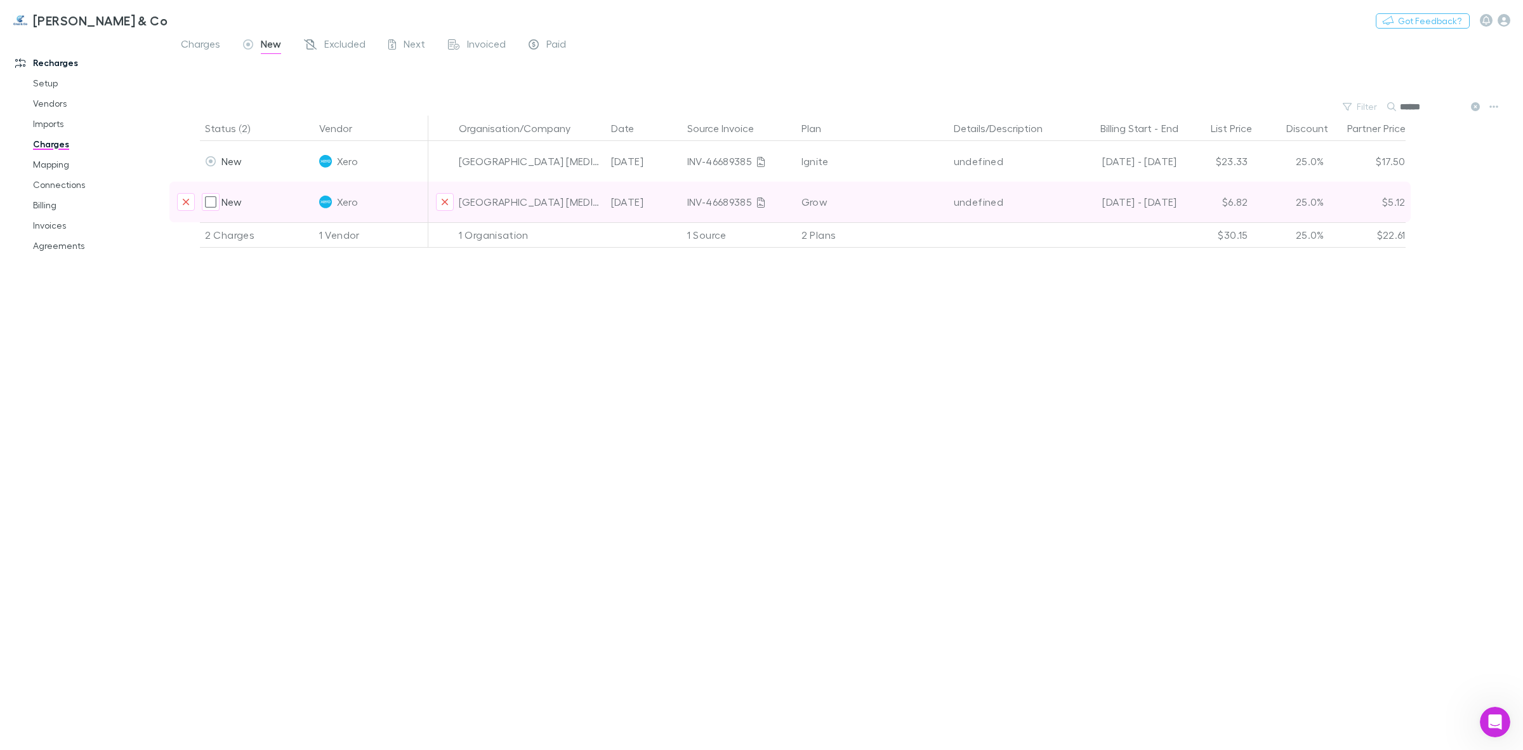
click at [810, 202] on div "Grow" at bounding box center [873, 202] width 142 height 41
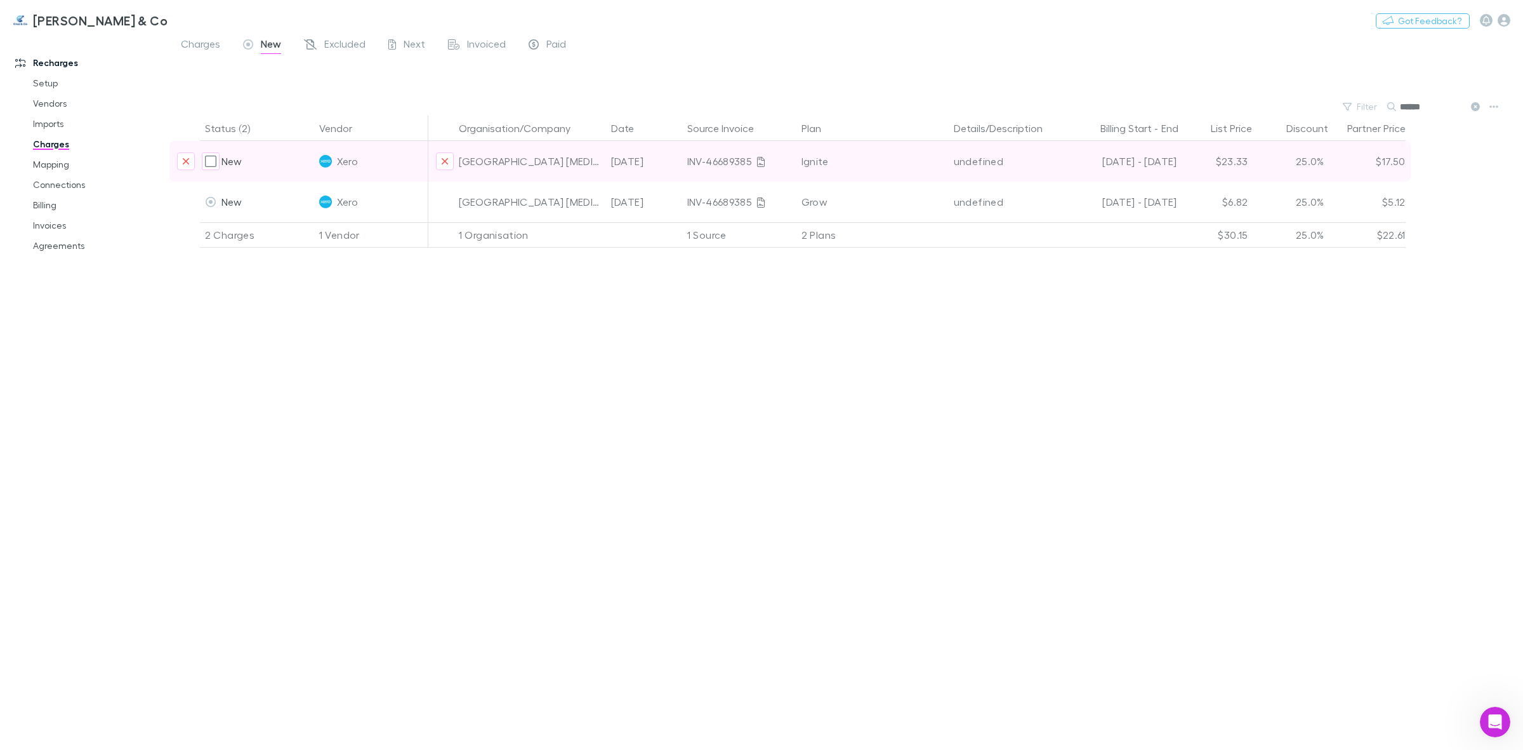
click at [823, 157] on div "Ignite" at bounding box center [873, 161] width 142 height 41
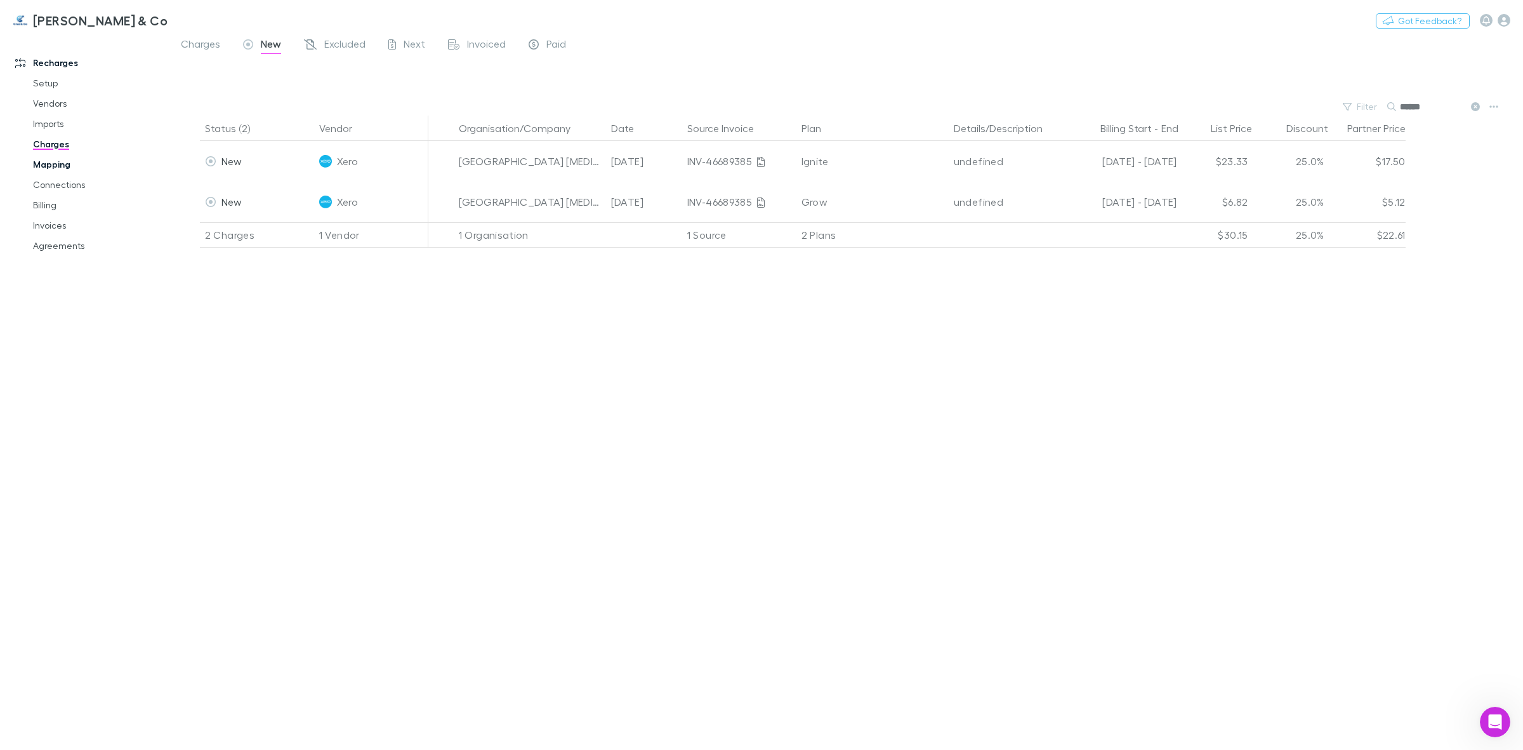
click at [61, 160] on link "Mapping" at bounding box center [99, 164] width 159 height 20
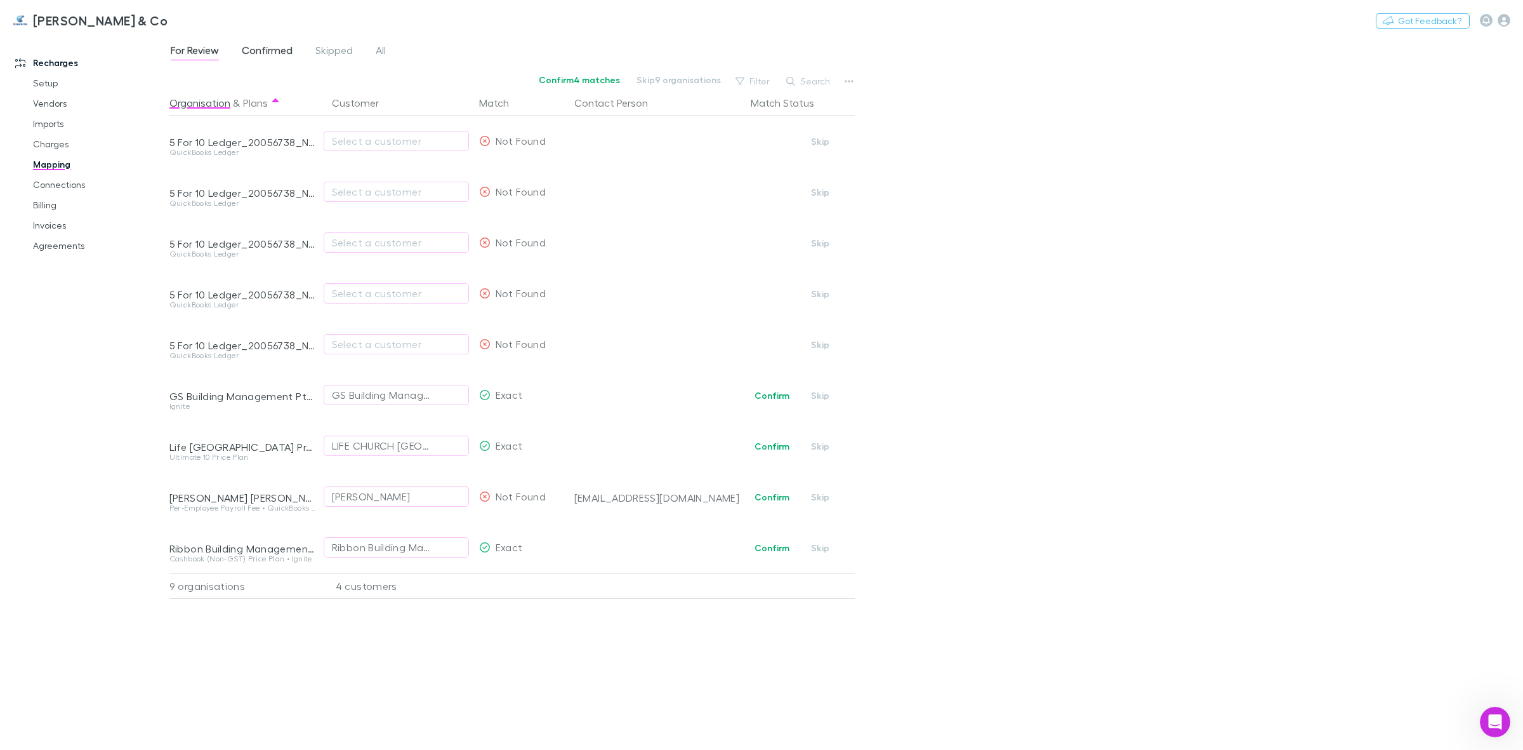
click at [280, 50] on span "Confirmed" at bounding box center [267, 52] width 51 height 17
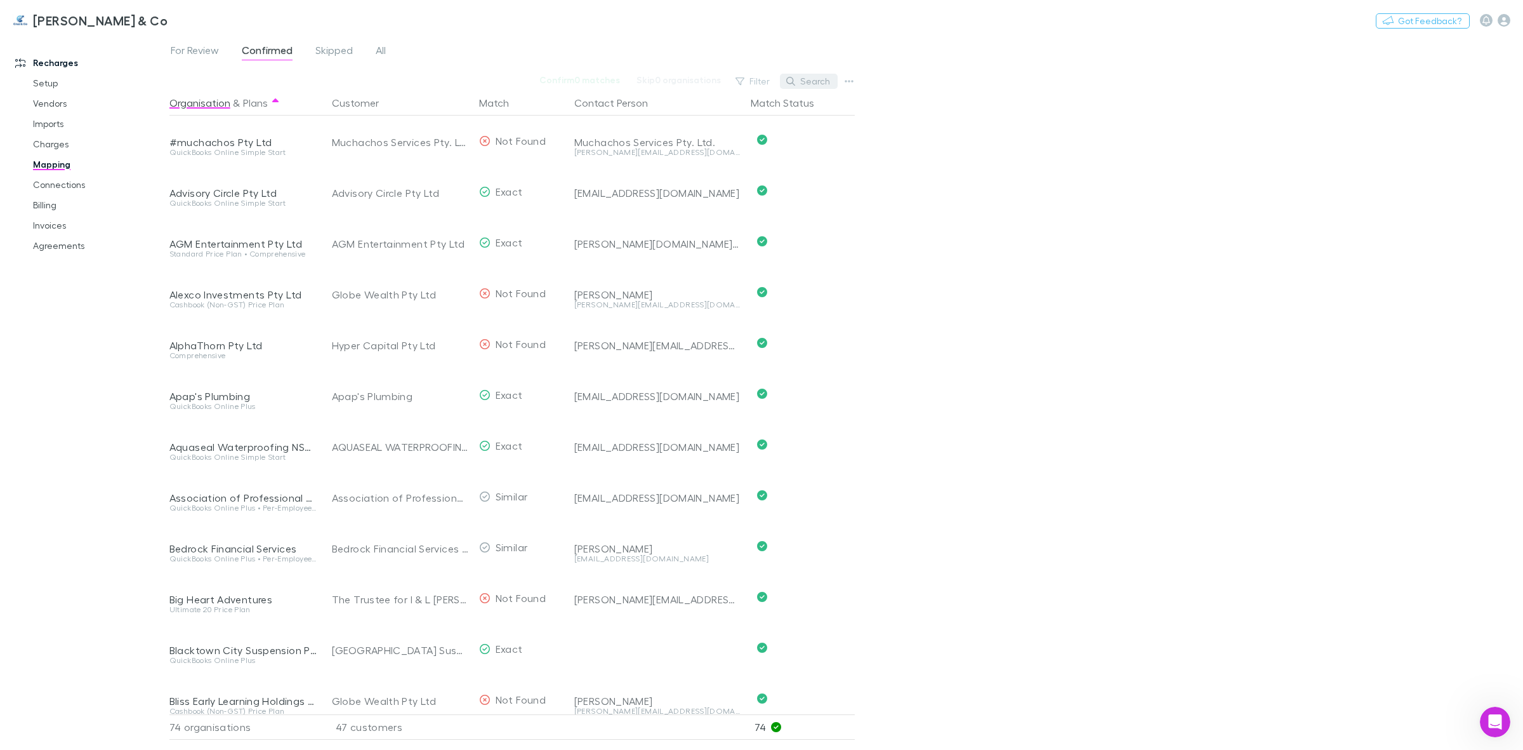
click at [814, 81] on button "Search" at bounding box center [809, 81] width 58 height 15
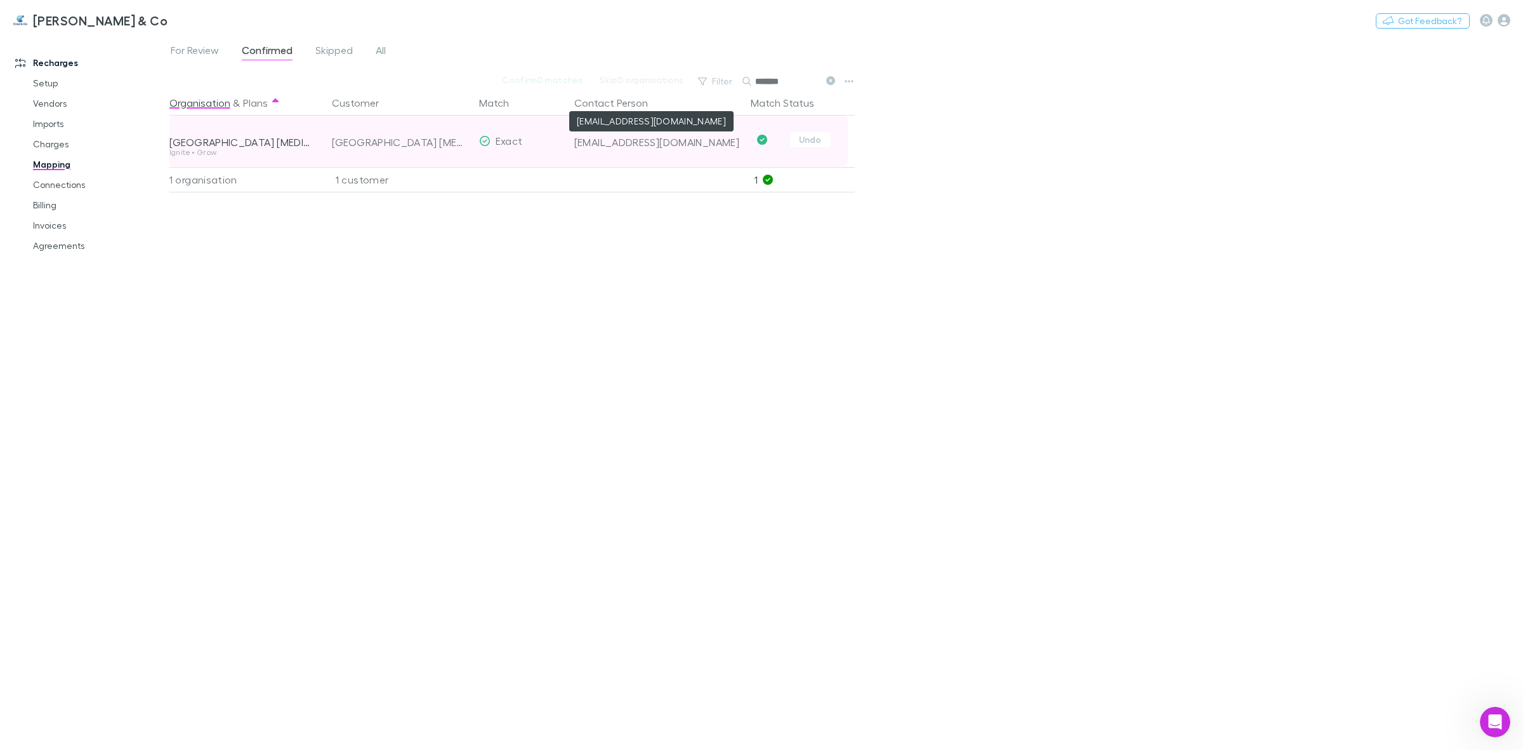
type input "*******"
click at [646, 147] on div "[EMAIL_ADDRESS][DOMAIN_NAME]" at bounding box center [657, 142] width 166 height 13
click at [643, 148] on div "[EMAIL_ADDRESS][DOMAIN_NAME]" at bounding box center [657, 142] width 166 height 13
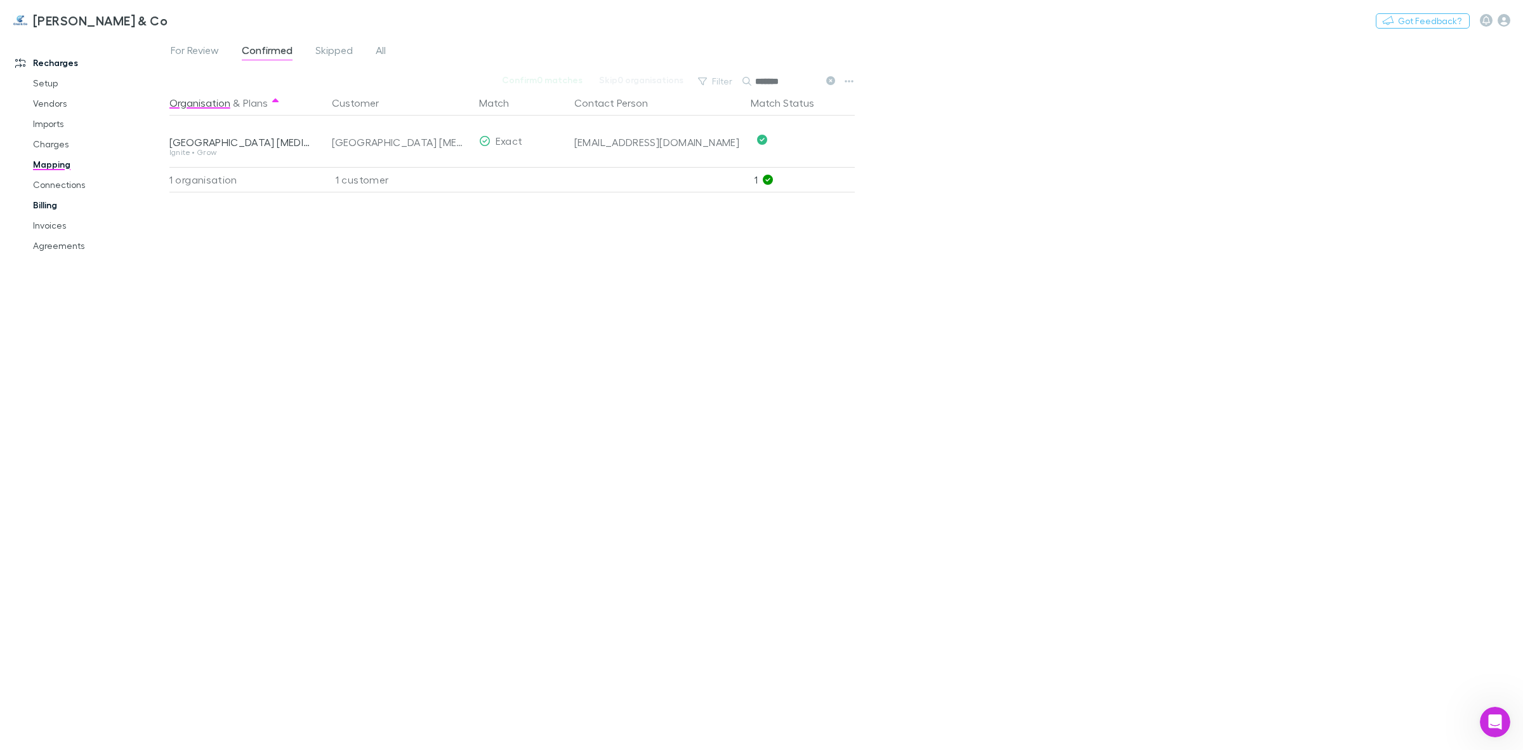
click at [37, 204] on link "Billing" at bounding box center [99, 205] width 159 height 20
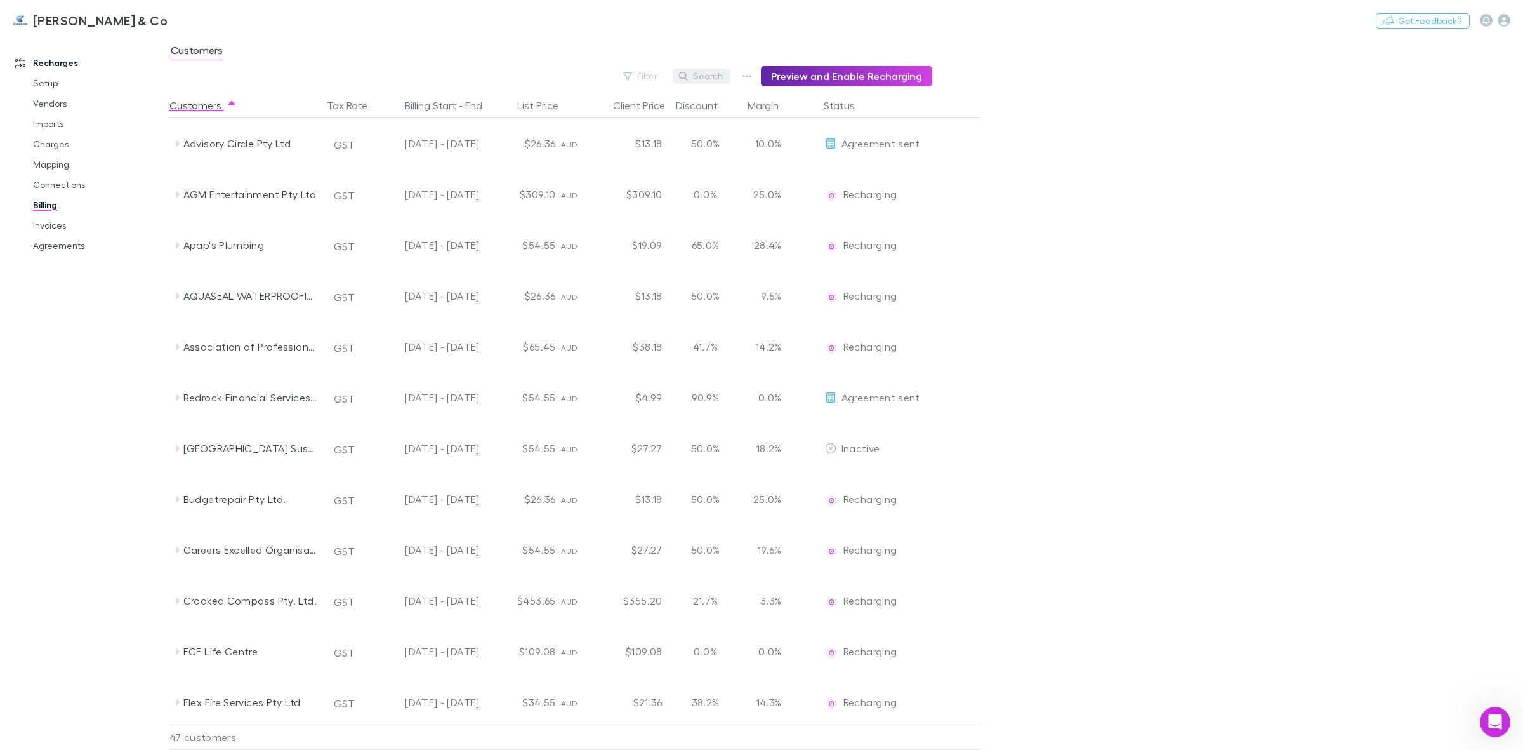
click at [710, 79] on button "Search" at bounding box center [702, 76] width 58 height 15
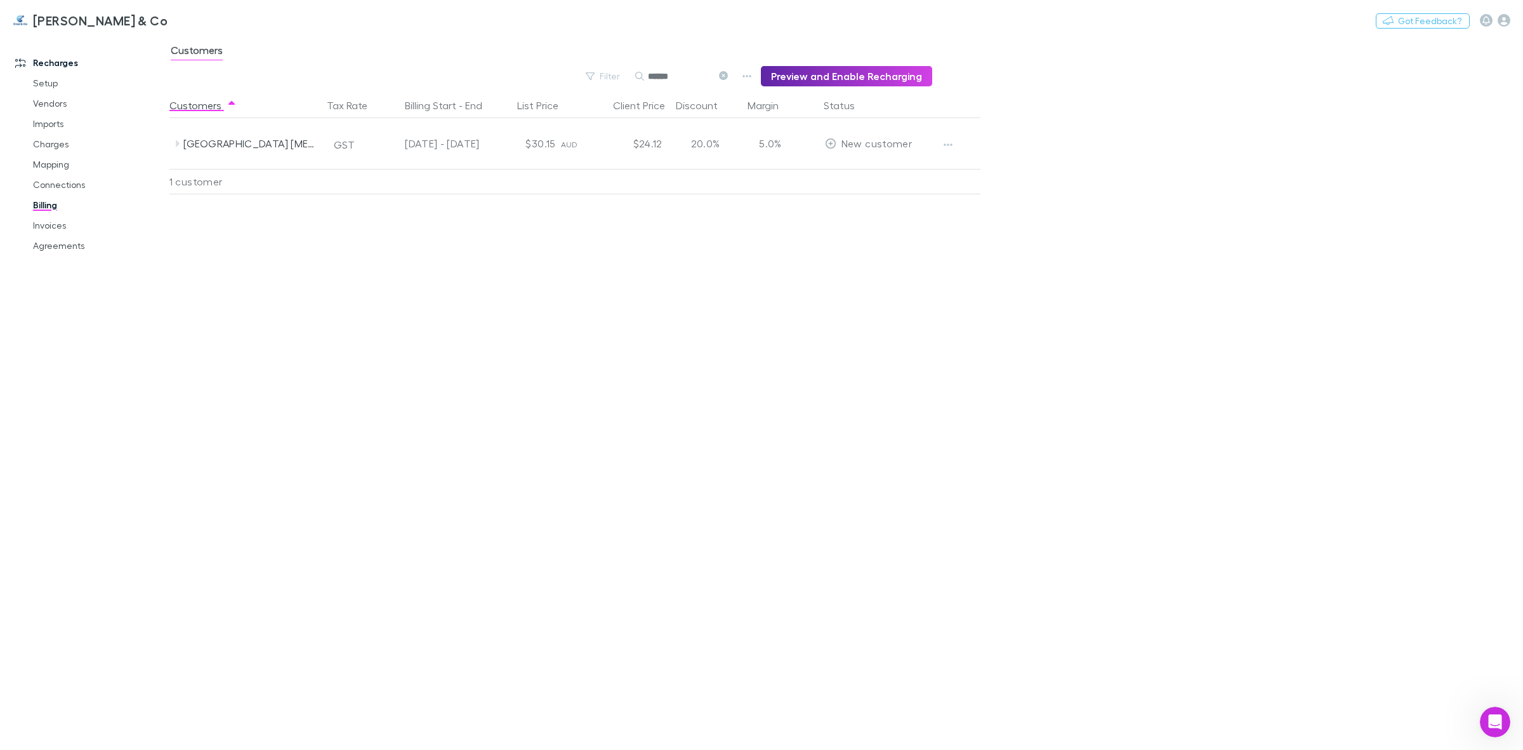
click at [728, 74] on icon at bounding box center [723, 75] width 9 height 9
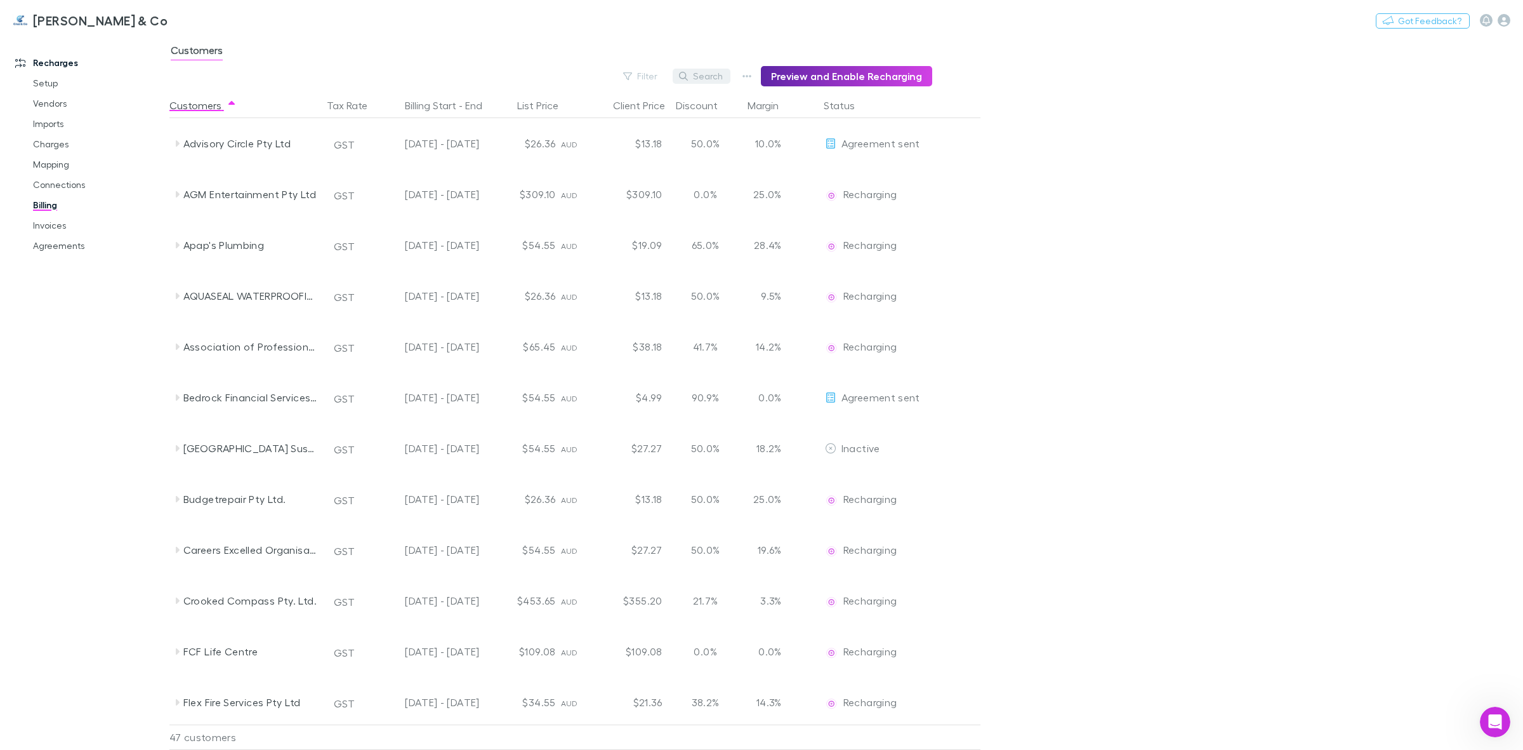
click at [706, 77] on button "Search" at bounding box center [702, 76] width 58 height 15
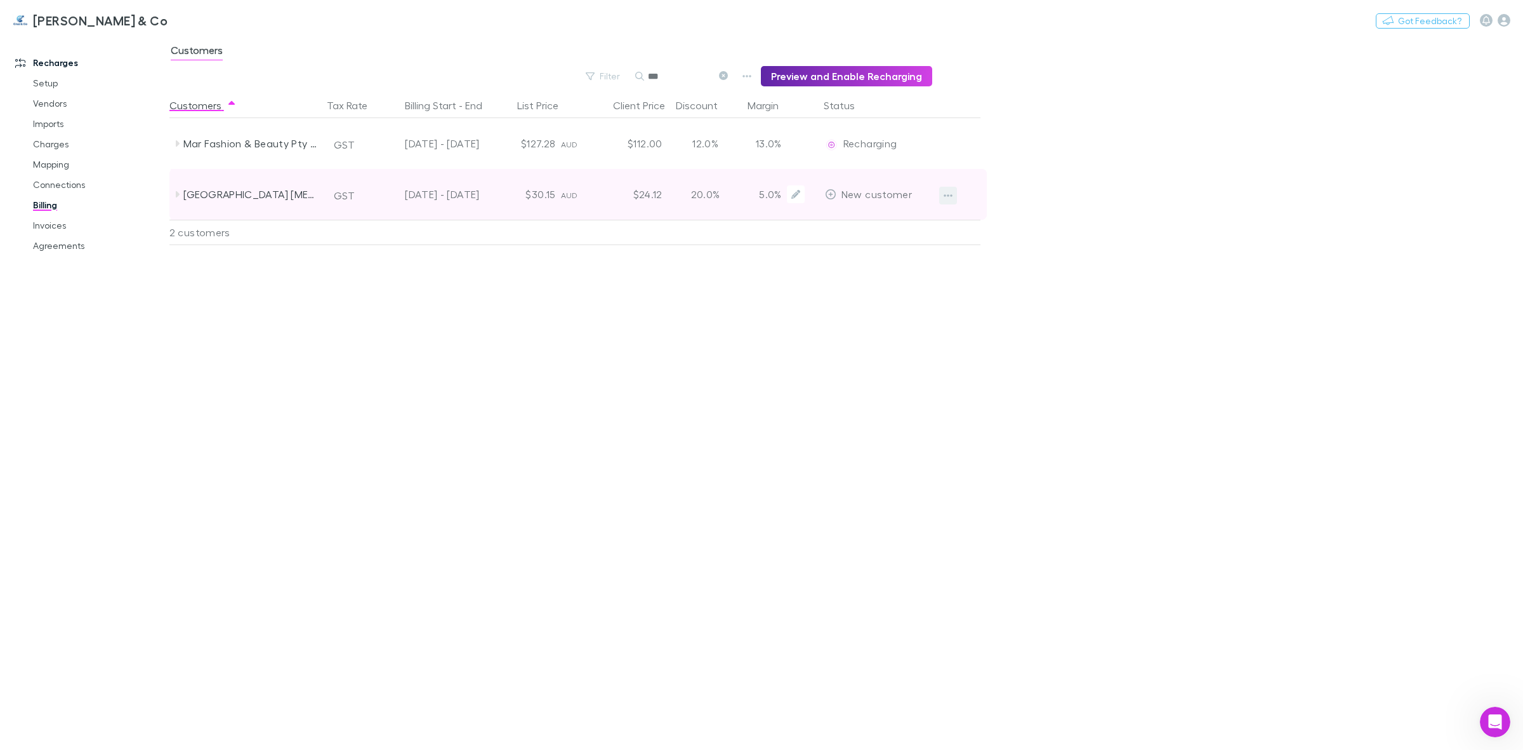
click at [946, 192] on icon "button" at bounding box center [948, 195] width 9 height 10
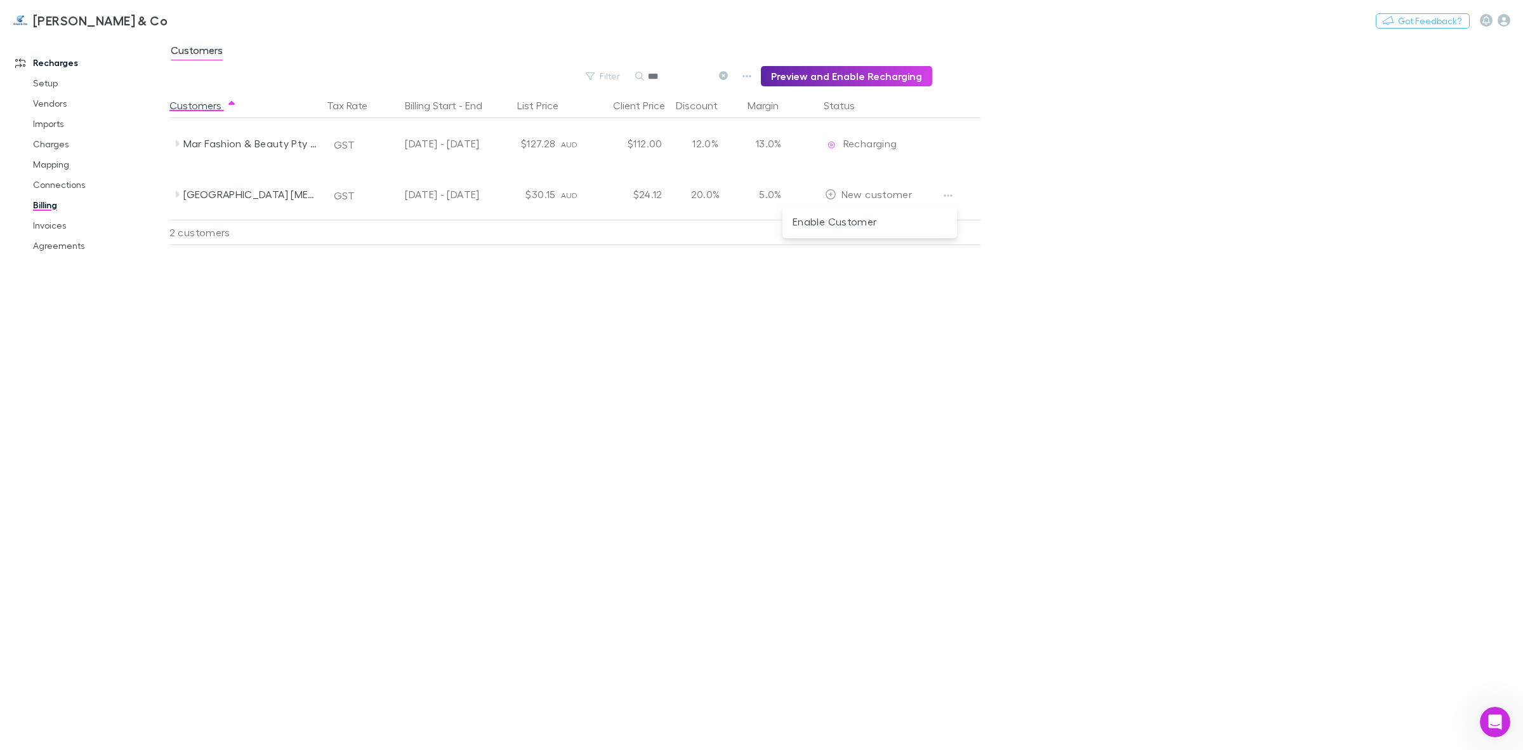
click at [422, 194] on div at bounding box center [761, 375] width 1523 height 750
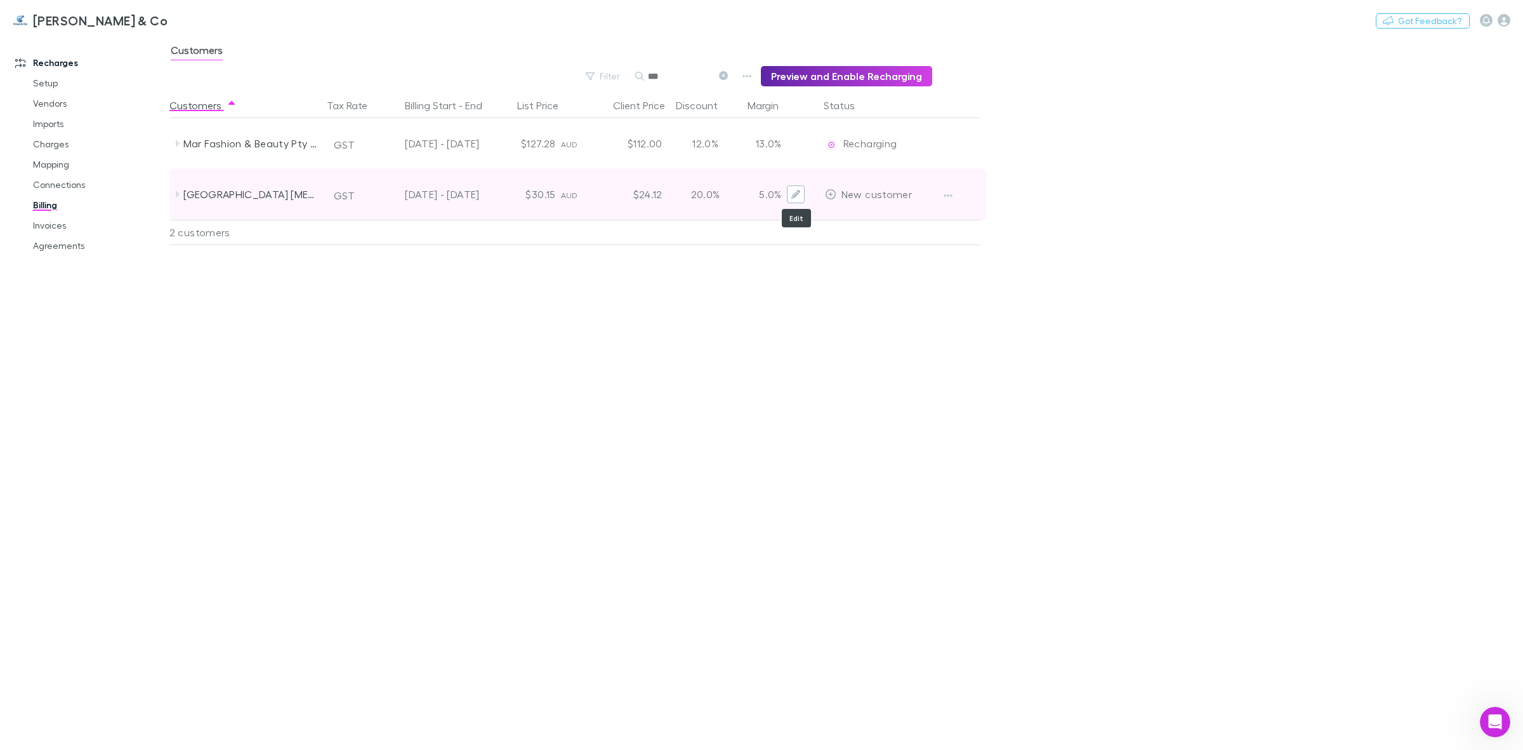
click at [792, 196] on icon "Edit" at bounding box center [796, 194] width 9 height 9
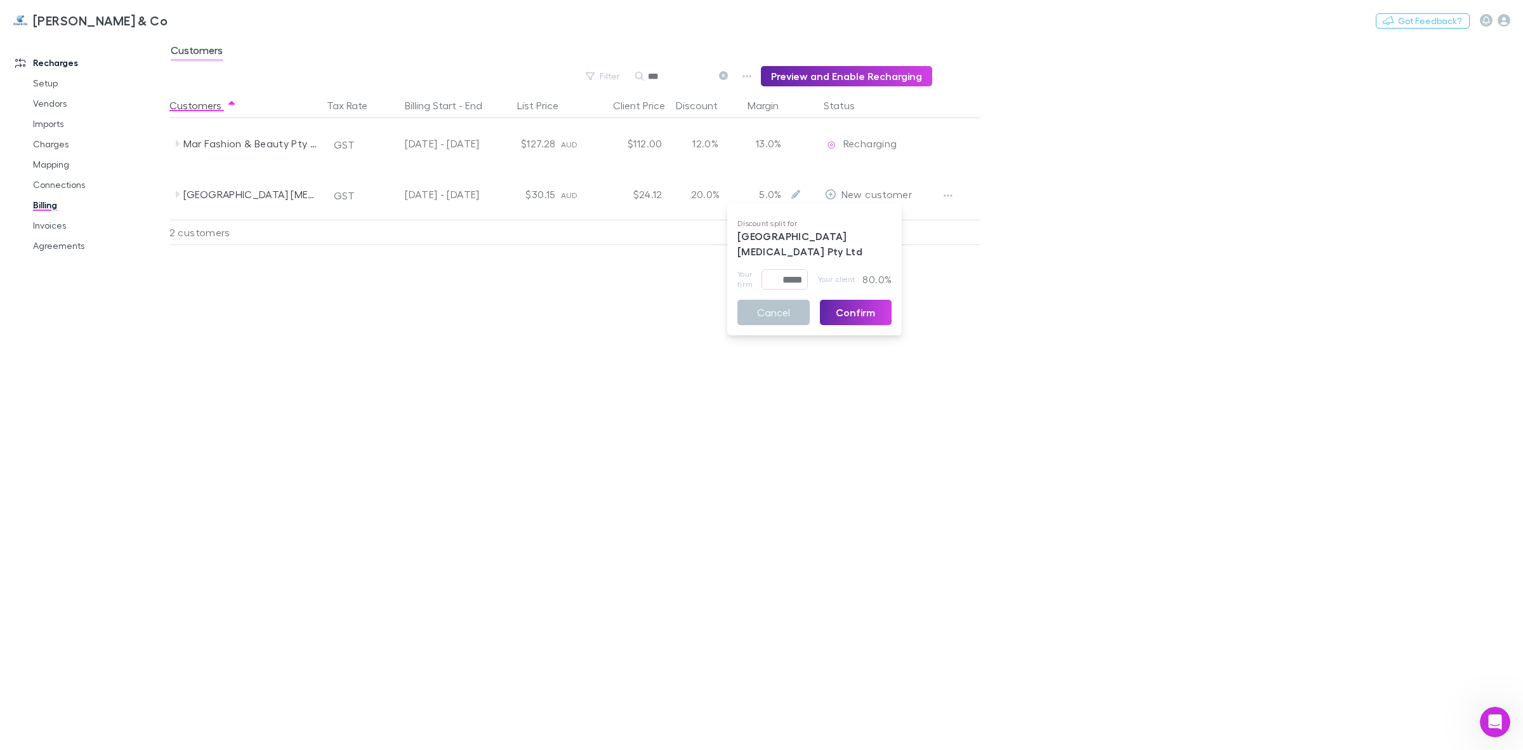
click at [791, 138] on div at bounding box center [761, 375] width 1523 height 750
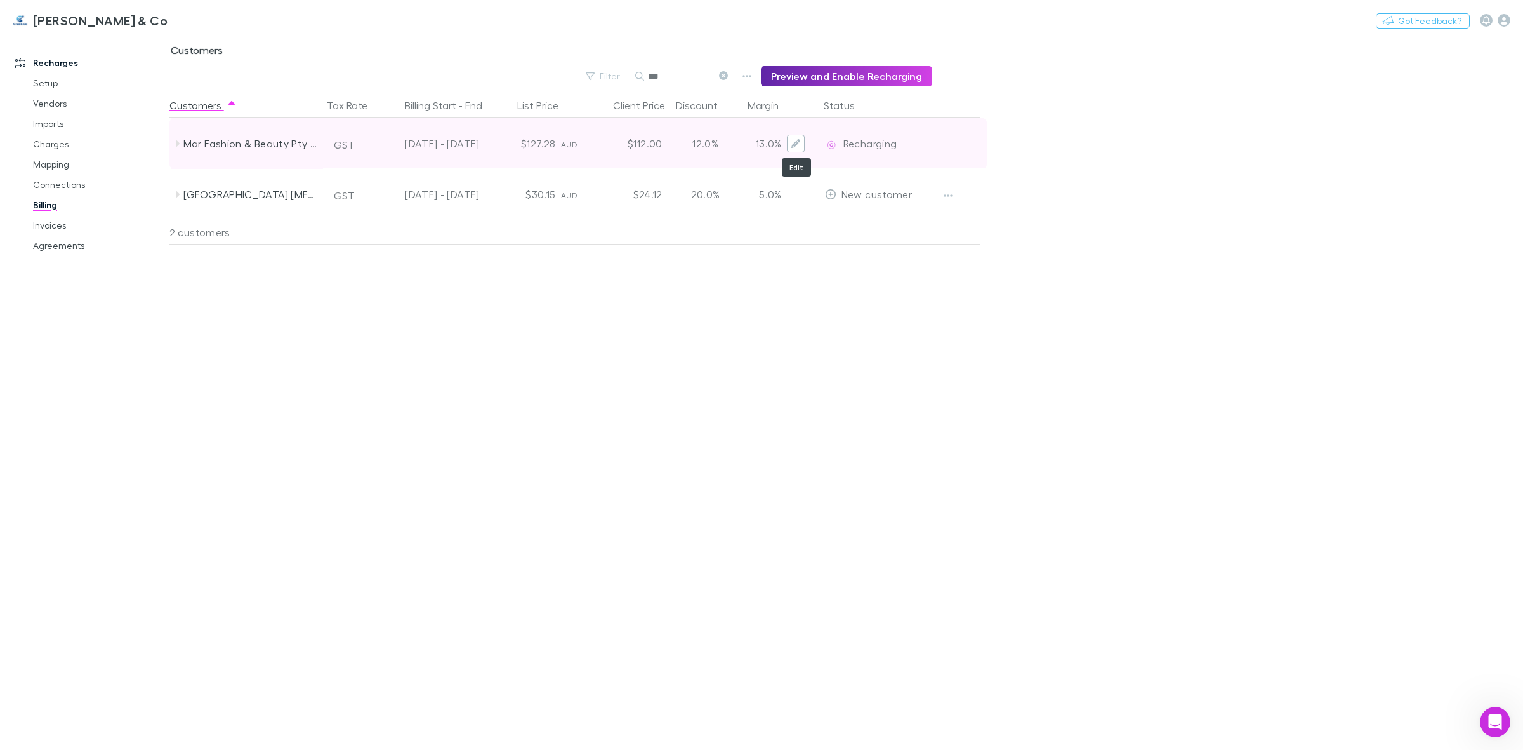
click at [797, 138] on button "Edit" at bounding box center [796, 144] width 18 height 18
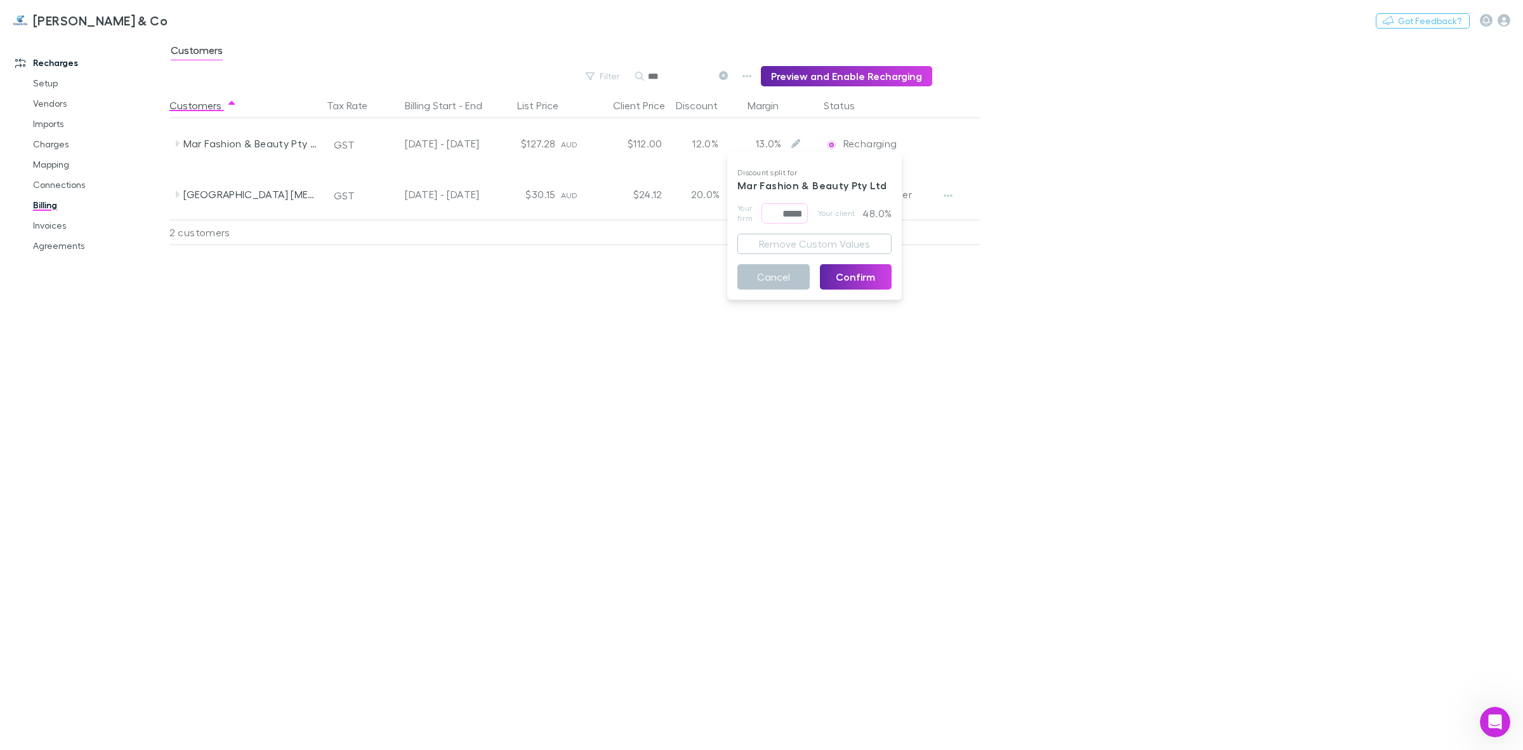
click at [649, 262] on div at bounding box center [761, 375] width 1523 height 750
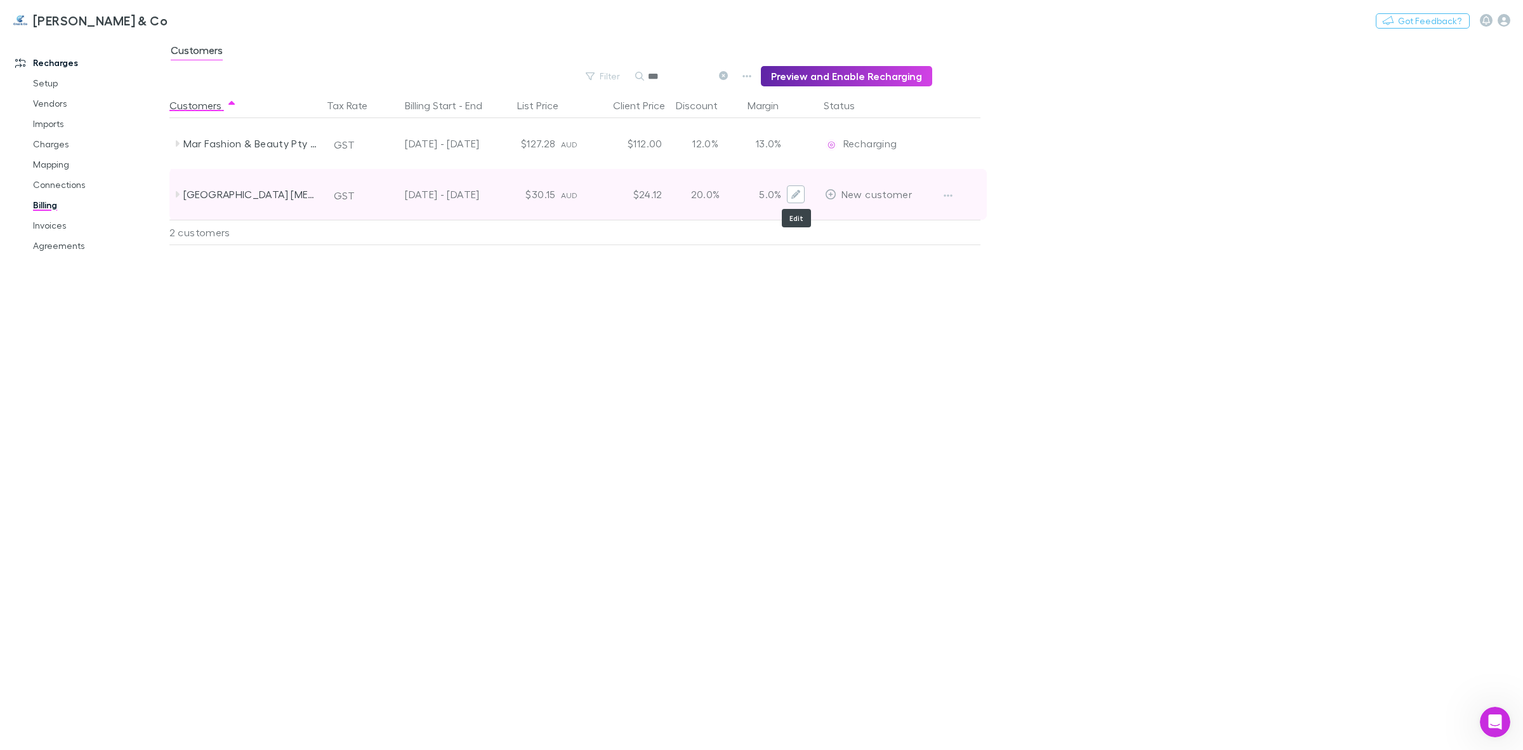
click at [790, 191] on button "Edit" at bounding box center [796, 194] width 18 height 18
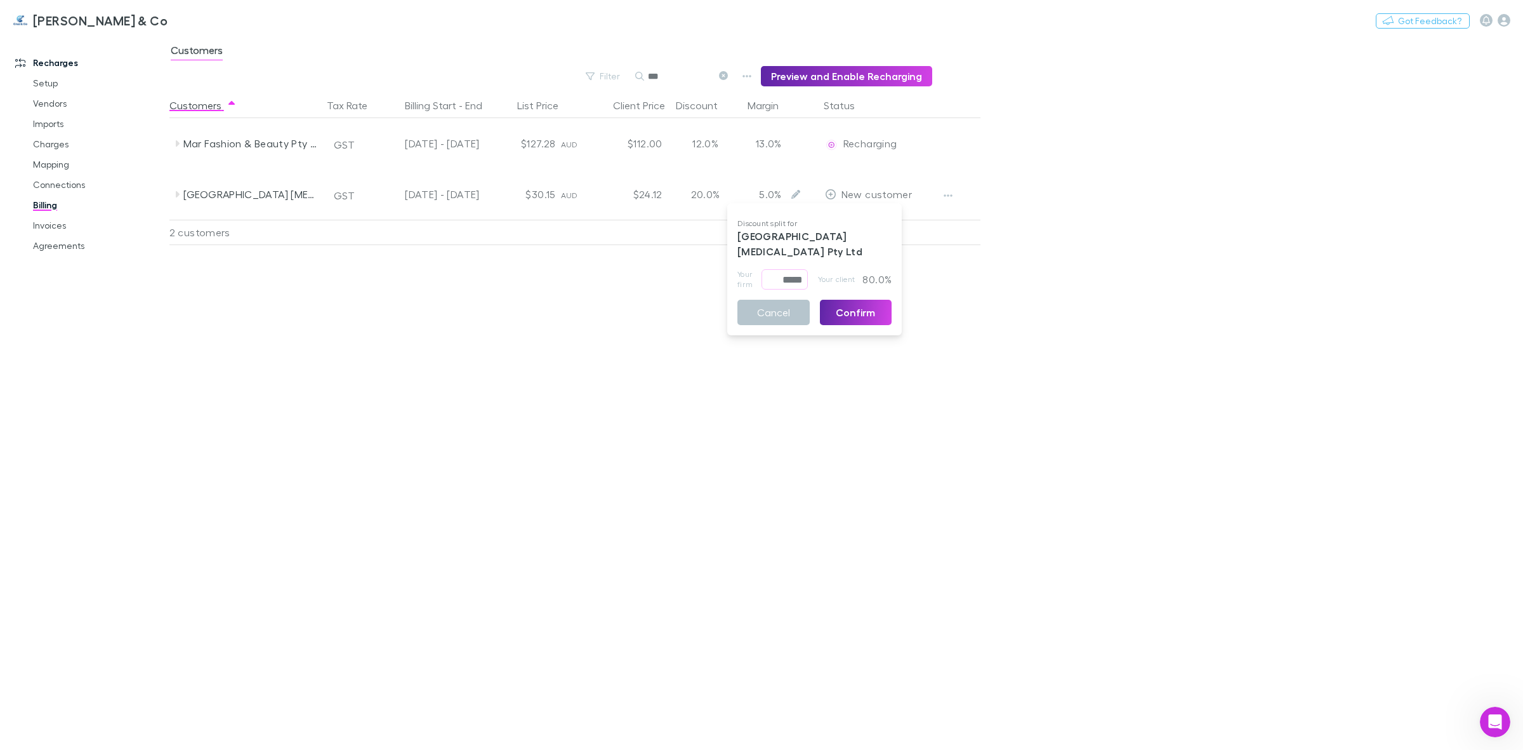
click at [658, 260] on div at bounding box center [761, 375] width 1523 height 750
click at [727, 79] on icon at bounding box center [723, 75] width 9 height 9
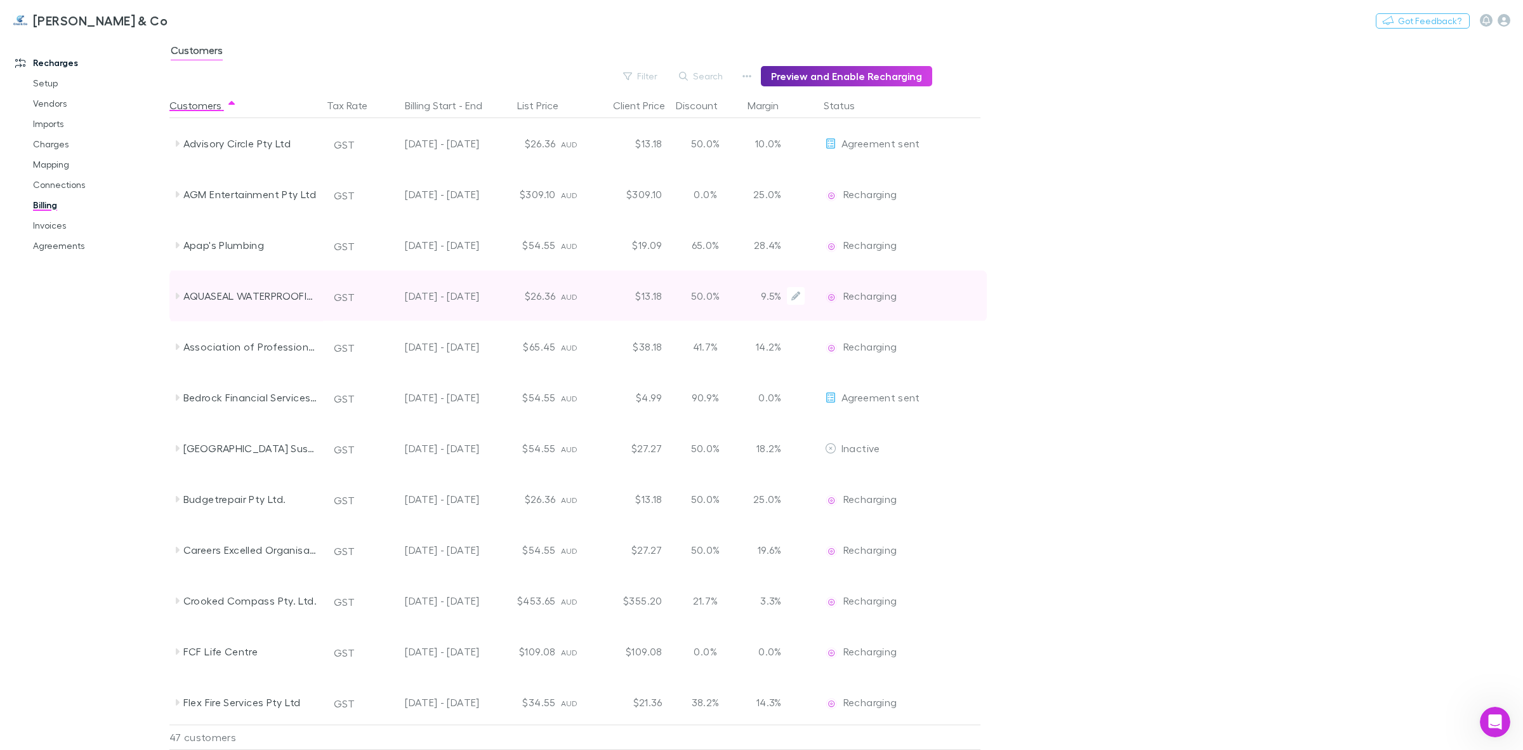
click at [744, 302] on div "9.5%" at bounding box center [782, 295] width 76 height 51
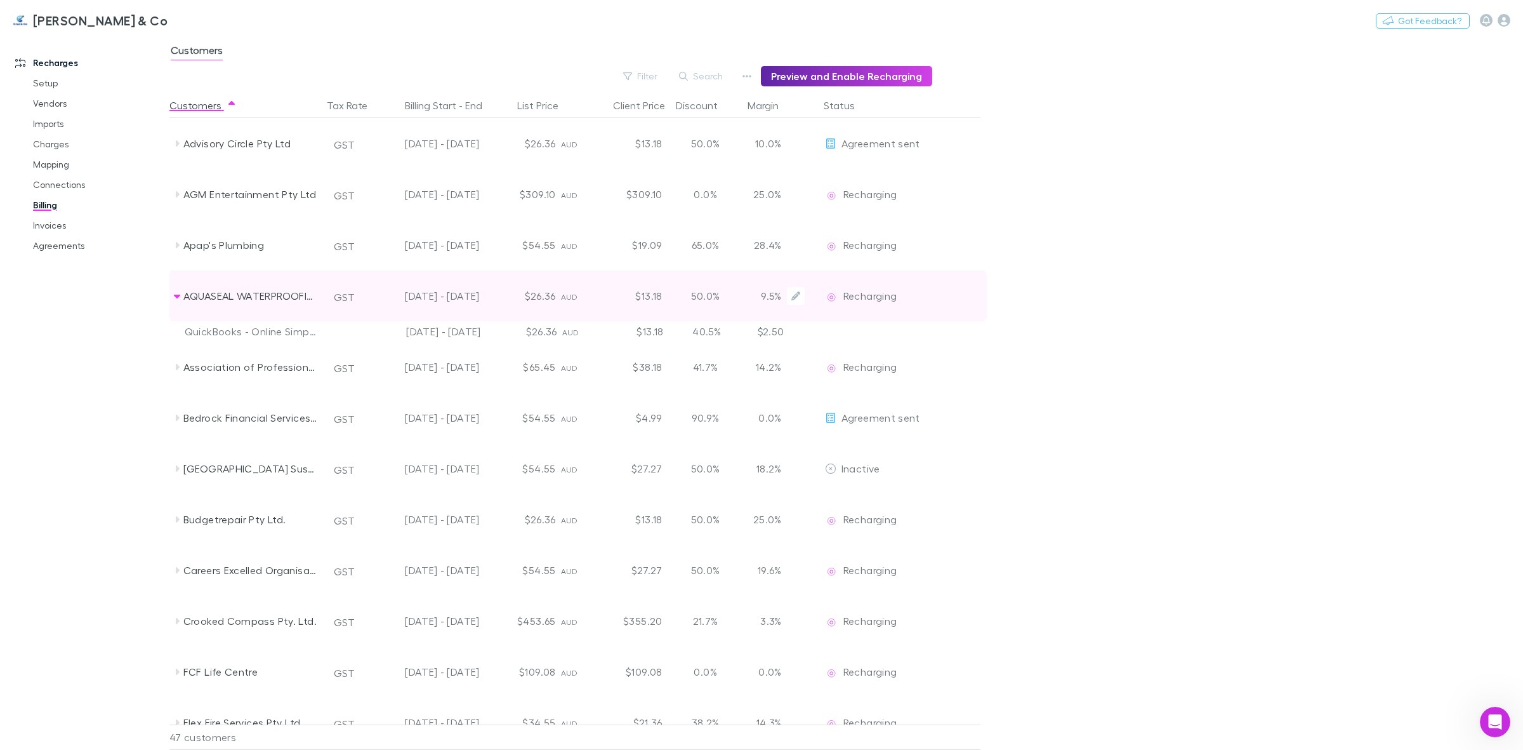
click at [744, 302] on div "9.5%" at bounding box center [782, 295] width 76 height 51
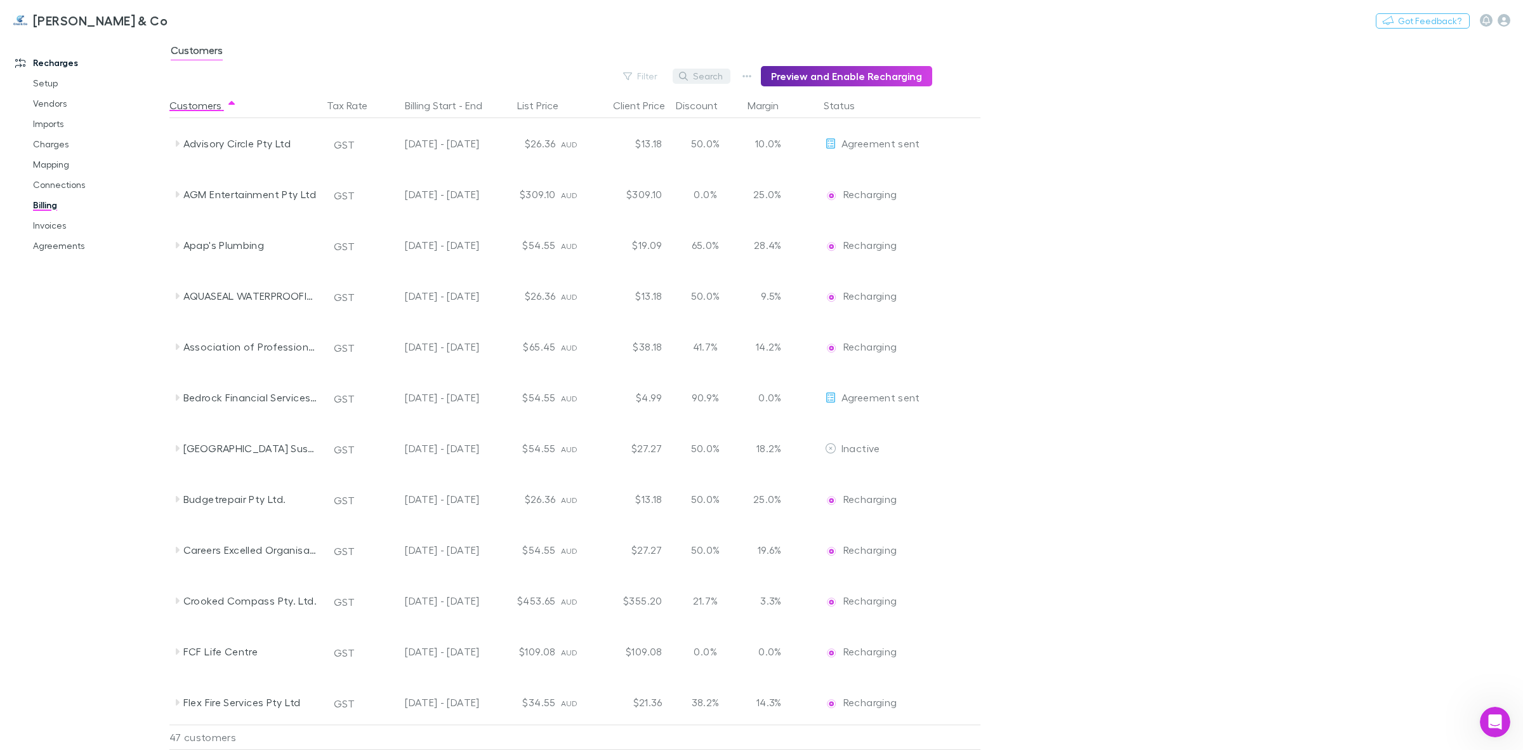
click at [696, 71] on button "Search" at bounding box center [702, 76] width 58 height 15
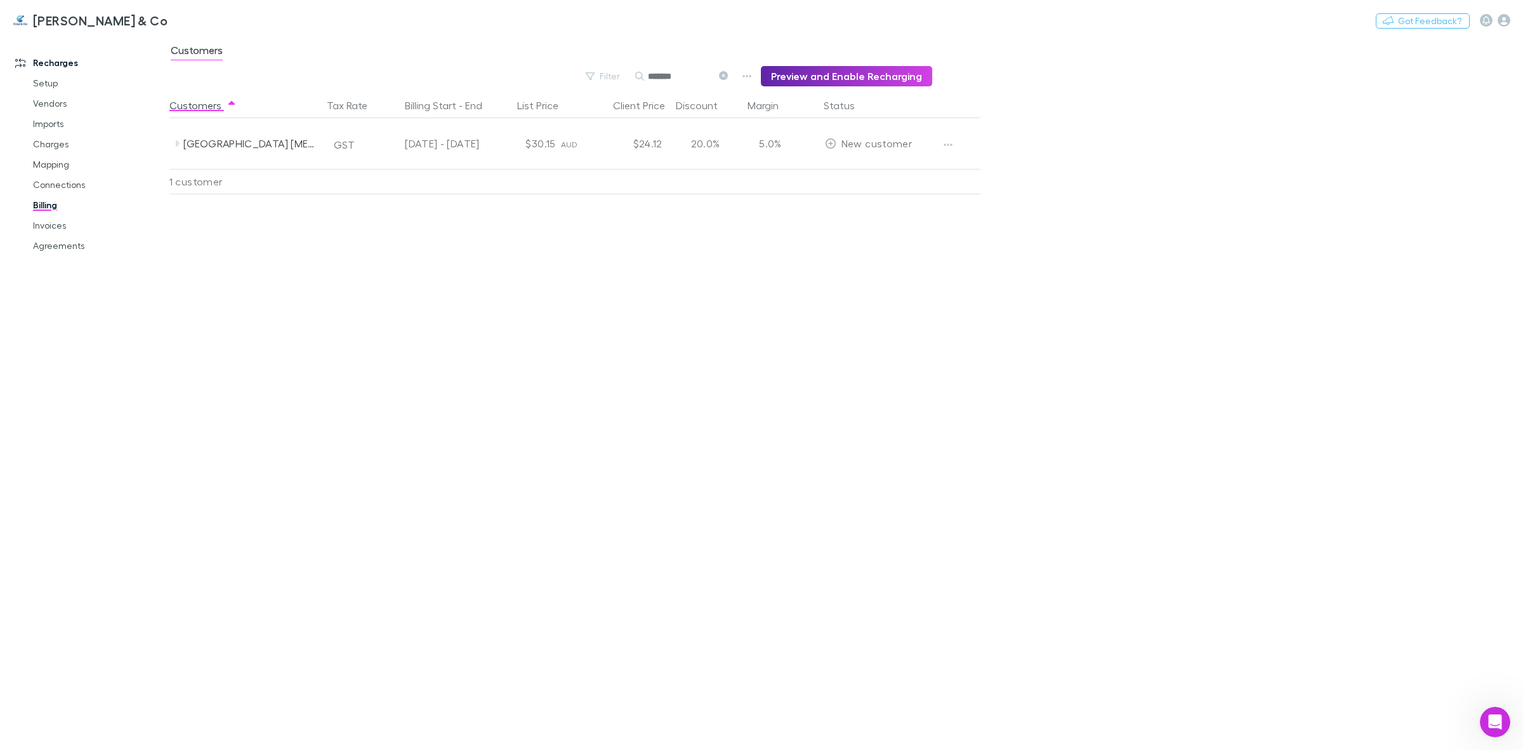
click at [728, 74] on icon at bounding box center [723, 75] width 9 height 9
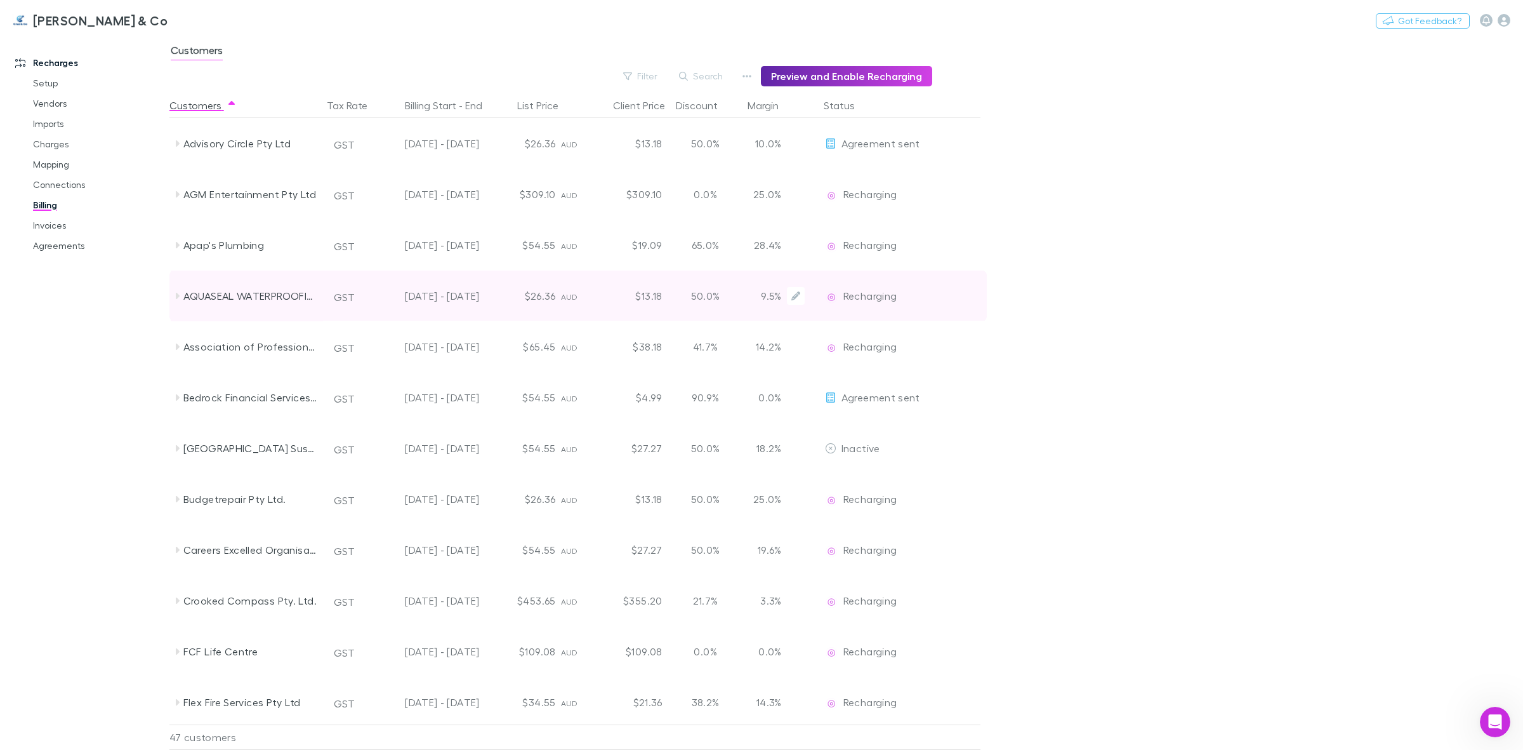
click at [673, 302] on div "50.0%" at bounding box center [706, 295] width 76 height 51
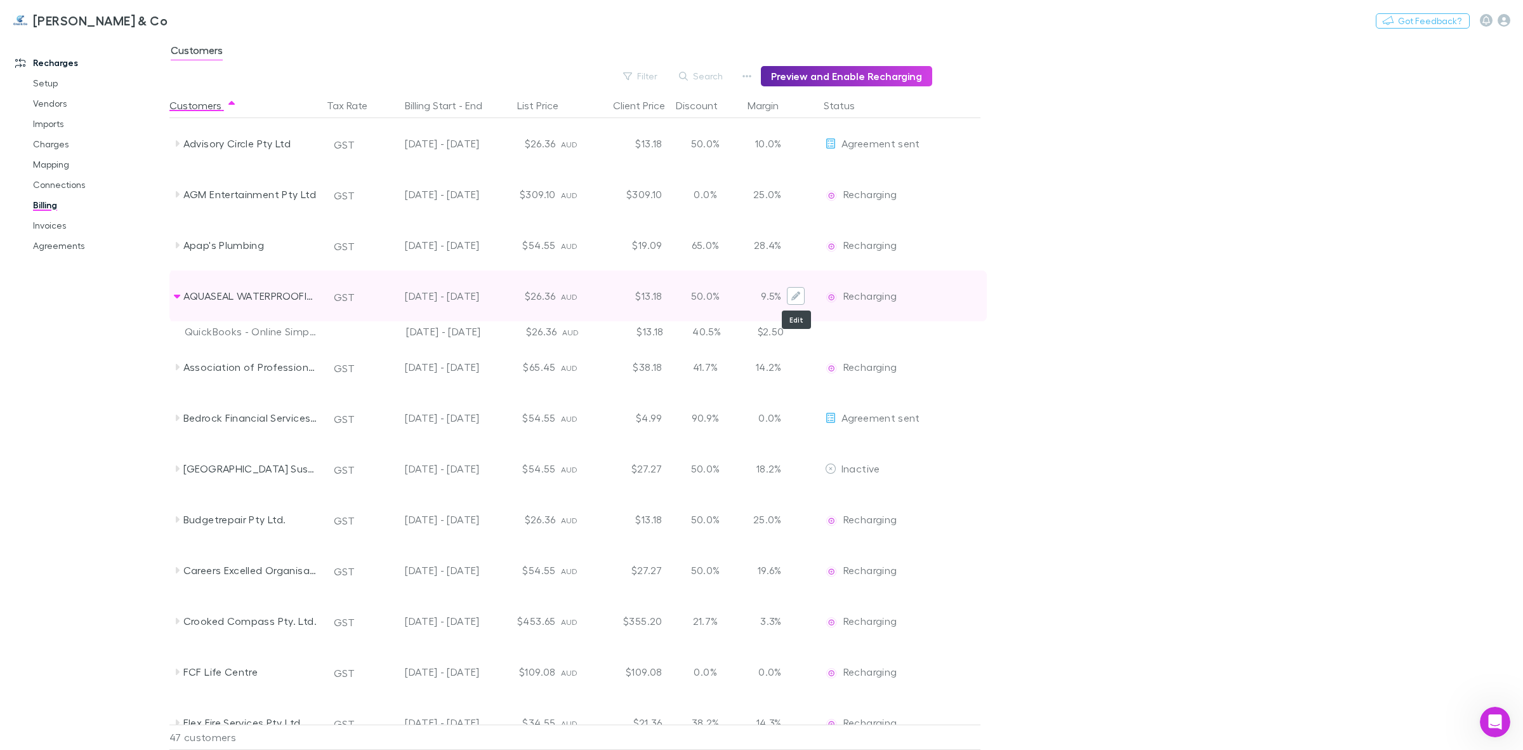
click at [803, 293] on button "Edit" at bounding box center [796, 296] width 18 height 18
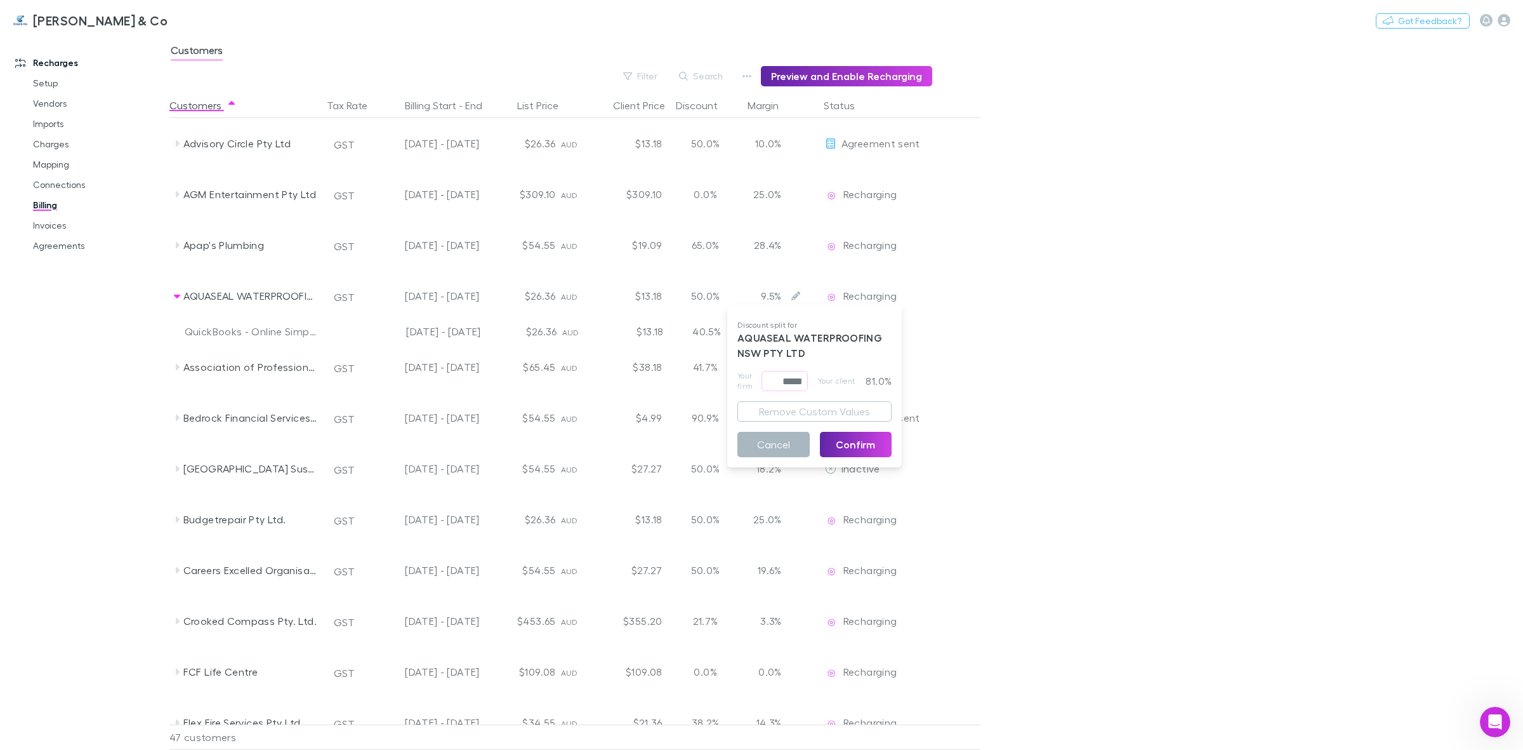
click at [774, 444] on button "Cancel" at bounding box center [774, 444] width 72 height 25
click at [717, 73] on button "Search" at bounding box center [702, 76] width 58 height 15
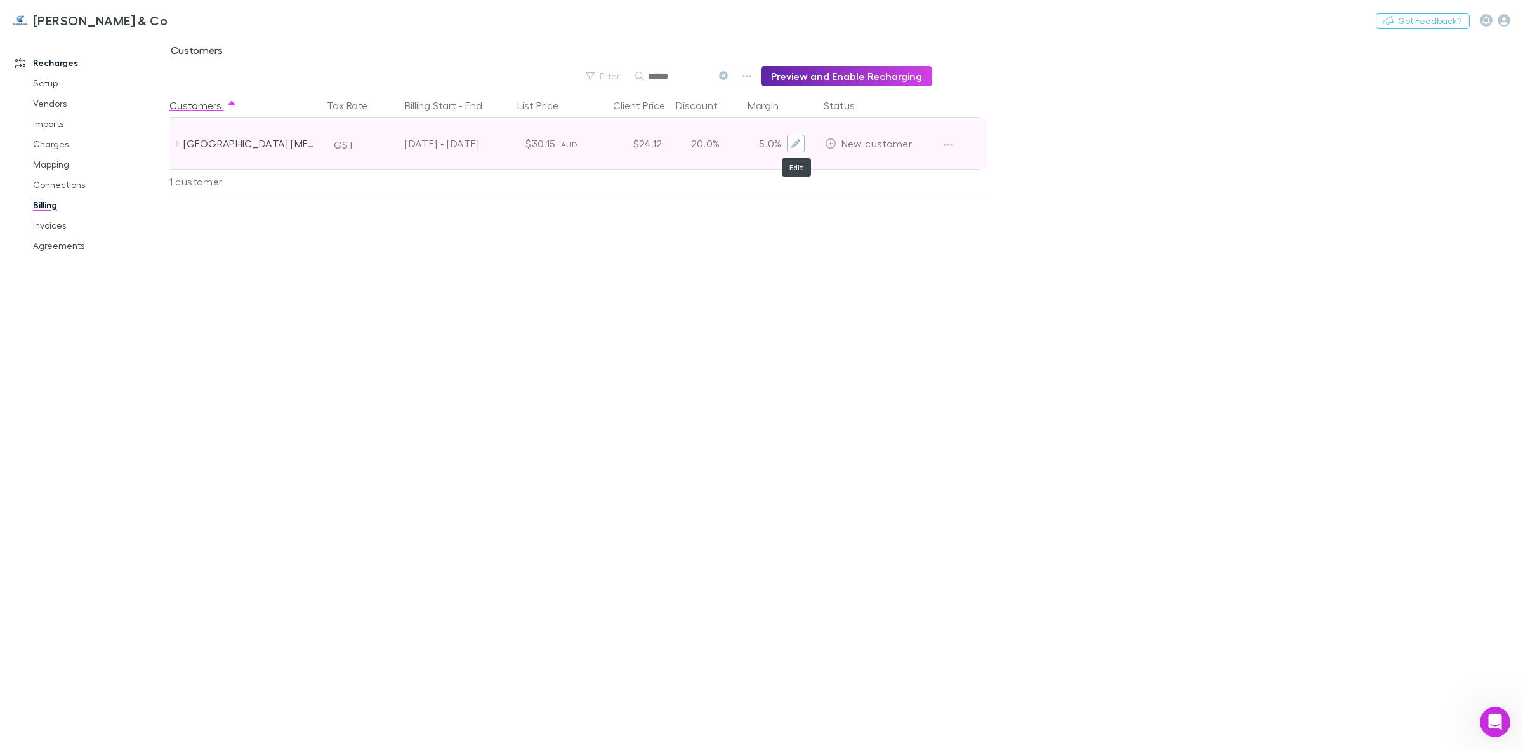
type input "******"
click at [795, 147] on icon "Edit" at bounding box center [796, 143] width 9 height 9
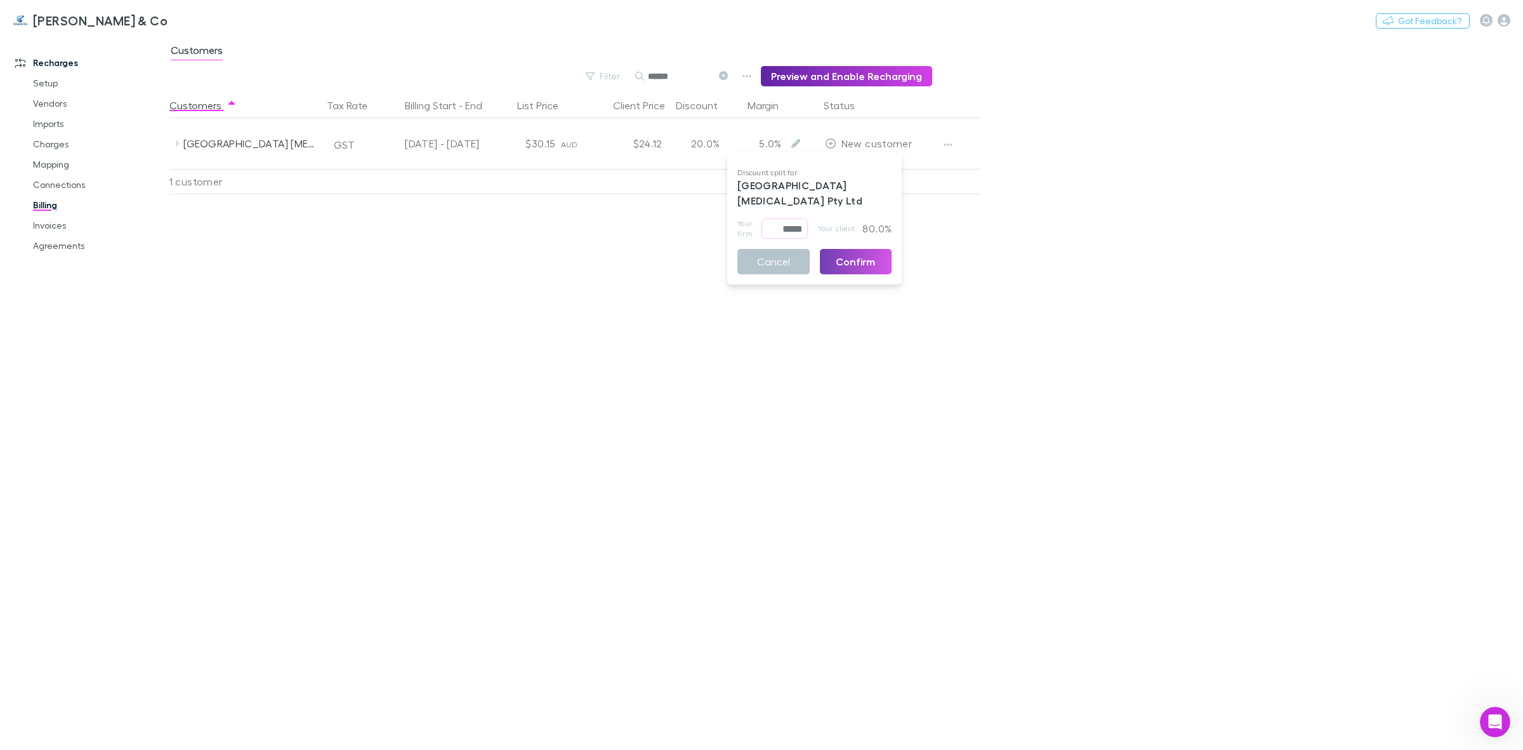
click at [846, 262] on button "Confirm" at bounding box center [856, 261] width 72 height 25
click at [764, 292] on button "Cancel" at bounding box center [774, 291] width 72 height 25
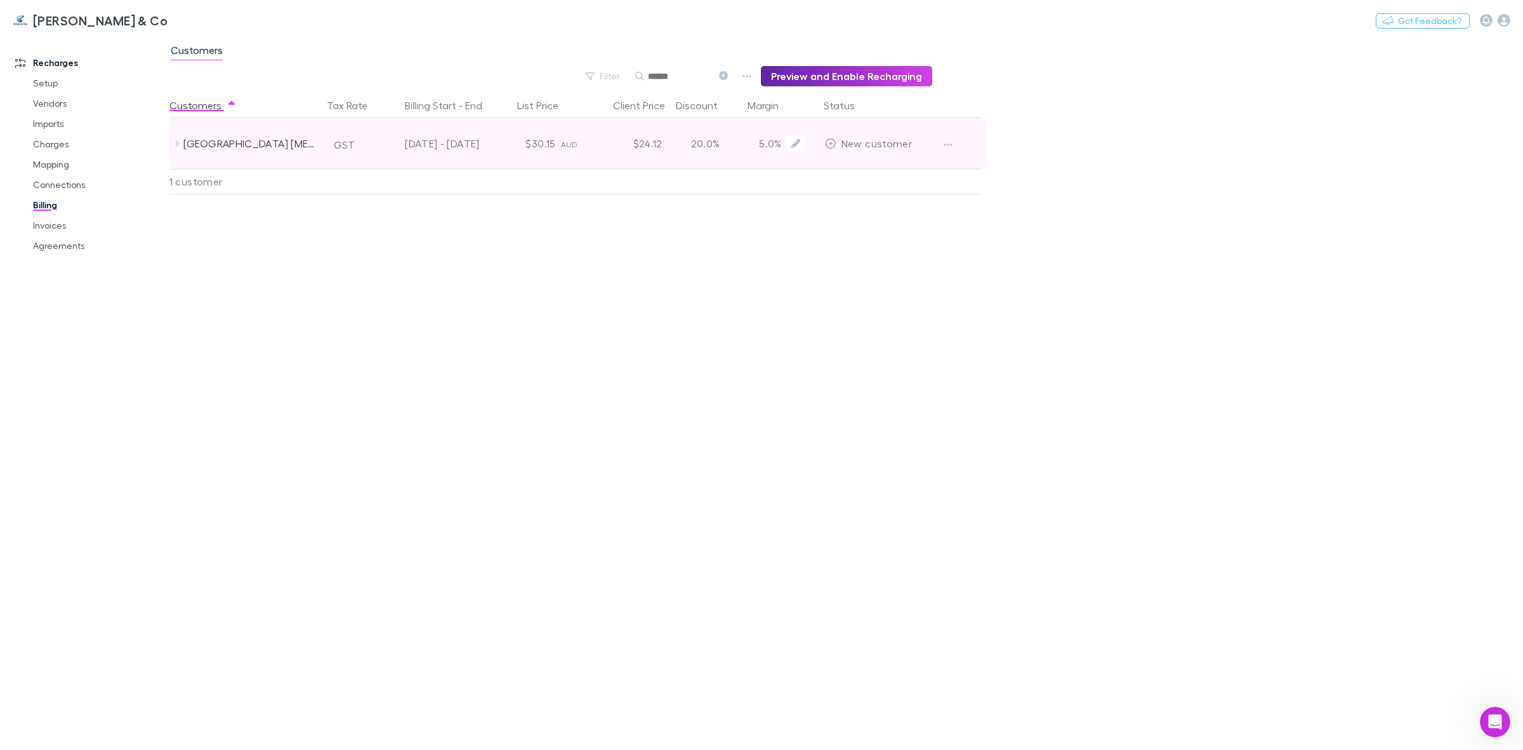
click at [706, 159] on div "20.0%" at bounding box center [706, 143] width 76 height 51
click at [674, 136] on div "20.0%" at bounding box center [706, 143] width 76 height 51
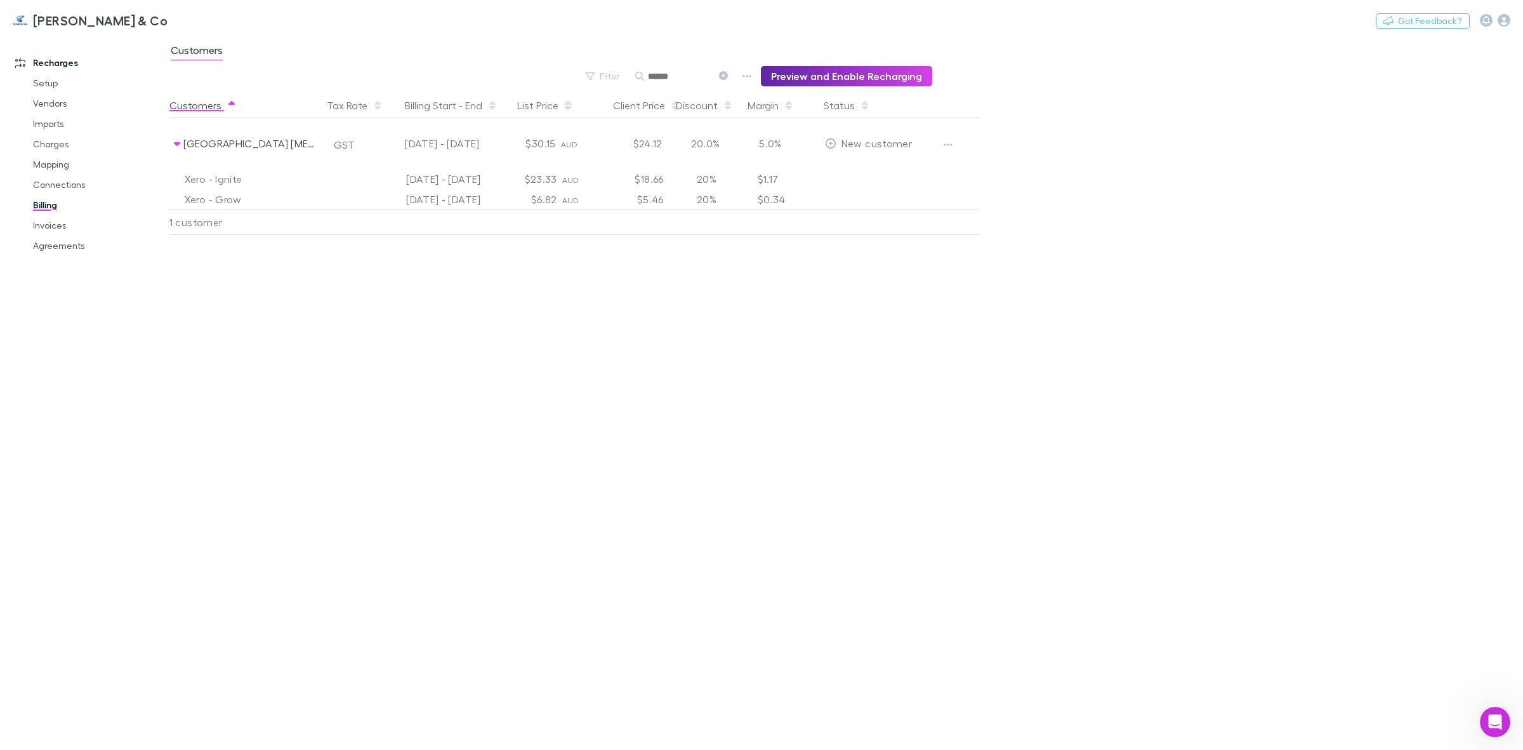
click at [251, 100] on div "Customers" at bounding box center [245, 105] width 152 height 25
click at [232, 105] on icon "button" at bounding box center [232, 105] width 6 height 10
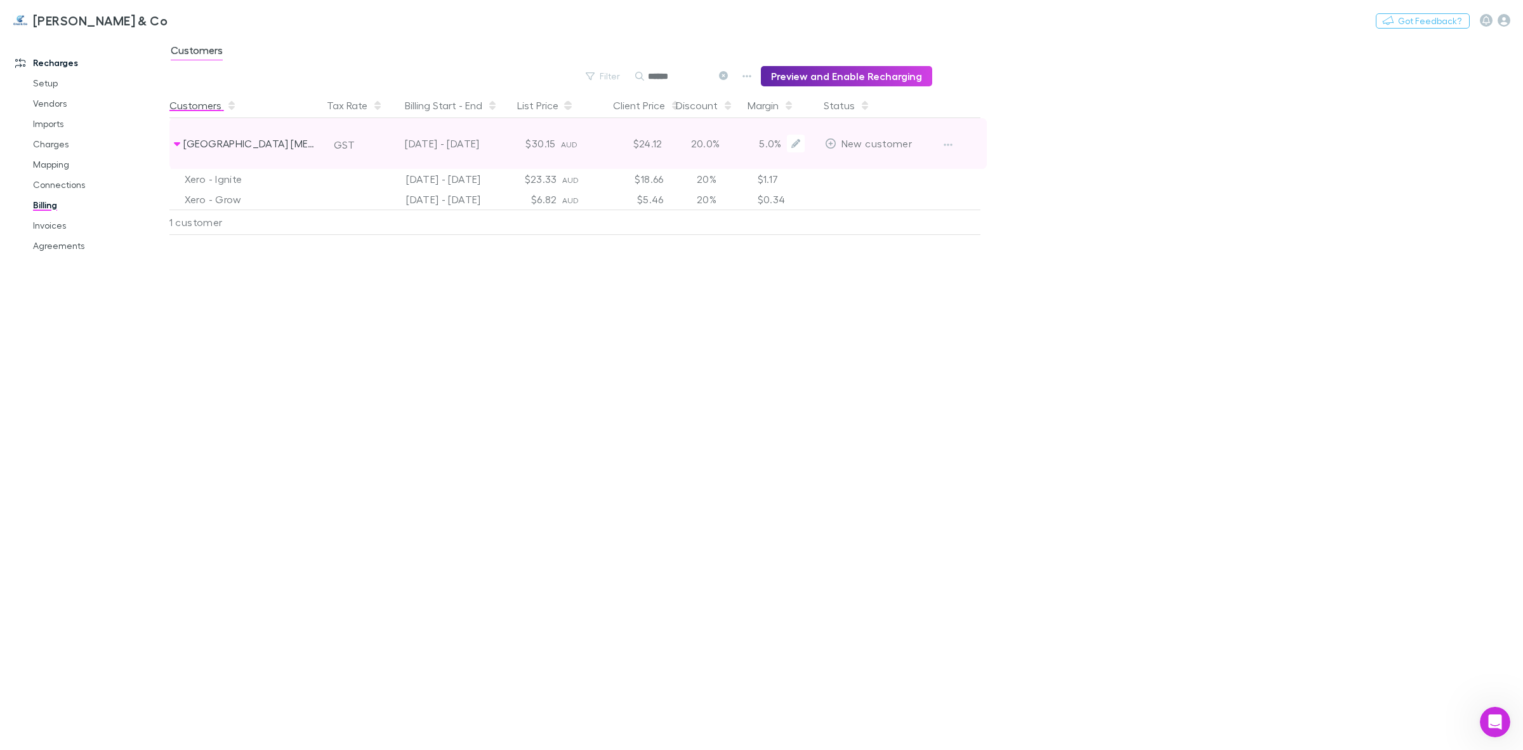
click at [451, 143] on div "[DATE] - [DATE]" at bounding box center [428, 143] width 104 height 51
click at [456, 153] on div "[DATE] - [DATE]" at bounding box center [428, 143] width 104 height 51
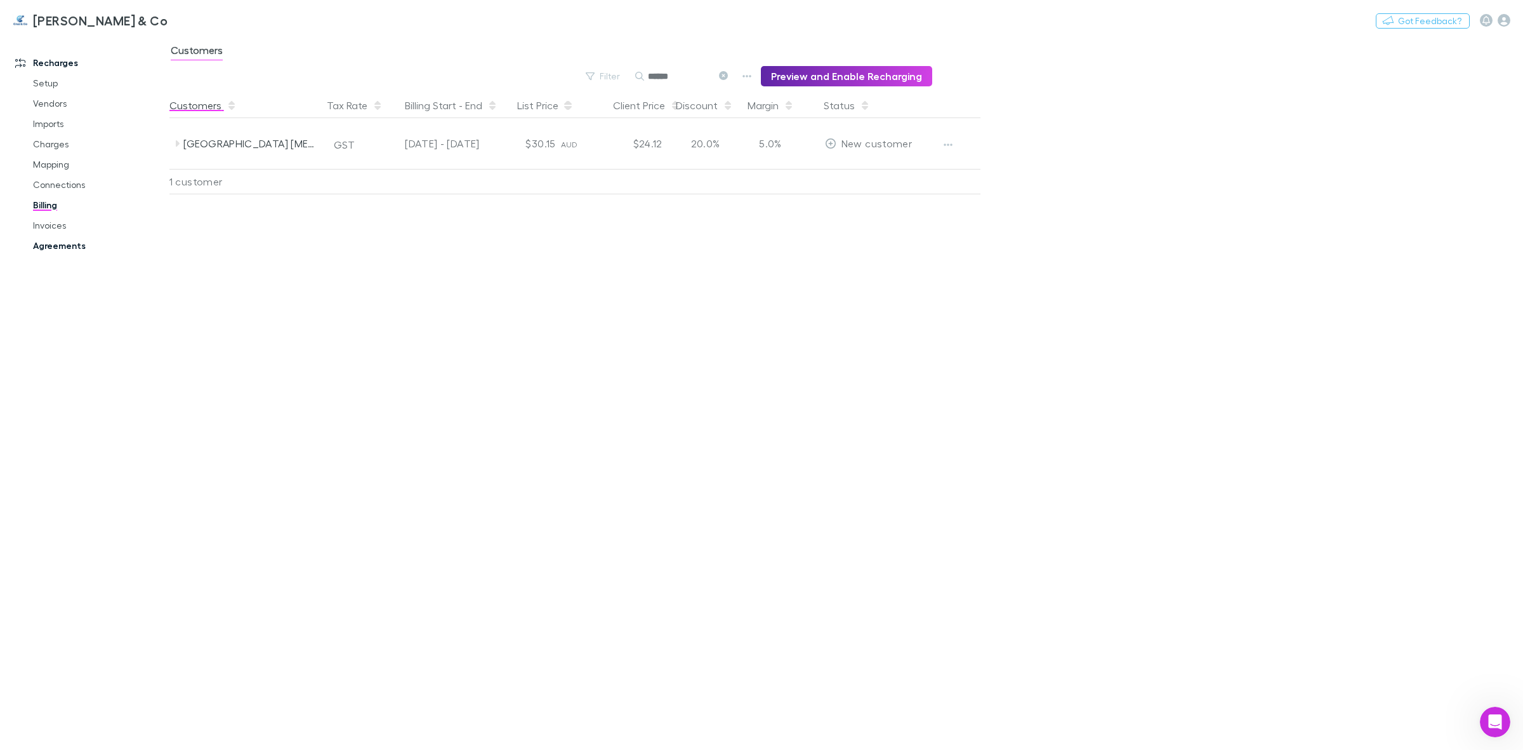
click at [87, 246] on link "Agreements" at bounding box center [99, 245] width 159 height 20
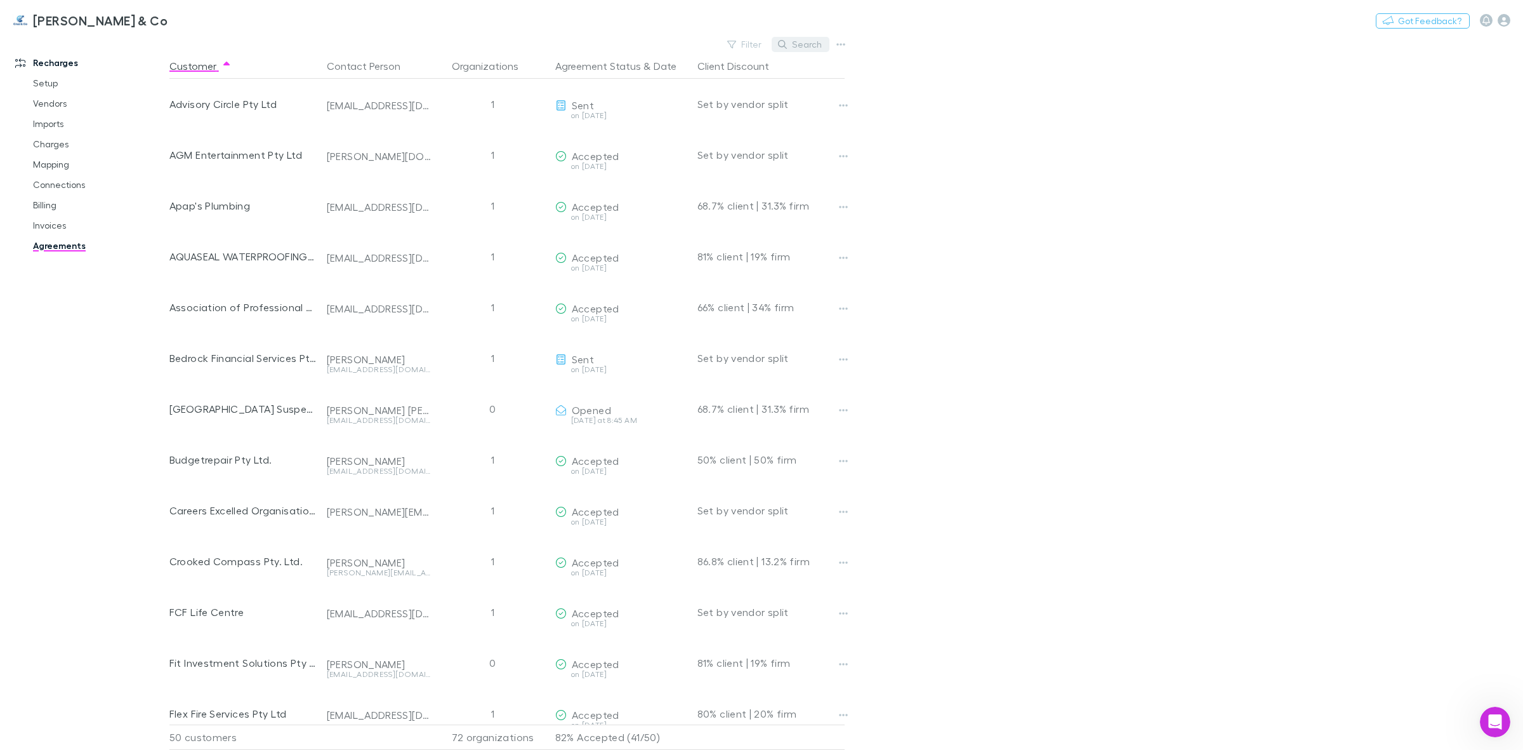
click at [798, 46] on button "Search" at bounding box center [801, 44] width 58 height 15
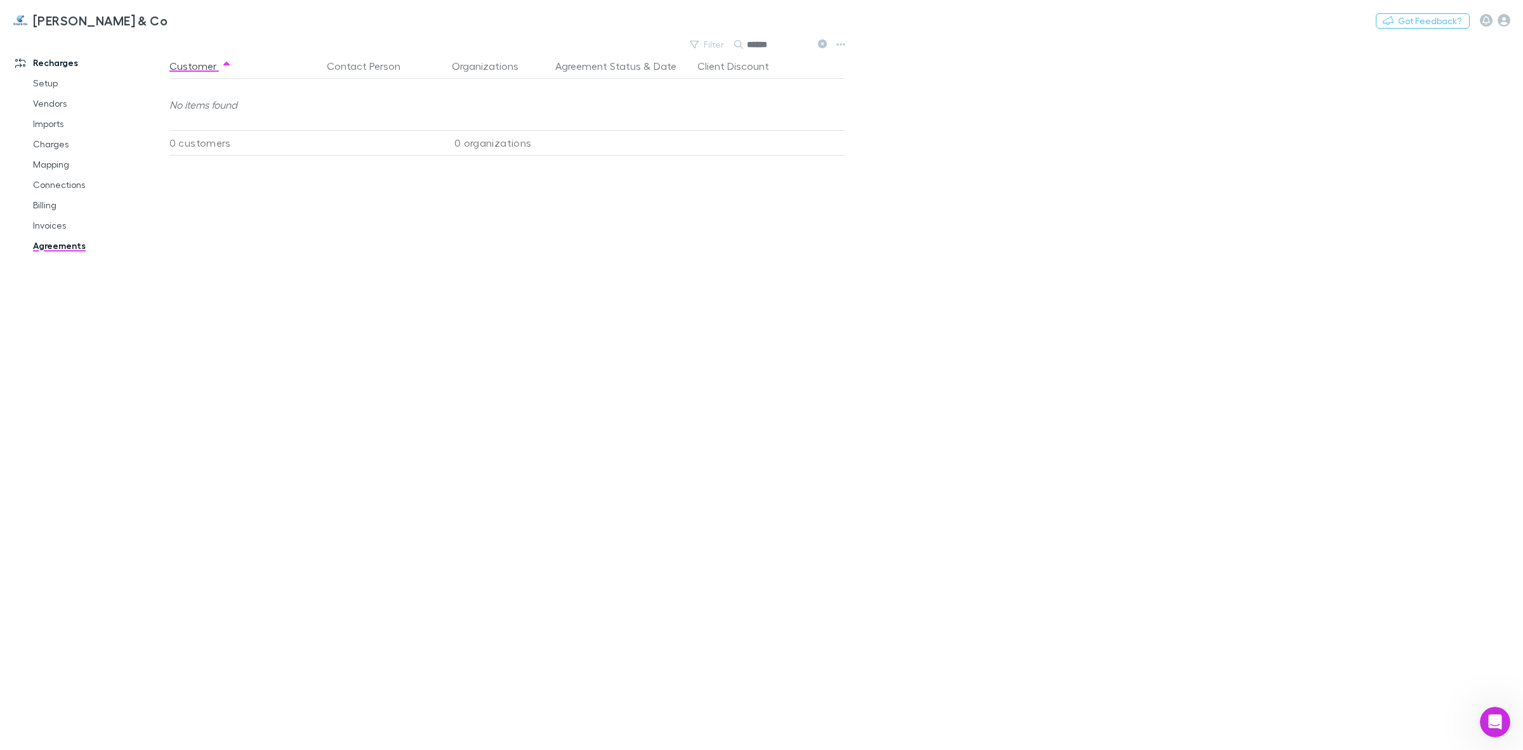
drag, startPoint x: 798, startPoint y: 46, endPoint x: 738, endPoint y: 48, distance: 59.7
click at [738, 48] on div "******" at bounding box center [781, 44] width 95 height 15
type input "******"
click at [359, 70] on button "Contact Person" at bounding box center [371, 65] width 89 height 25
click at [487, 84] on div "No items found" at bounding box center [513, 104] width 688 height 51
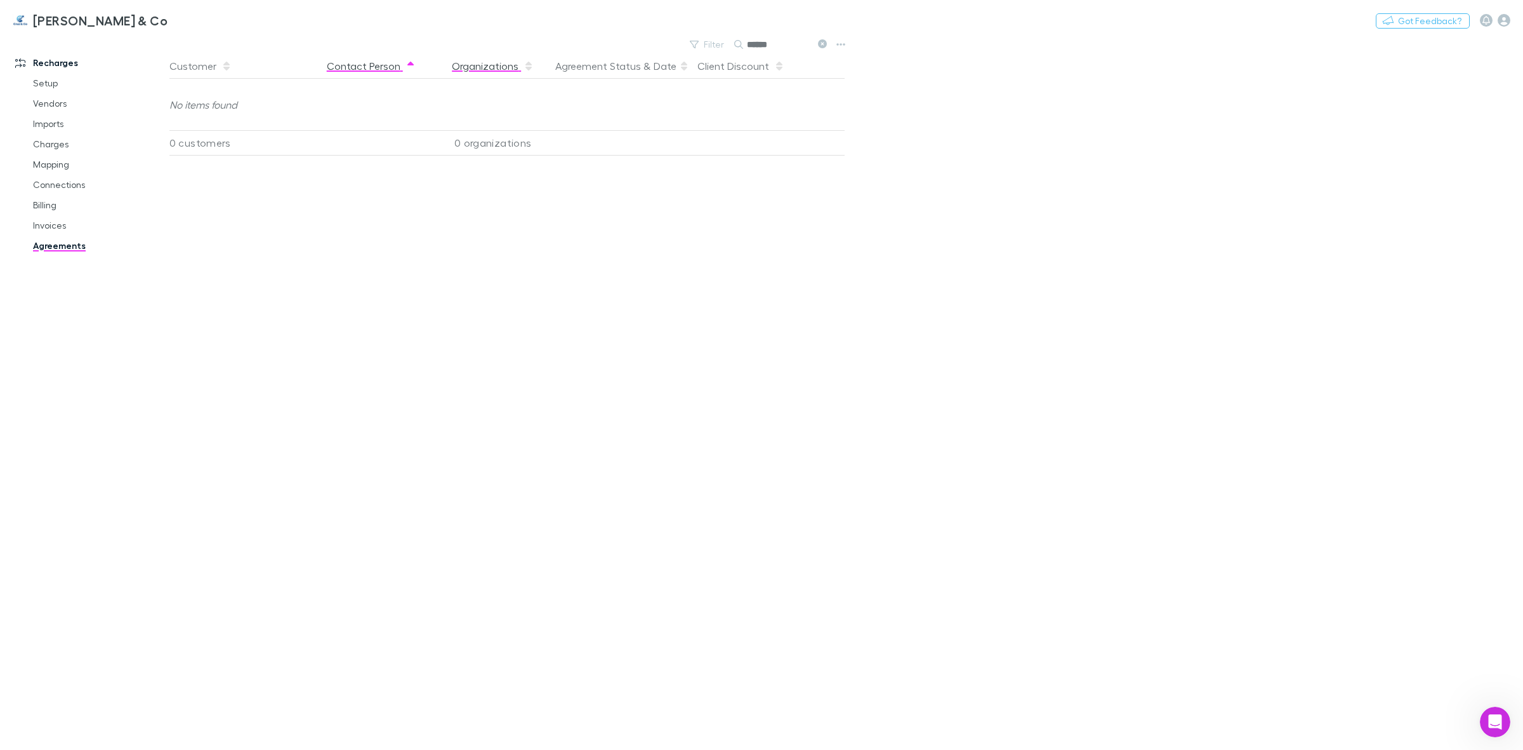
click at [498, 69] on button "Organizations" at bounding box center [493, 65] width 82 height 25
click at [568, 67] on button "Agreement Status" at bounding box center [598, 65] width 86 height 25
click at [708, 71] on button "Client Discount" at bounding box center [741, 65] width 87 height 25
click at [185, 58] on button "Customer" at bounding box center [200, 65] width 62 height 25
click at [51, 166] on link "Mapping" at bounding box center [99, 164] width 159 height 20
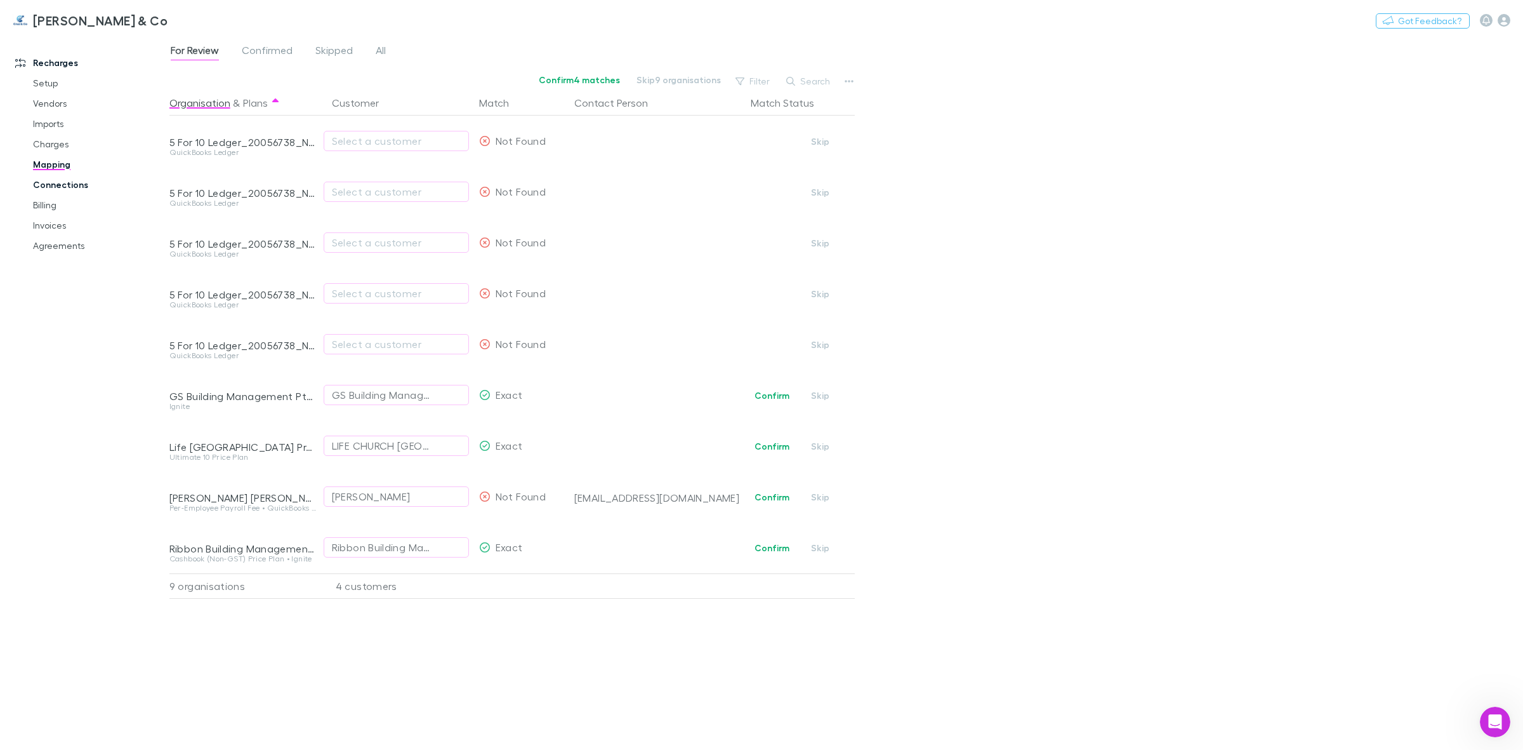
click at [51, 183] on link "Connections" at bounding box center [99, 185] width 159 height 20
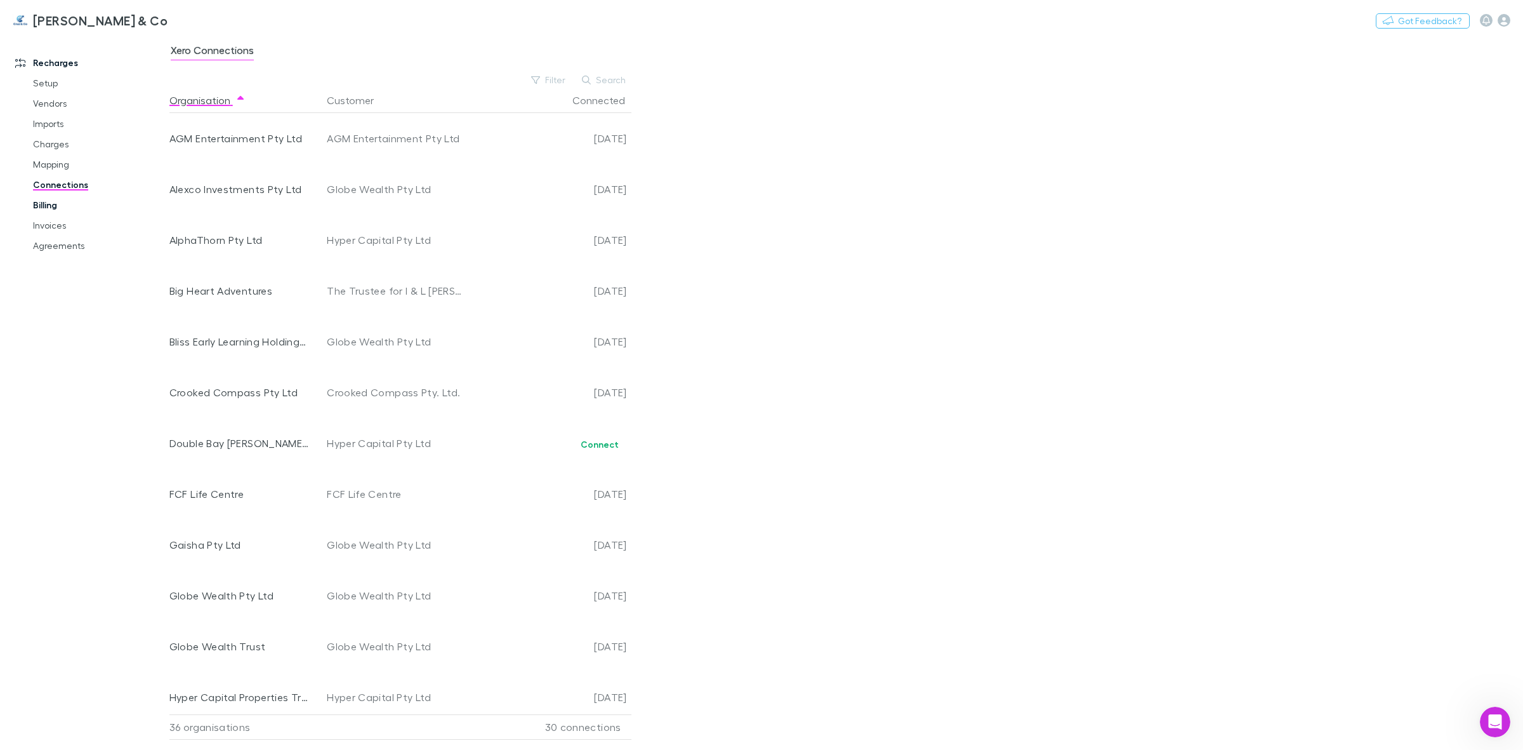
click at [46, 210] on link "Billing" at bounding box center [99, 205] width 159 height 20
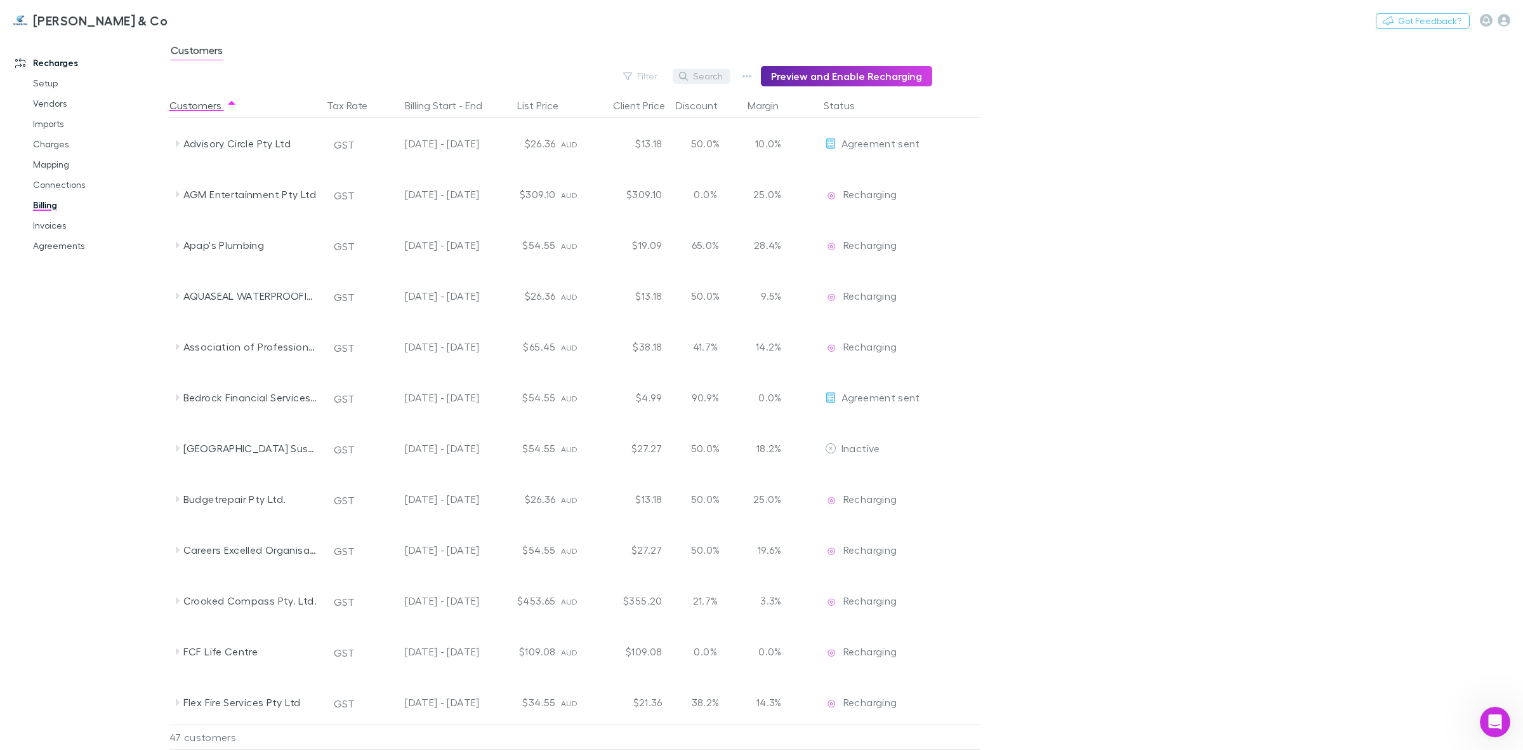
click at [703, 76] on button "Search" at bounding box center [702, 76] width 58 height 15
click at [712, 75] on button "Search" at bounding box center [702, 76] width 58 height 15
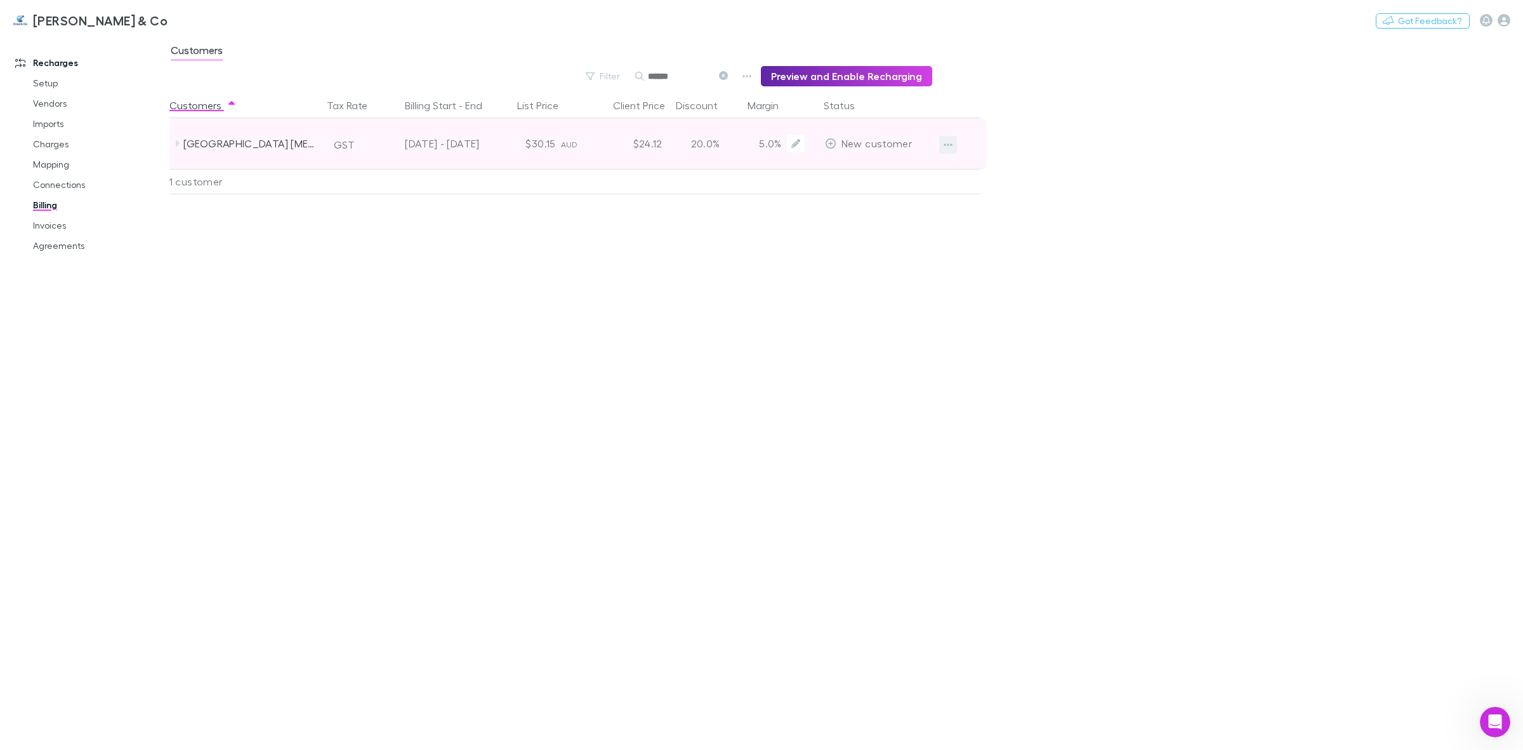
type input "******"
click at [944, 143] on icon "button" at bounding box center [948, 145] width 9 height 10
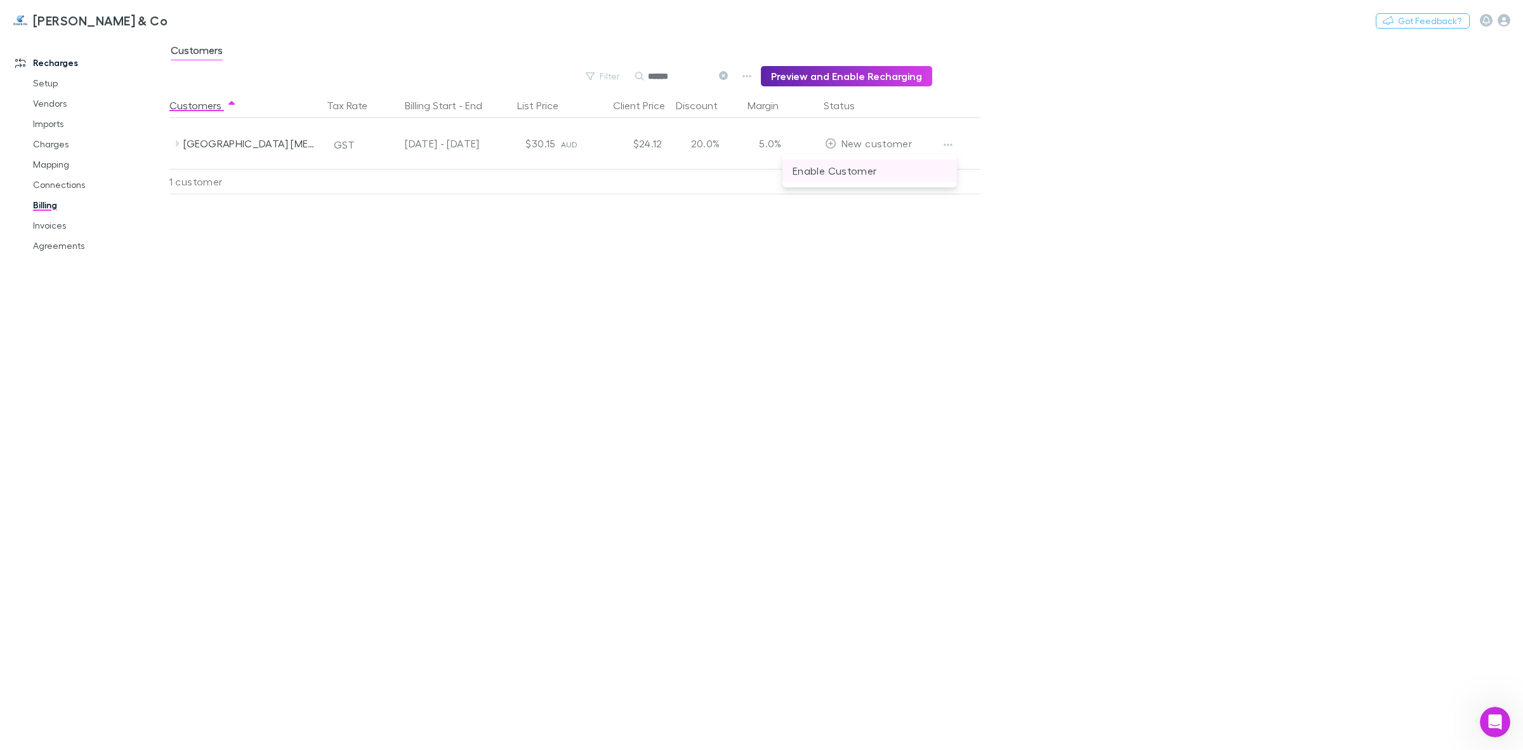
click at [833, 178] on li "Enable Customer" at bounding box center [870, 170] width 175 height 23
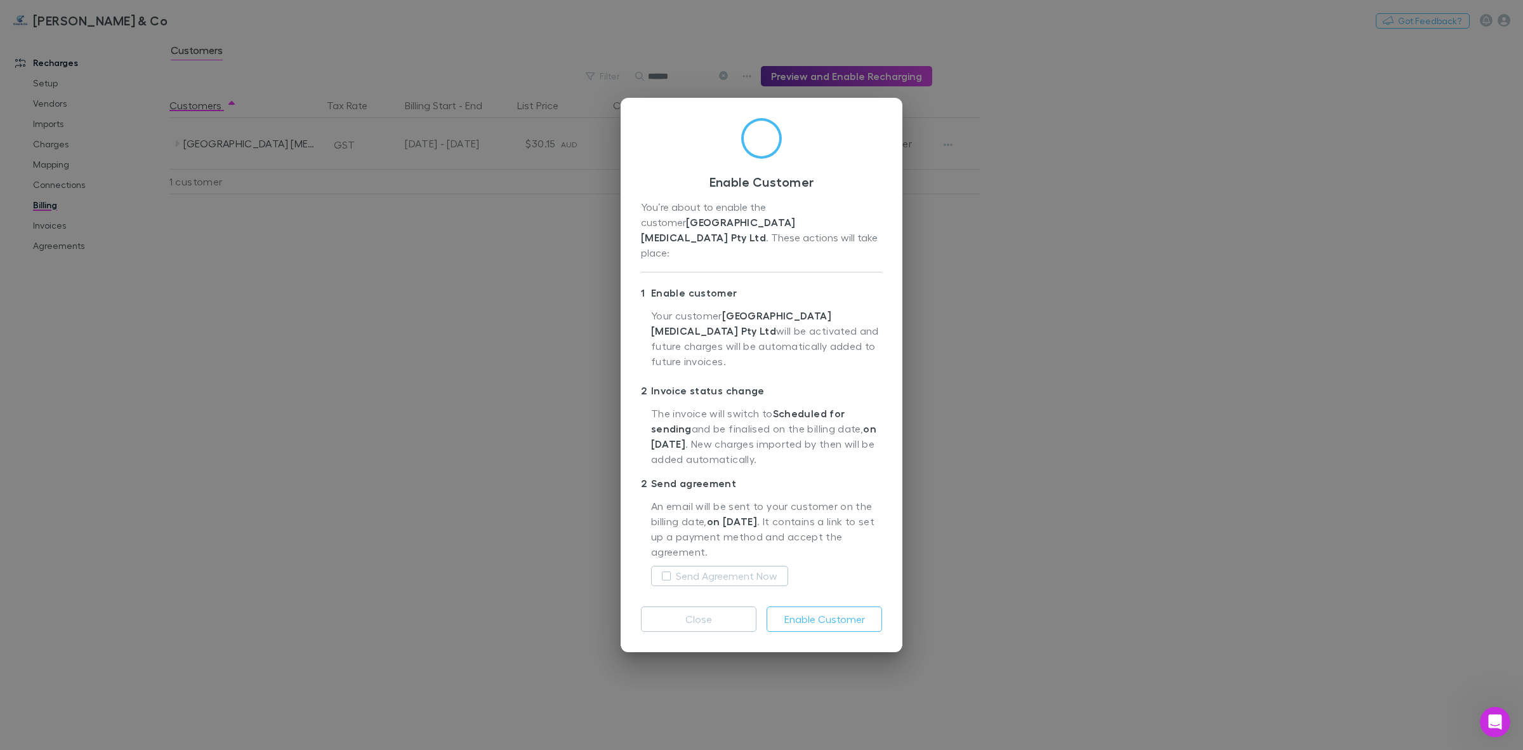
drag, startPoint x: 835, startPoint y: 135, endPoint x: 845, endPoint y: 151, distance: 18.8
click at [845, 151] on div "Enable Customer You’re about to enable the customer [GEOGRAPHIC_DATA] [MEDICAL_…" at bounding box center [762, 375] width 282 height 554
click at [686, 606] on button "Close" at bounding box center [699, 618] width 116 height 25
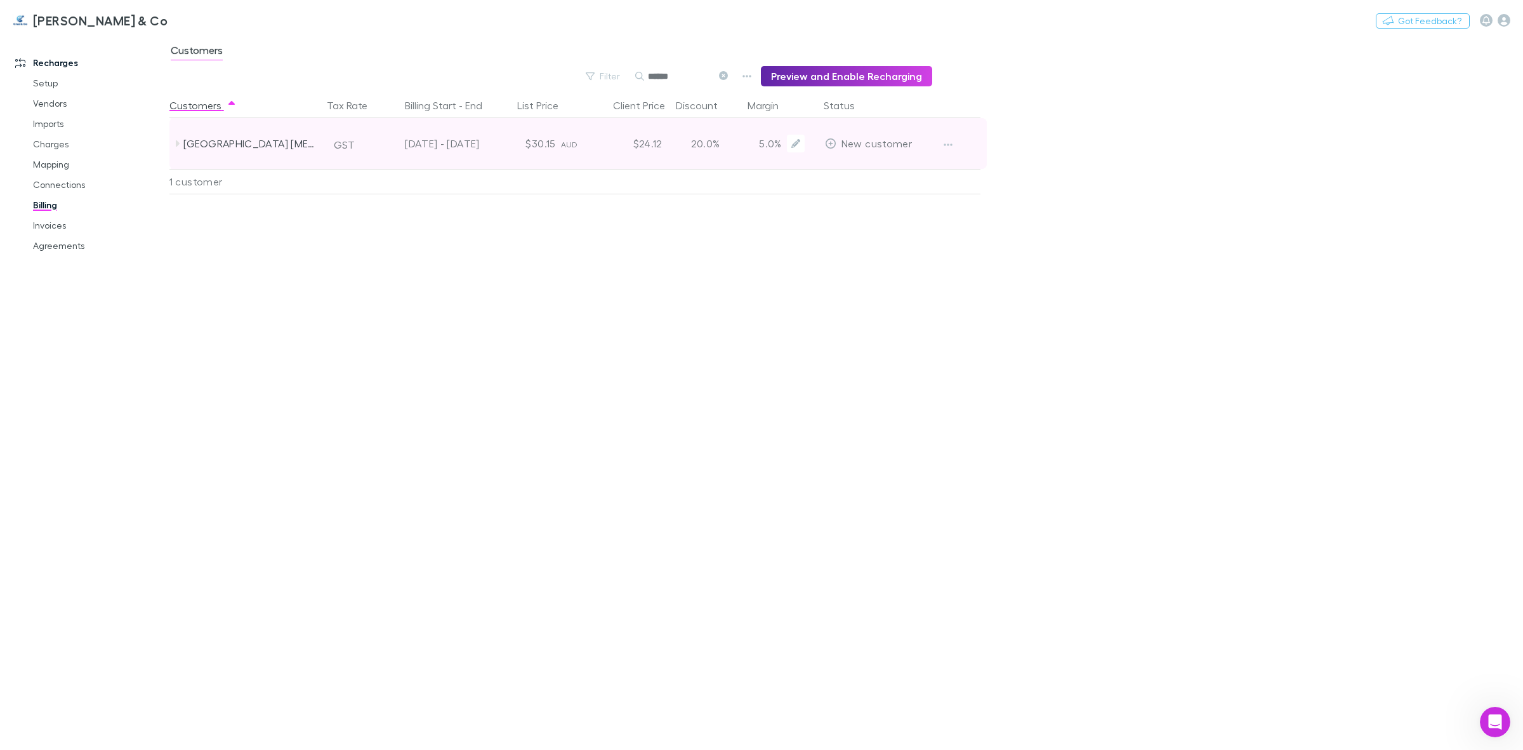
click at [427, 157] on div "[DATE] - [DATE]" at bounding box center [428, 143] width 104 height 51
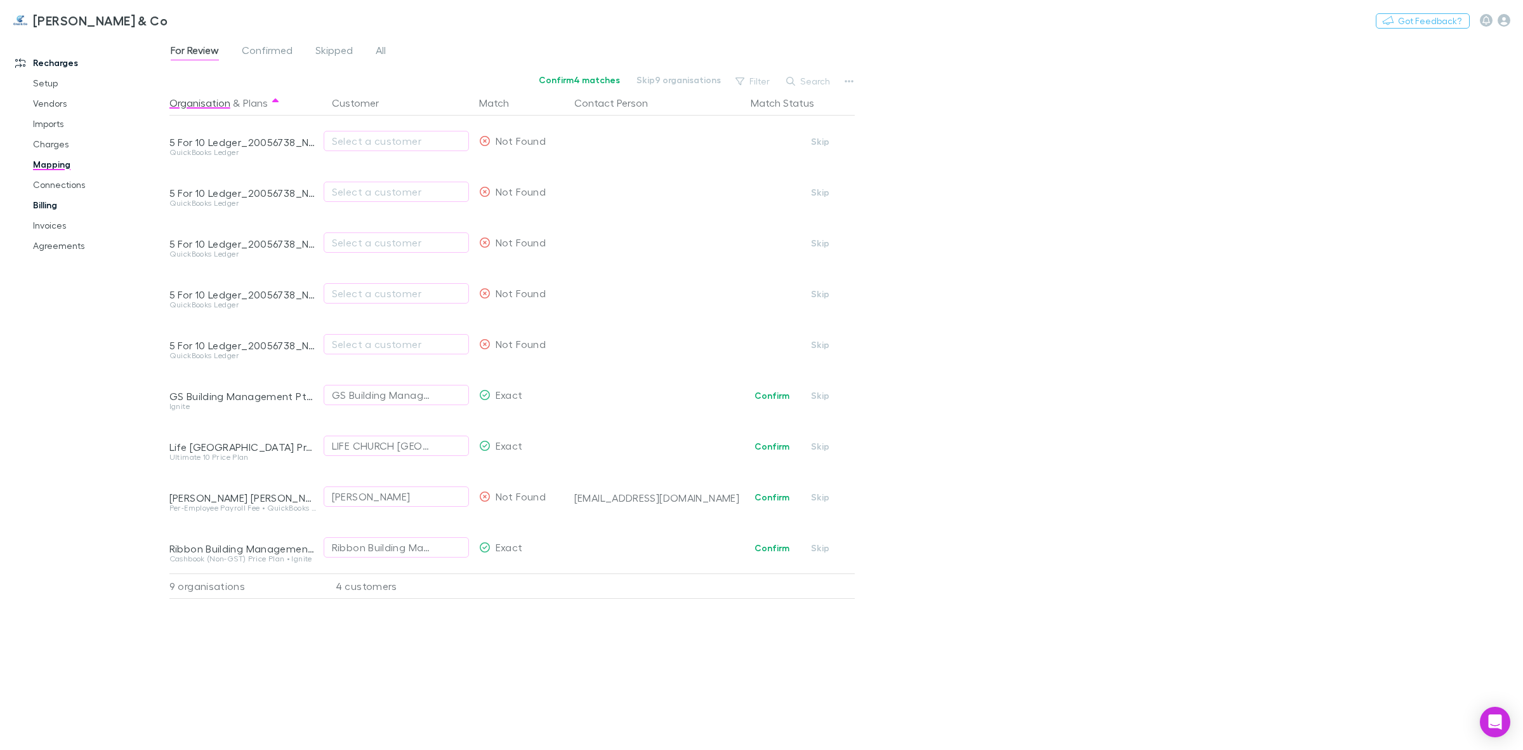
click at [41, 209] on link "Billing" at bounding box center [99, 205] width 159 height 20
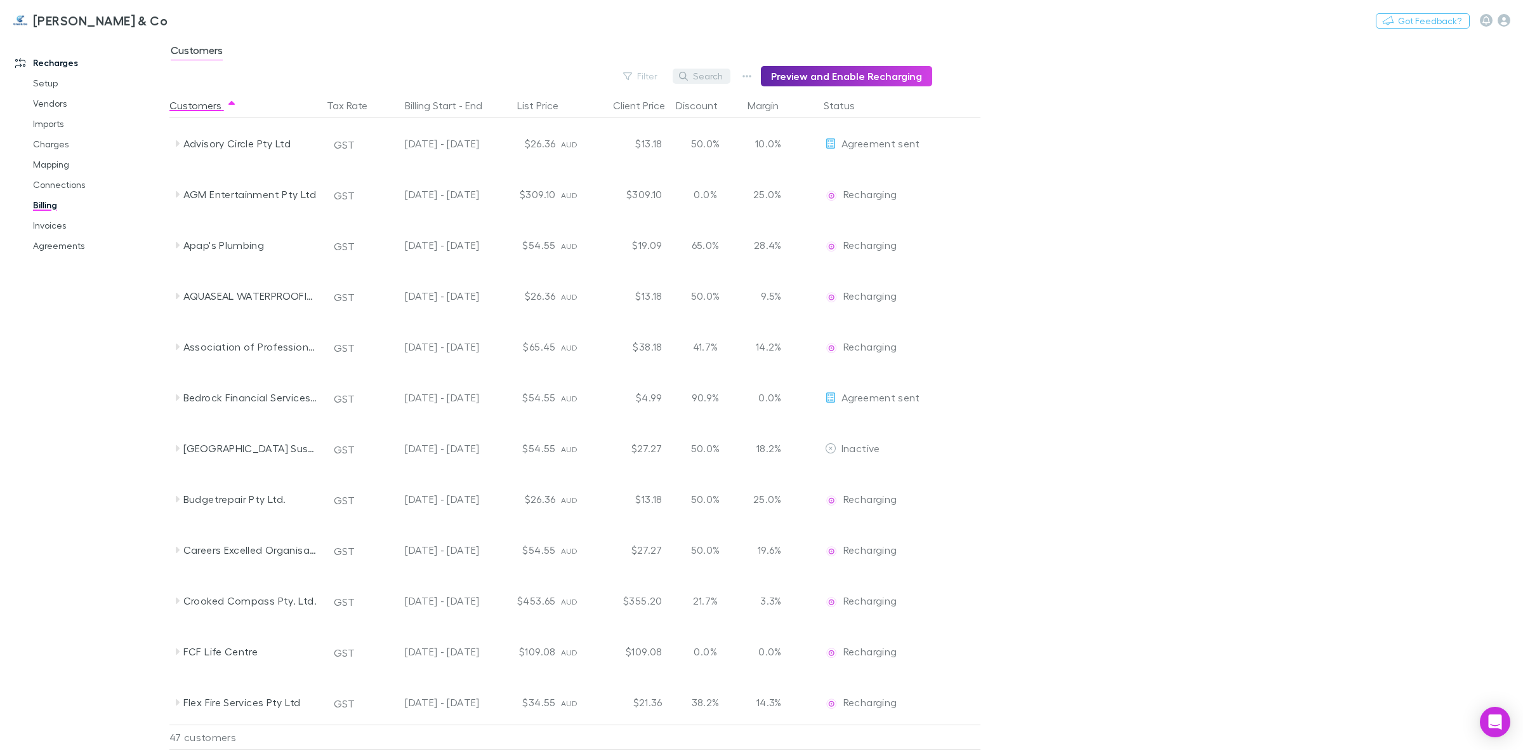
click at [717, 74] on button "Search" at bounding box center [702, 76] width 58 height 15
type input "*"
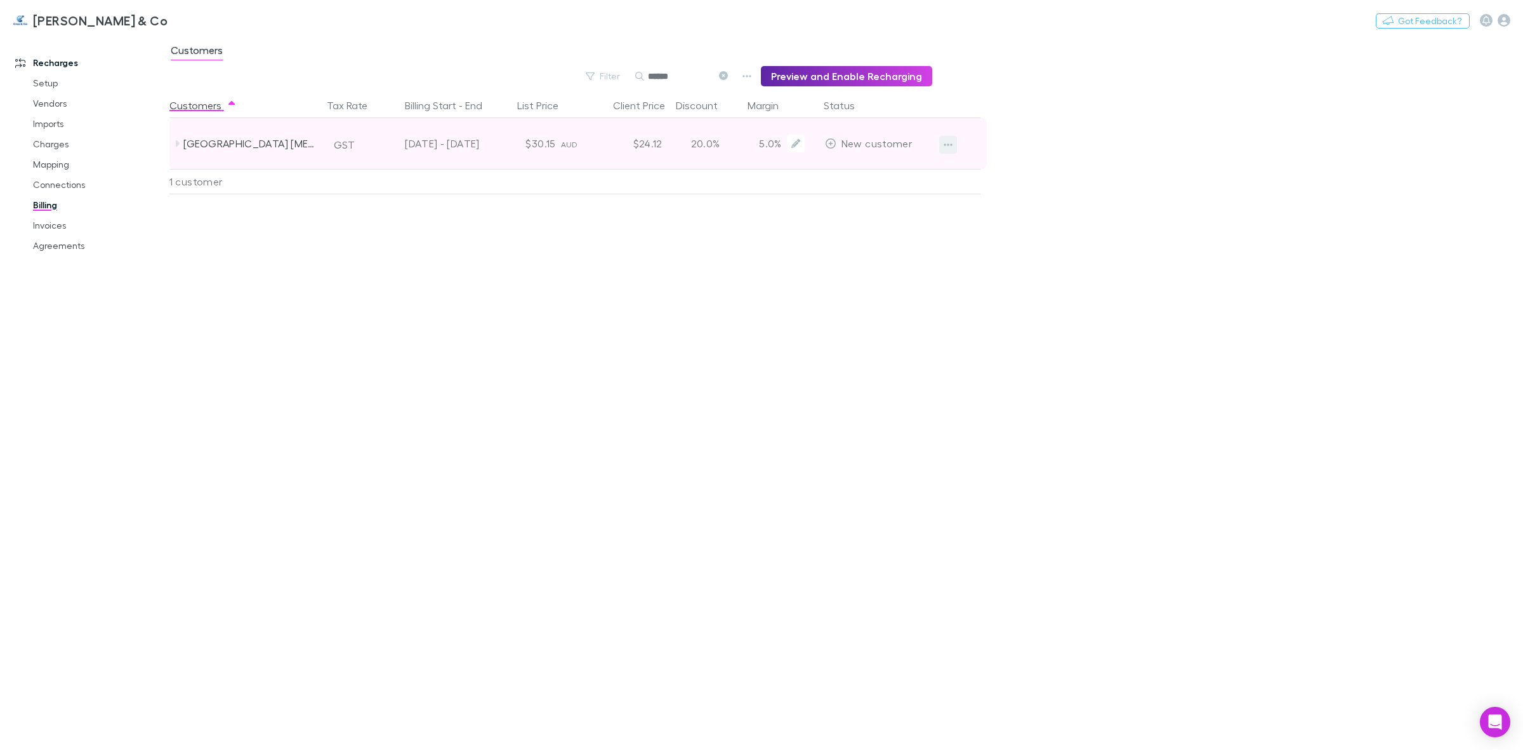
type input "******"
click at [950, 144] on icon "button" at bounding box center [948, 144] width 9 height 3
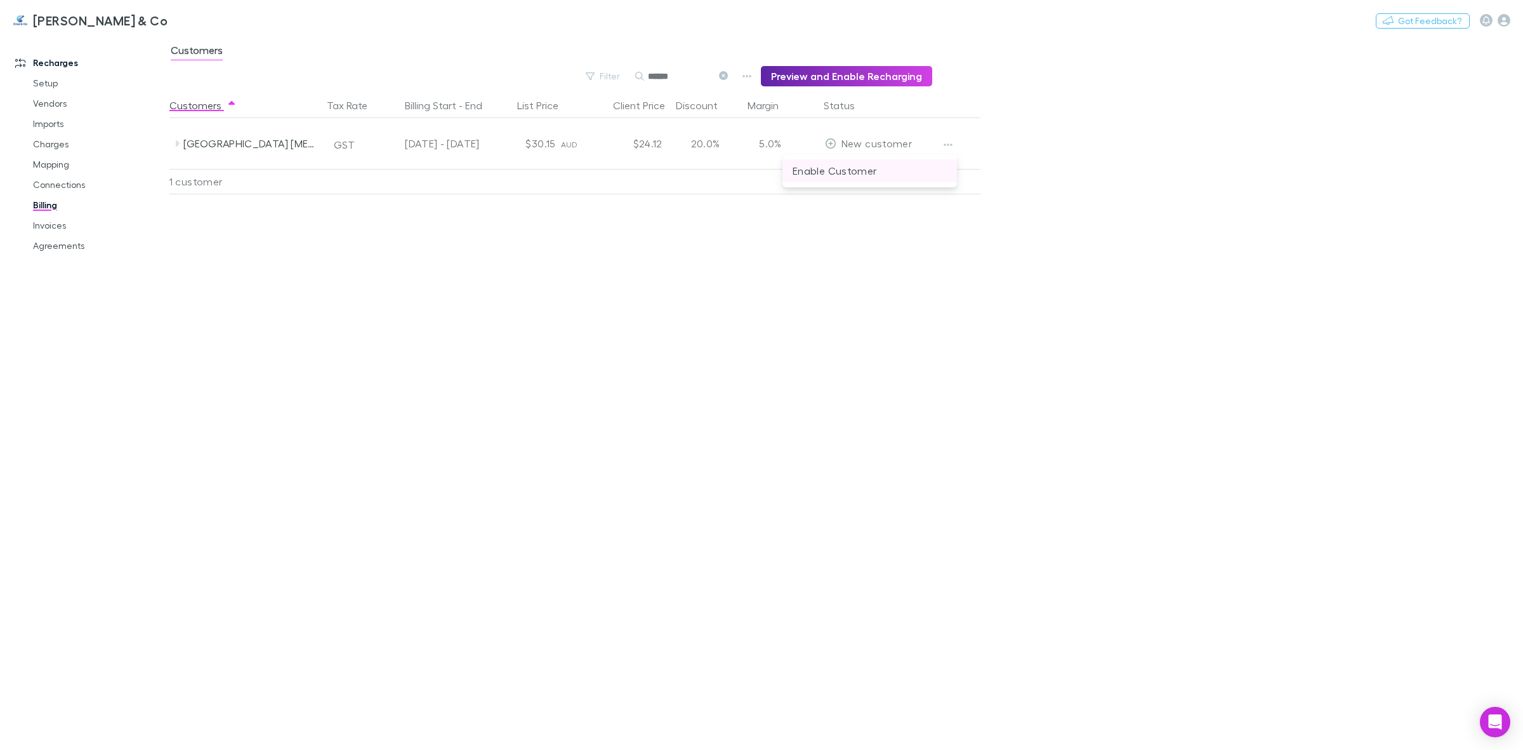
click at [845, 180] on li "Enable Customer" at bounding box center [870, 170] width 175 height 23
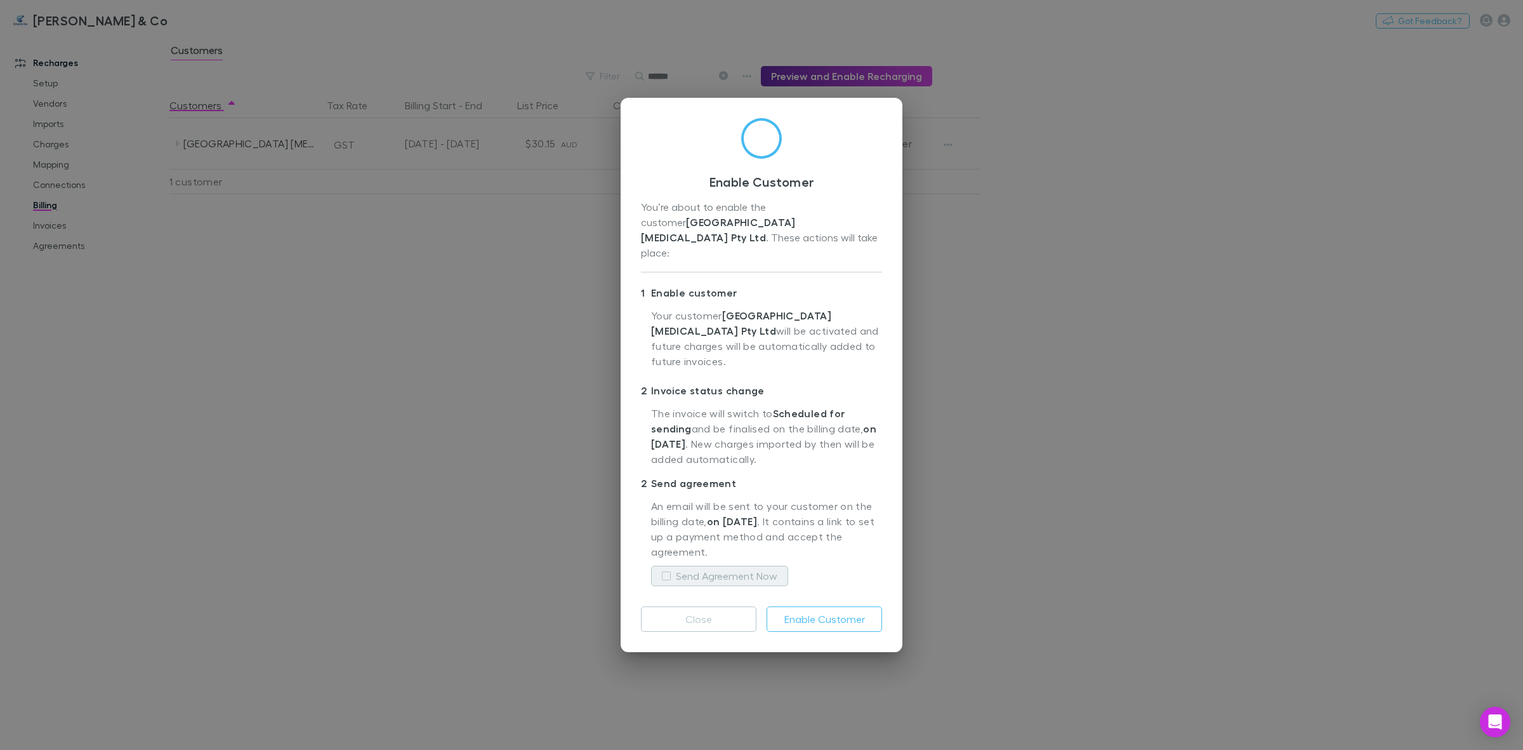
click at [729, 568] on label "Send Agreement Now" at bounding box center [727, 575] width 102 height 15
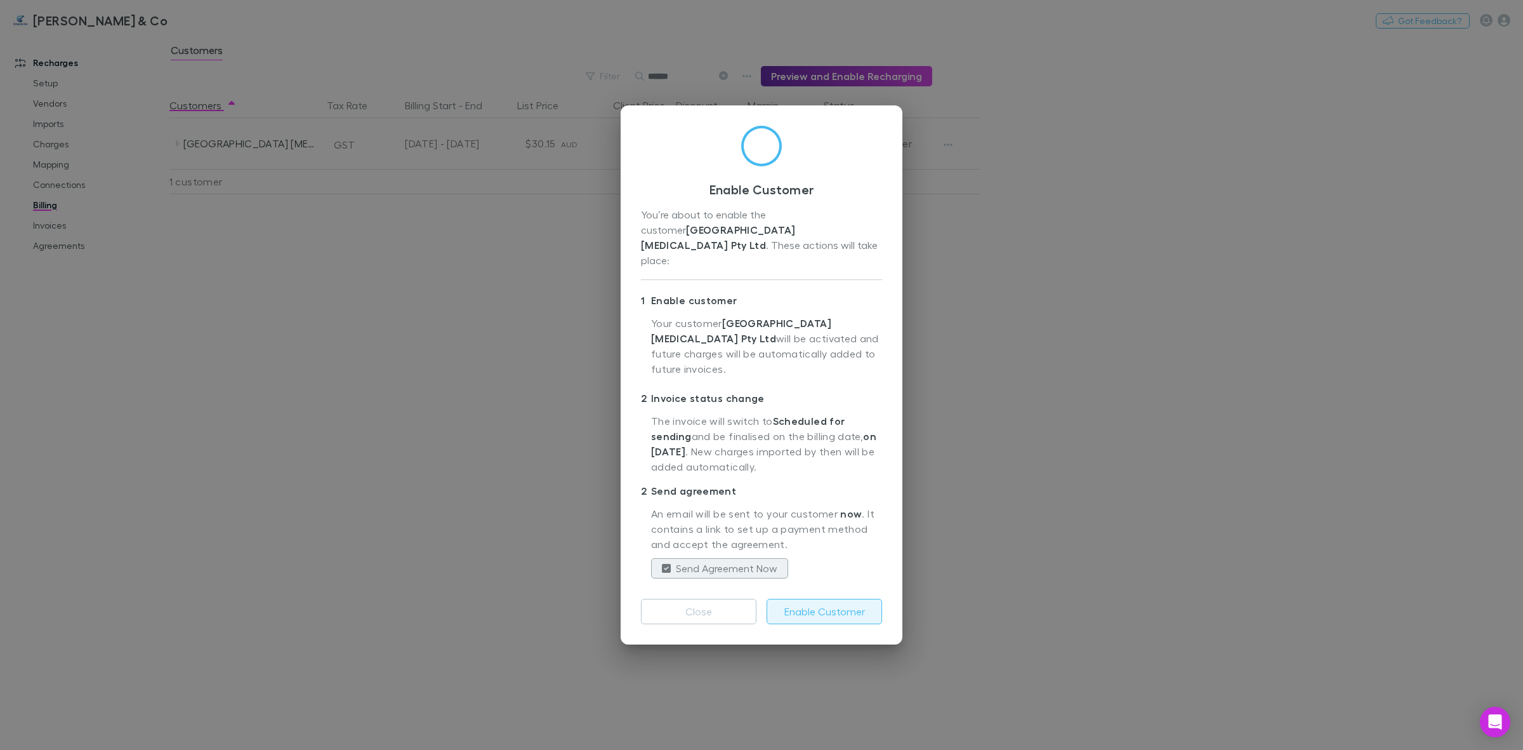
click at [823, 599] on button "Enable Customer" at bounding box center [825, 611] width 116 height 25
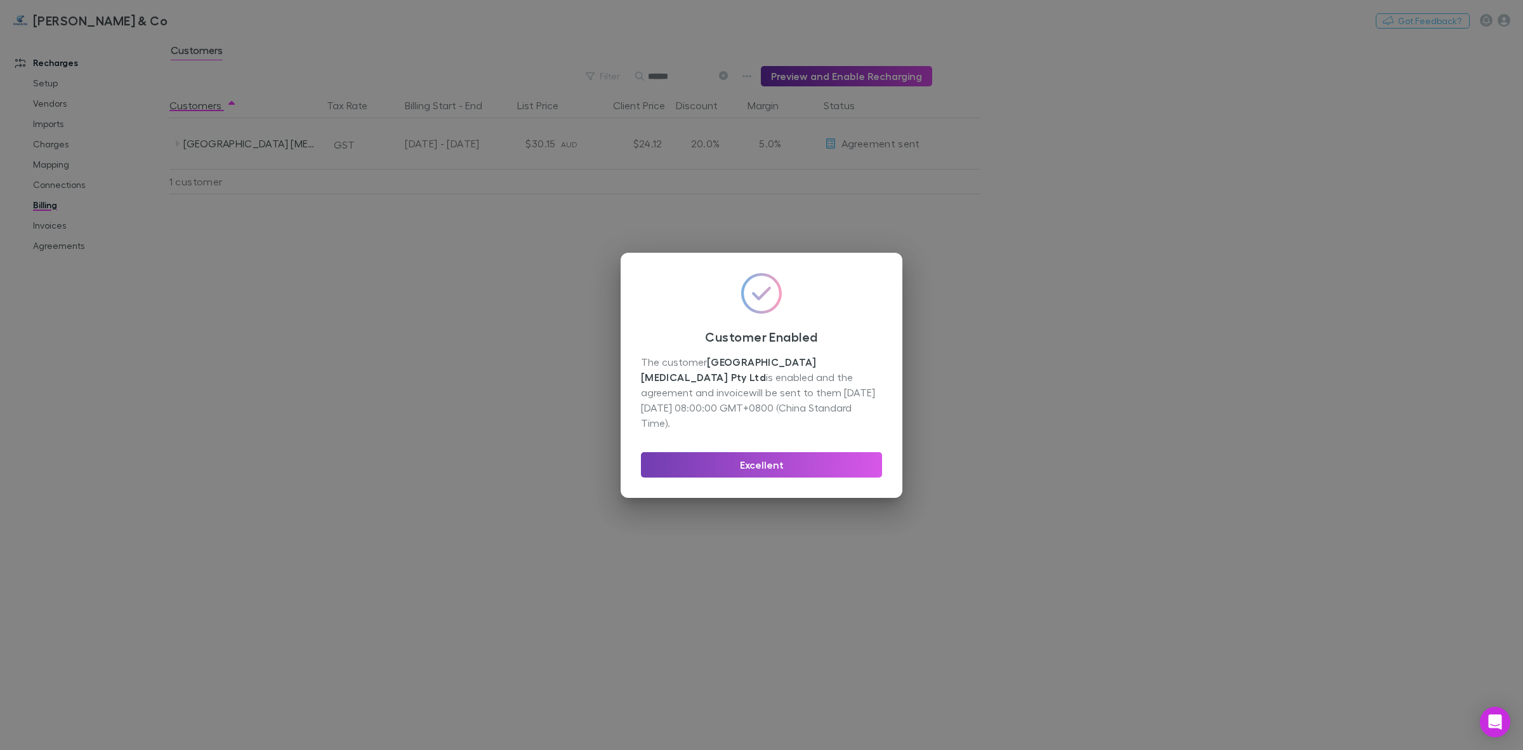
click at [805, 461] on button "Excellent" at bounding box center [761, 464] width 241 height 25
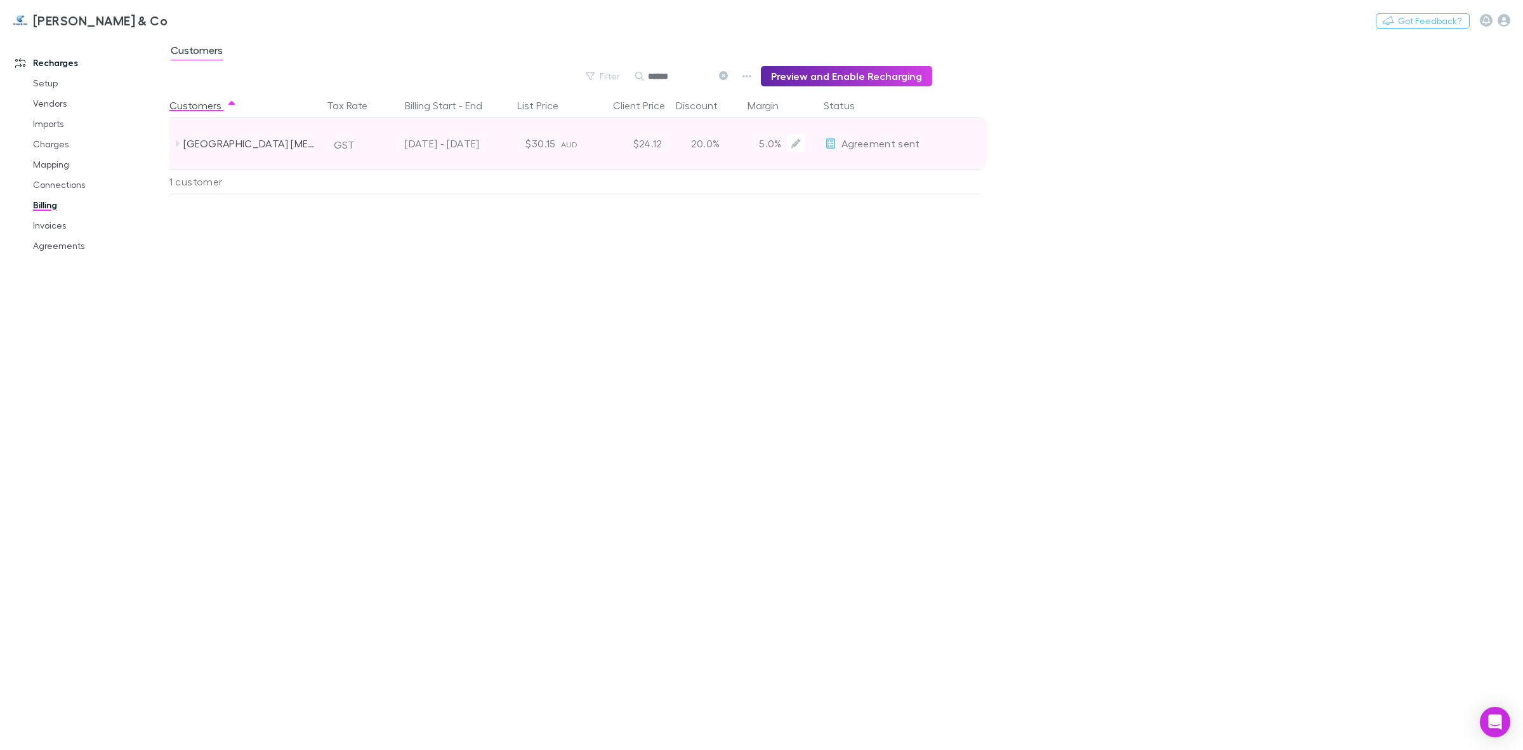
click at [830, 146] on icon at bounding box center [830, 143] width 11 height 10
click at [557, 140] on div "$30.15" at bounding box center [523, 143] width 76 height 51
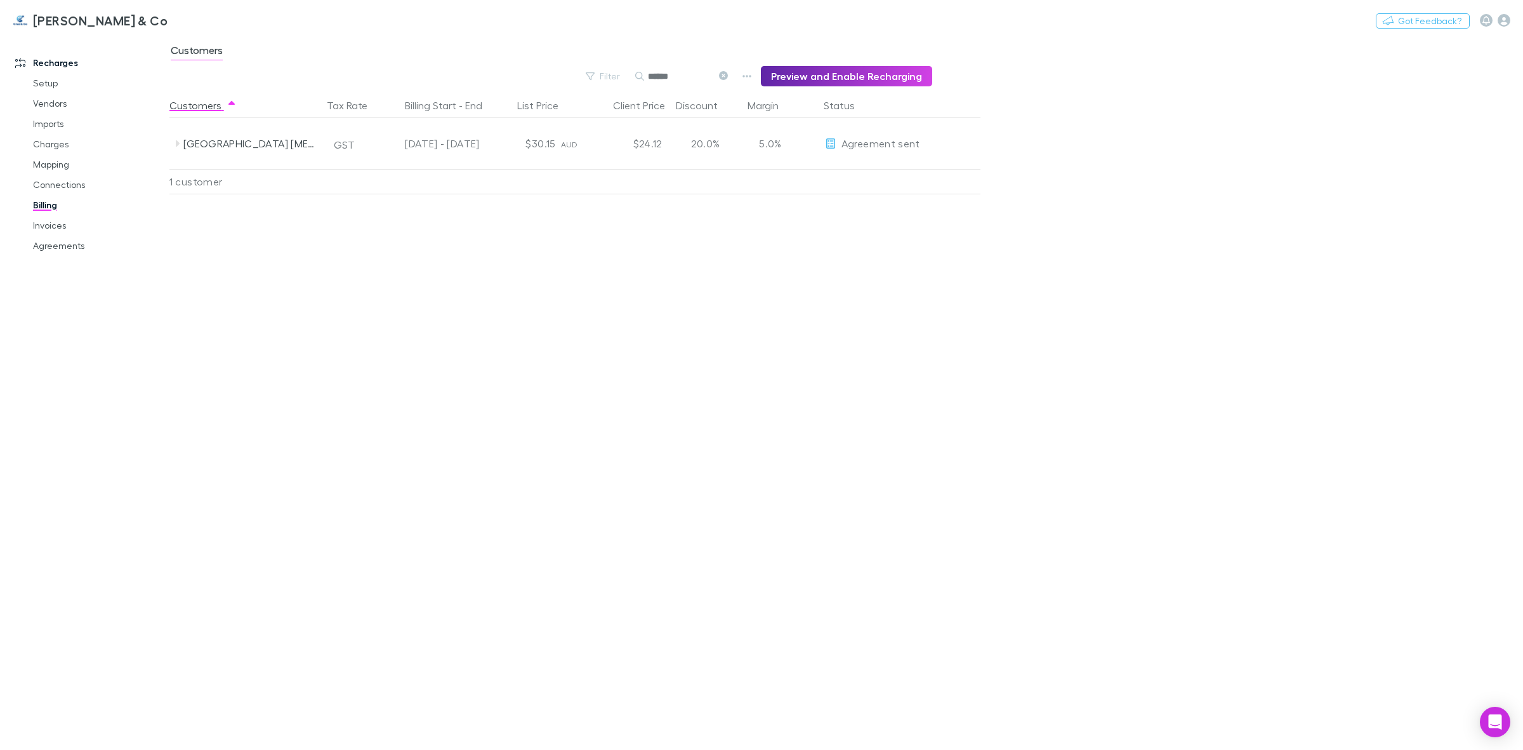
click at [216, 176] on div "1 customer" at bounding box center [245, 181] width 152 height 25
click at [728, 77] on icon at bounding box center [723, 75] width 9 height 9
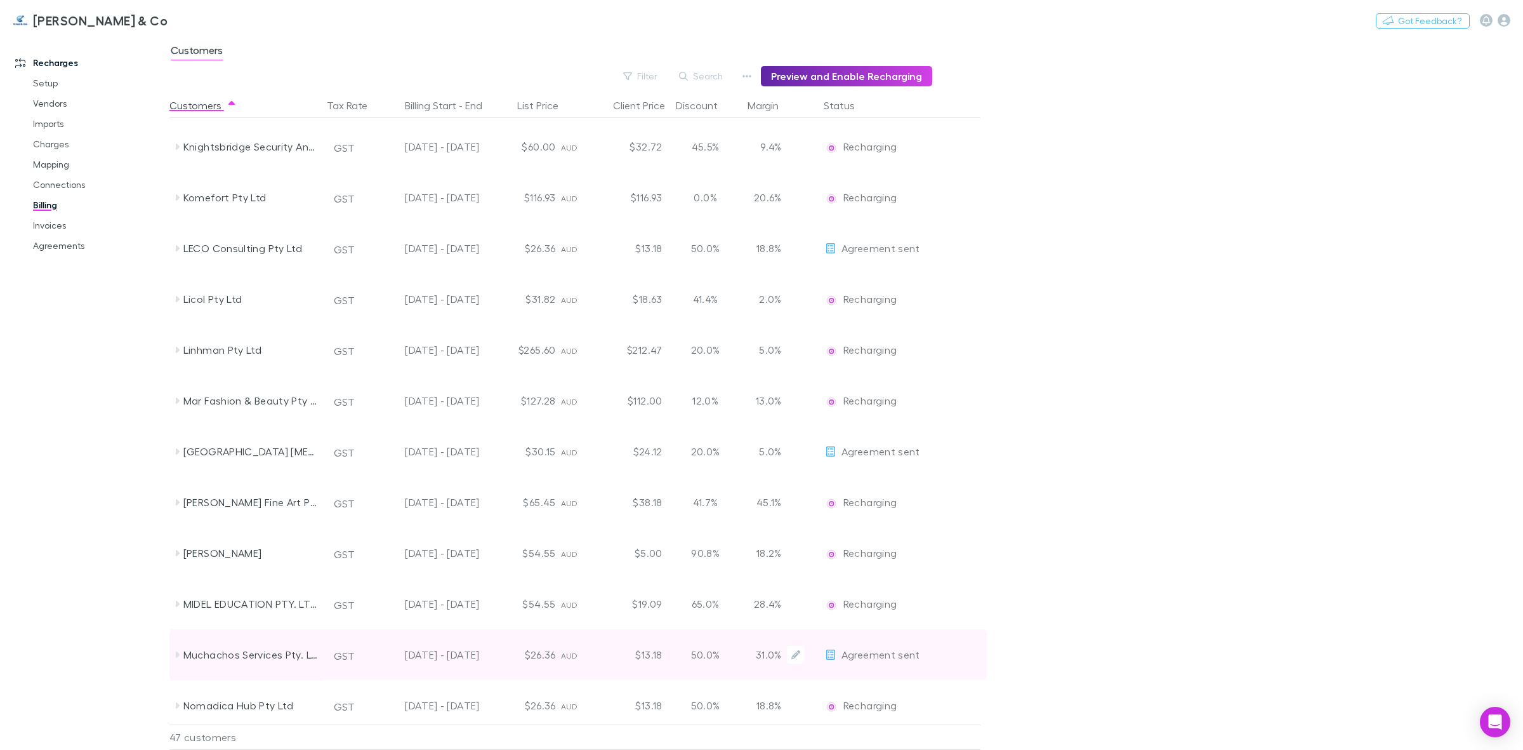
scroll to position [1111, 0]
